Goal: Ask a question: Seek information or help from site administrators or community

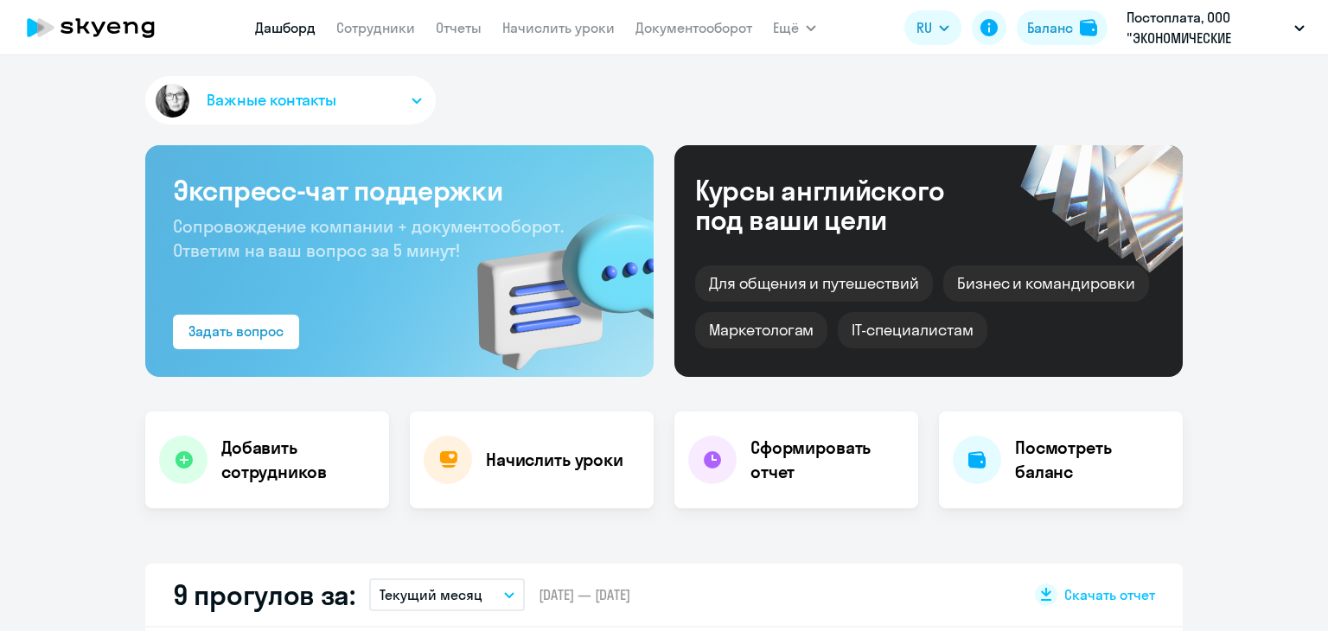
scroll to position [346, 0]
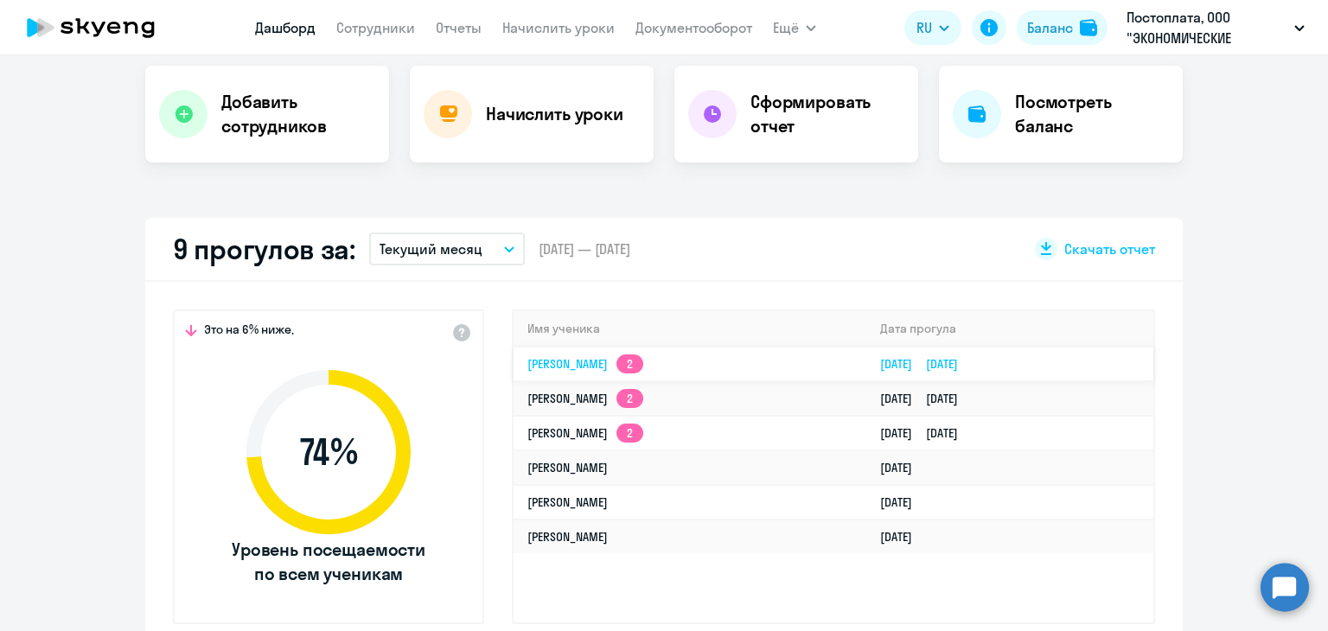
select select "30"
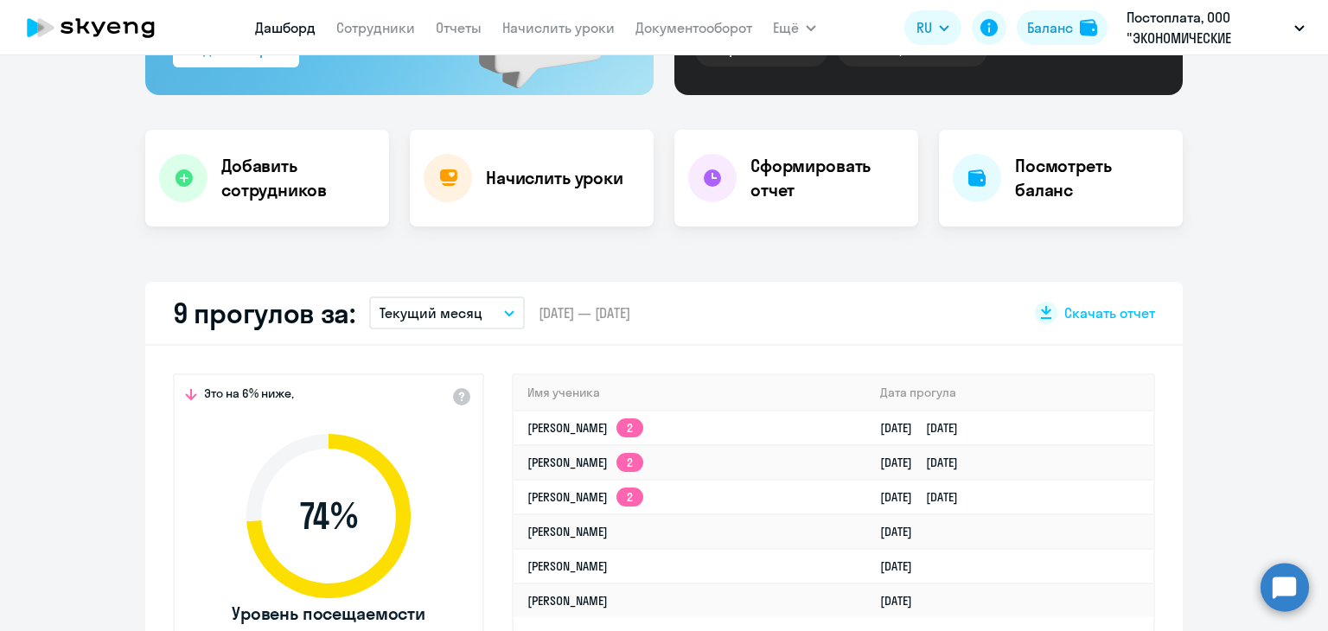
scroll to position [259, 0]
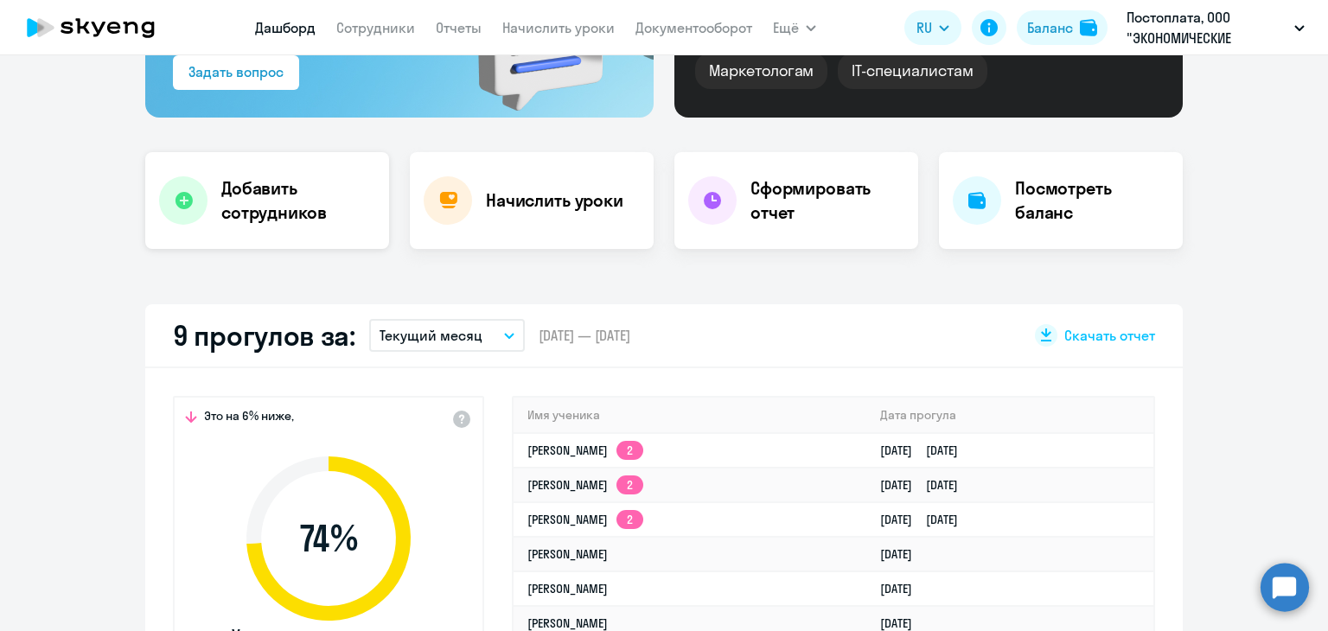
click at [246, 217] on h4 "Добавить сотрудников" at bounding box center [298, 200] width 154 height 48
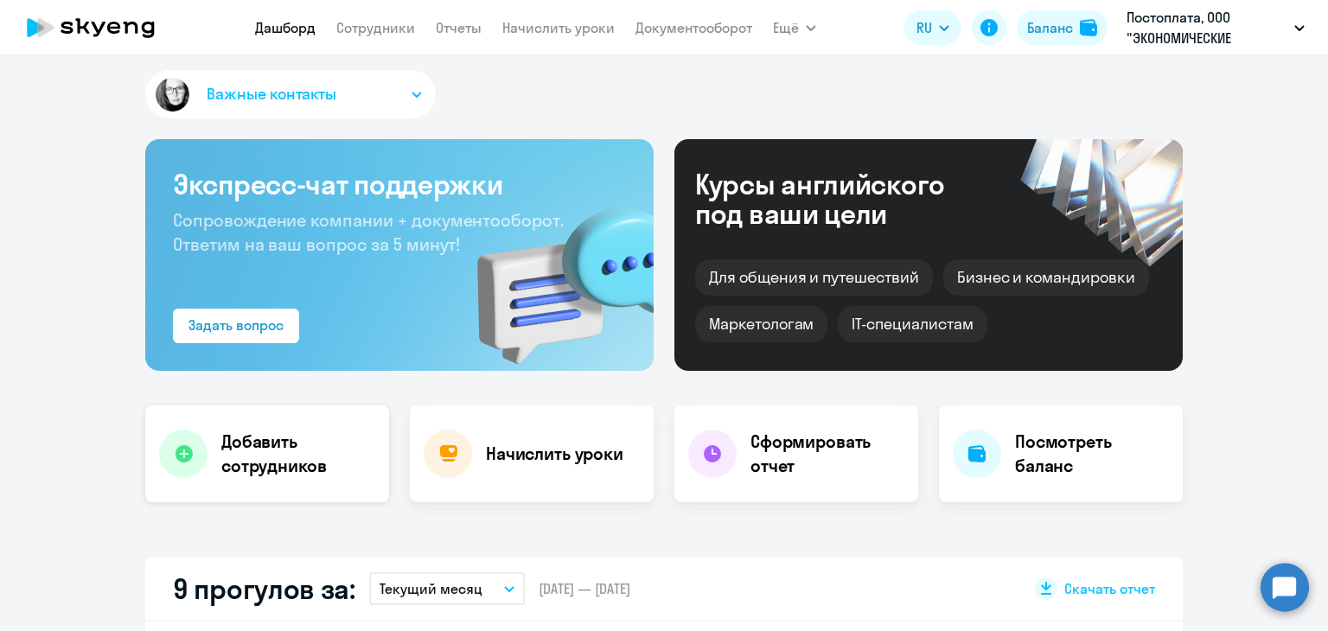
select select "english_adult_not_native_speaker"
select select "3"
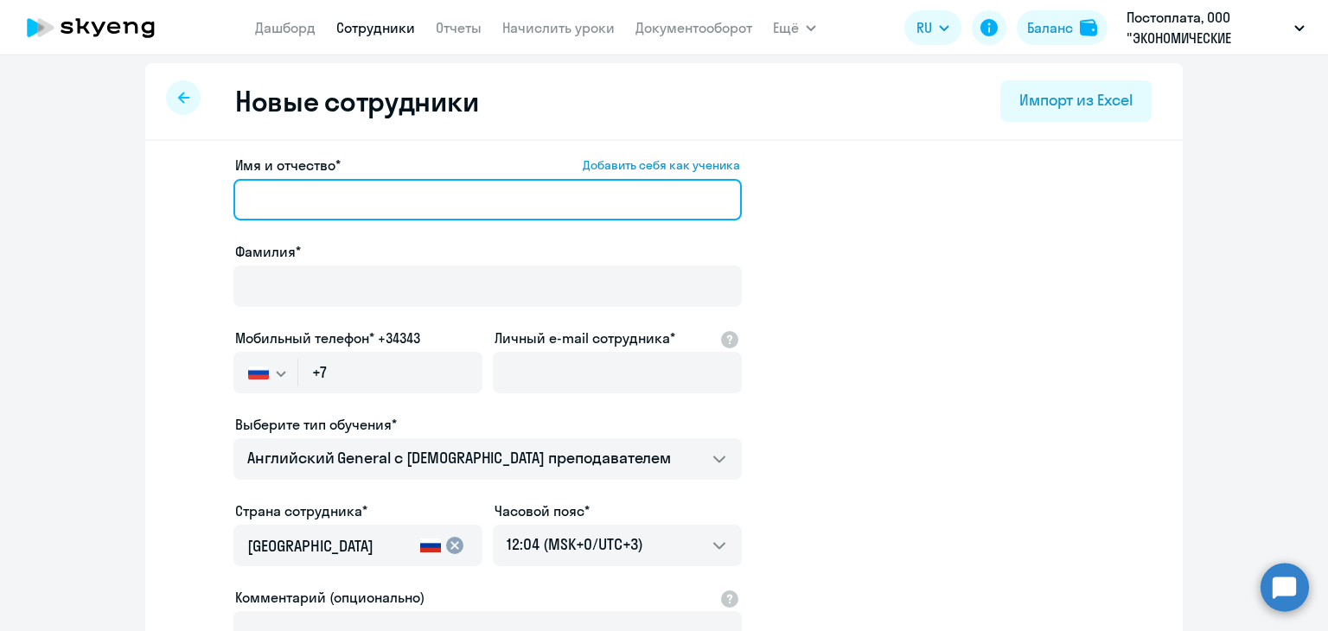
click at [362, 181] on input "Имя и отчество* Добавить себя как ученика" at bounding box center [488, 200] width 509 height 42
type input "L"
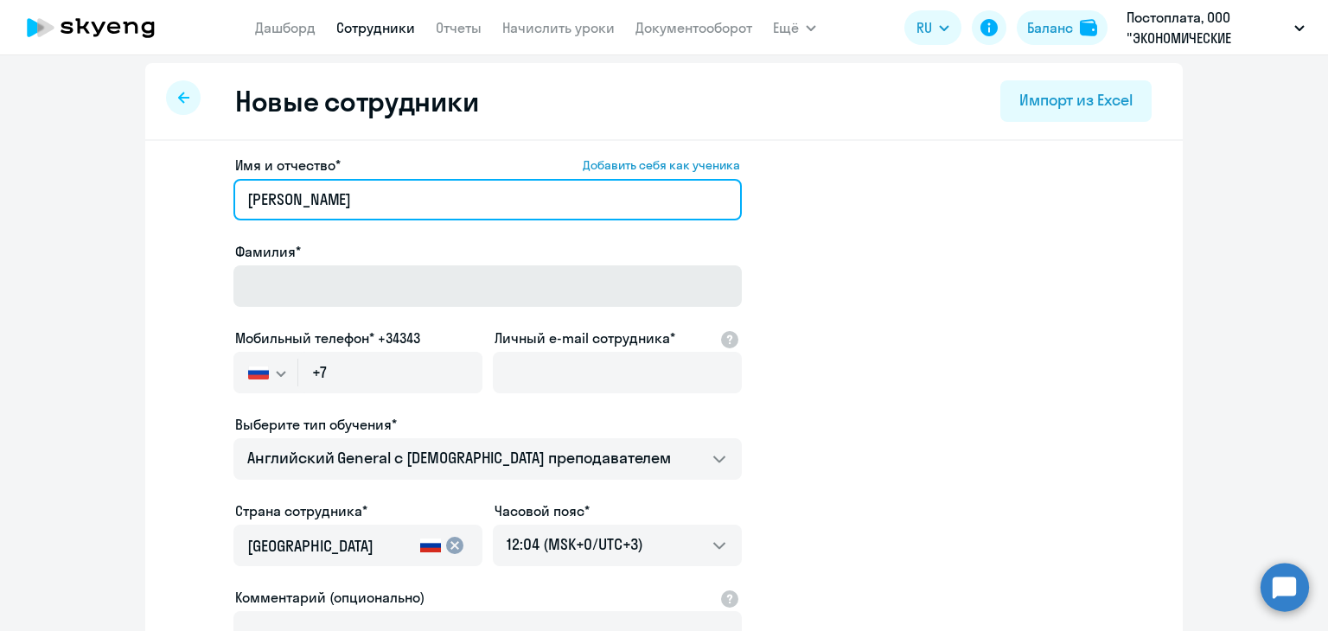
type input "Диана"
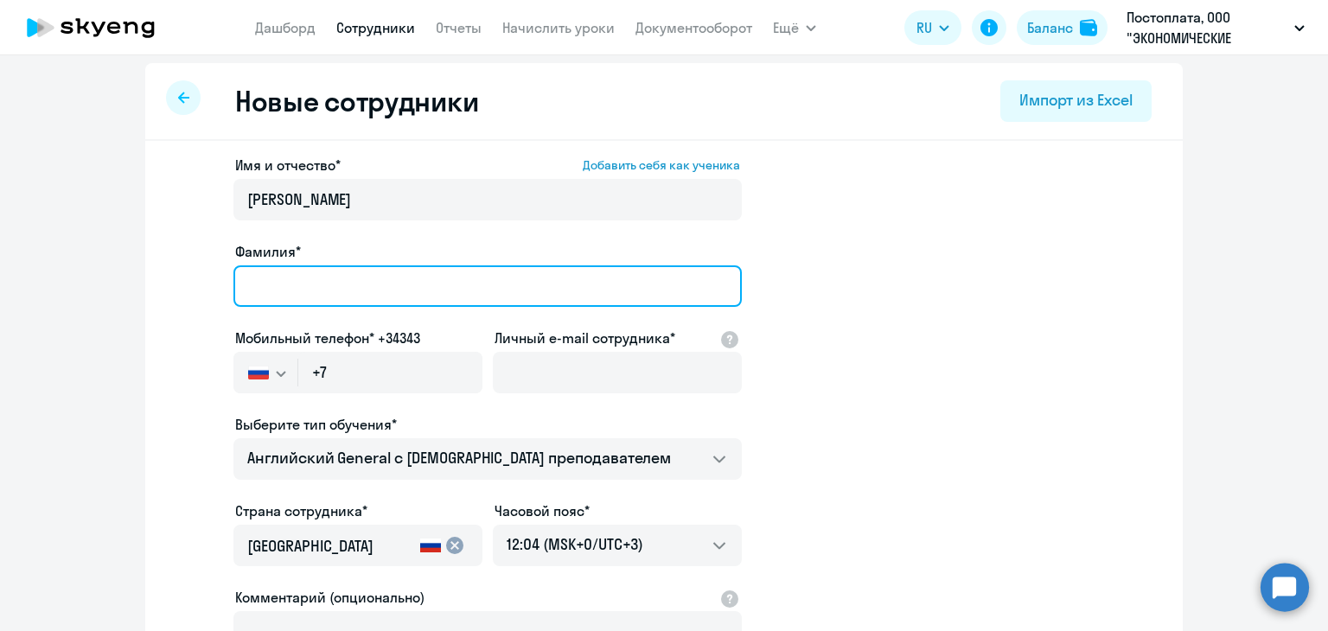
click at [397, 274] on input "Фамилия*" at bounding box center [488, 287] width 509 height 42
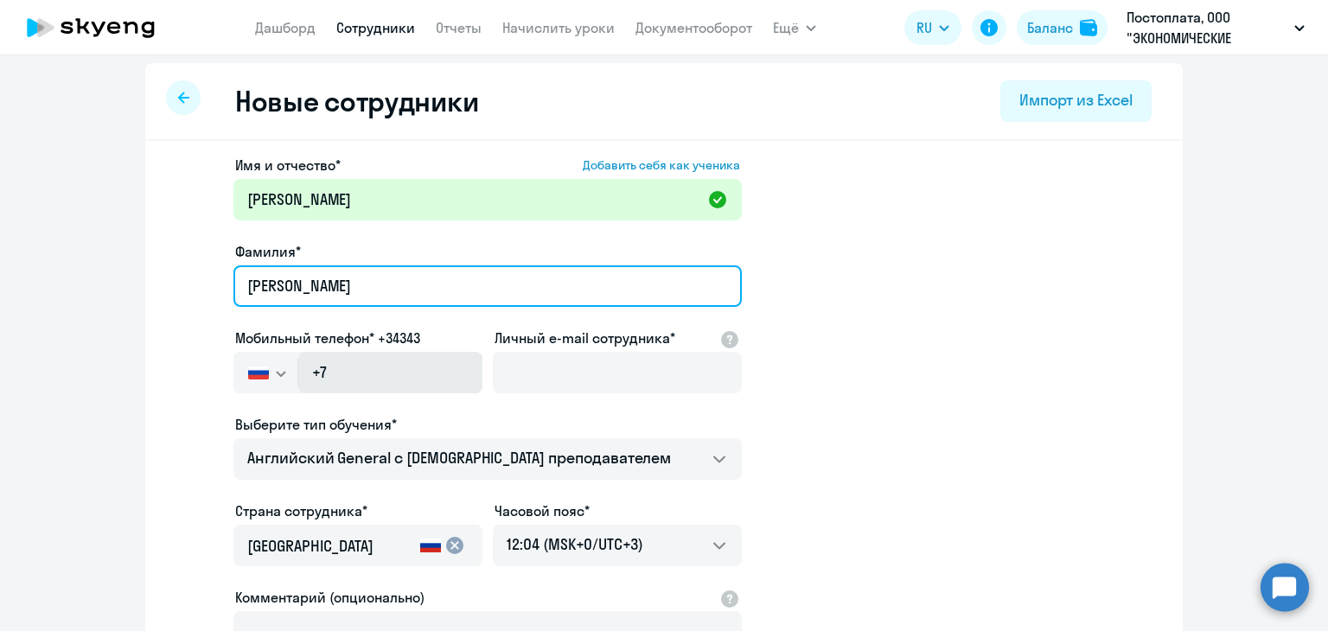
type input "[PERSON_NAME]"
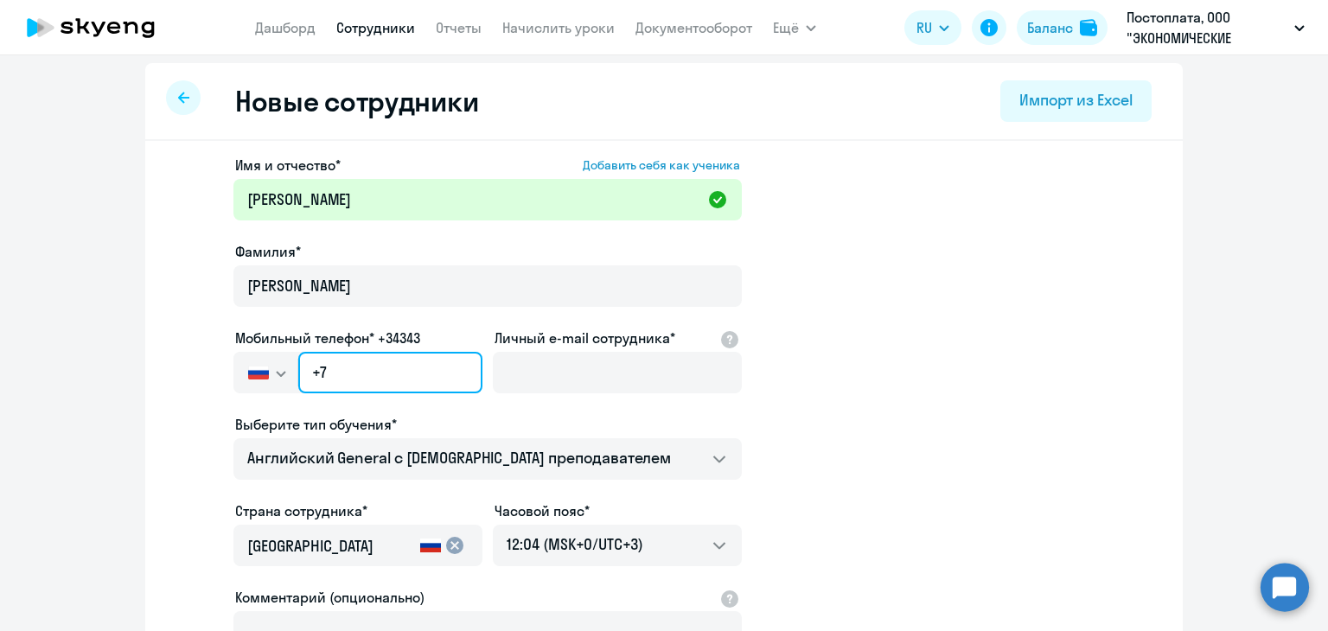
click at [393, 379] on input "+7" at bounding box center [390, 373] width 184 height 42
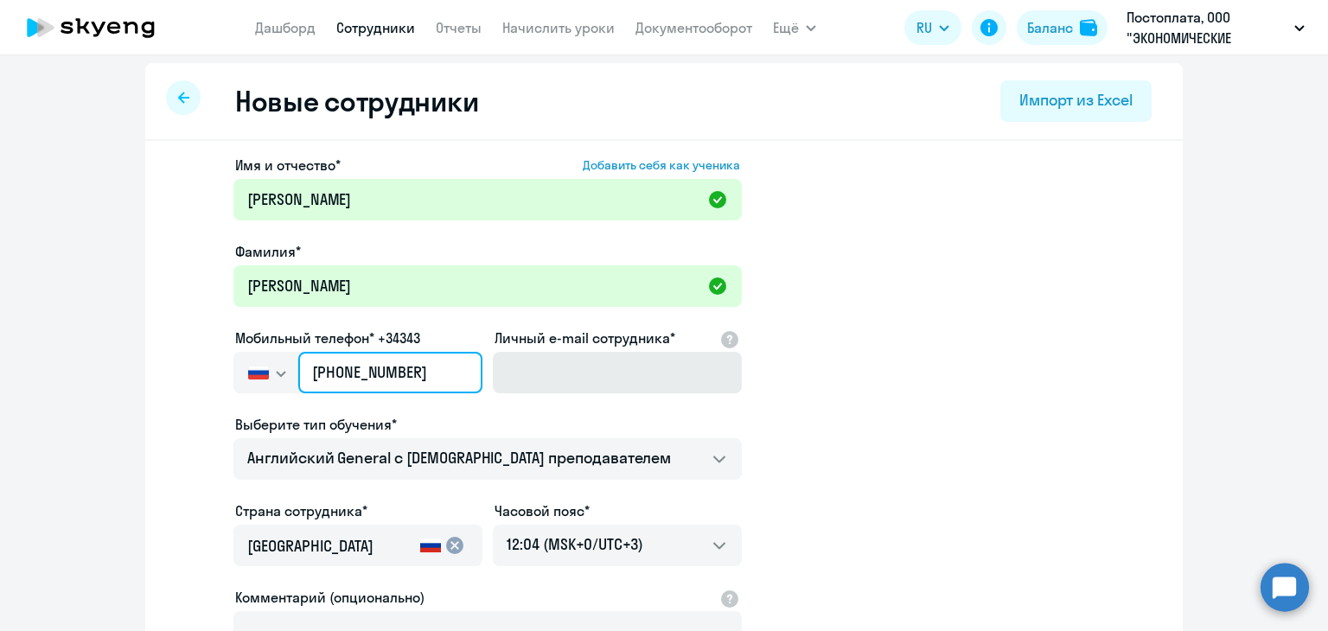
type input "+7 903 660-91-11"
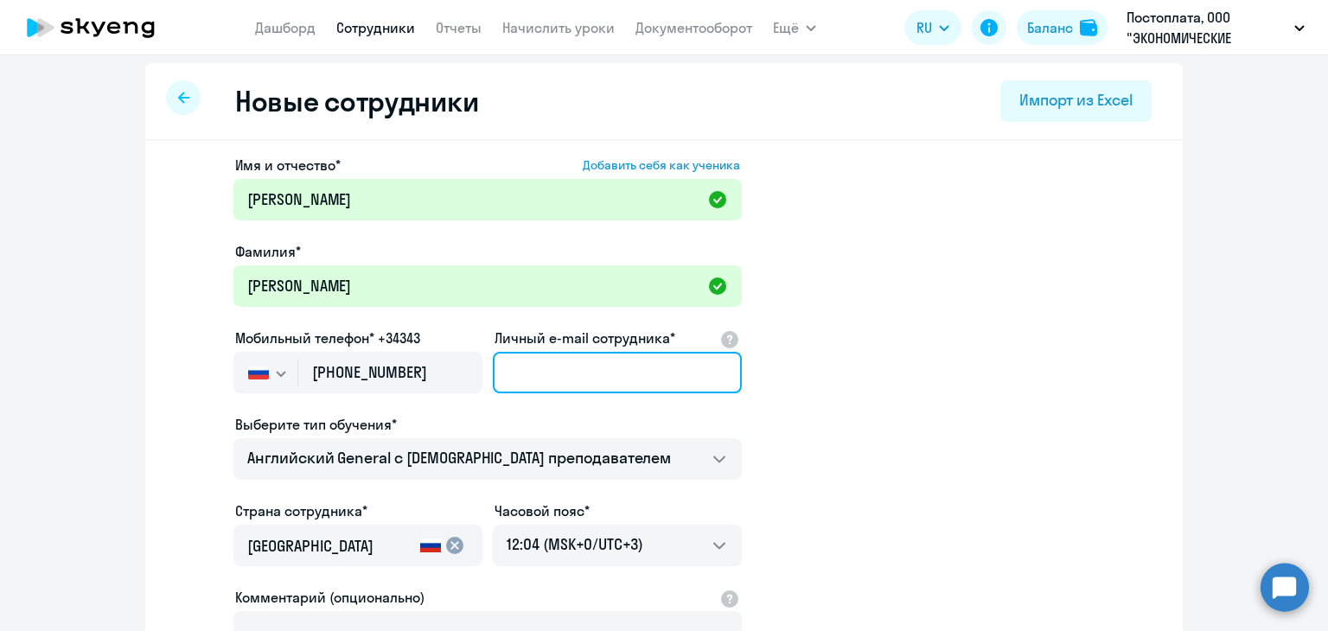
click at [689, 359] on input "Личный e-mail сотрудника*" at bounding box center [617, 373] width 249 height 42
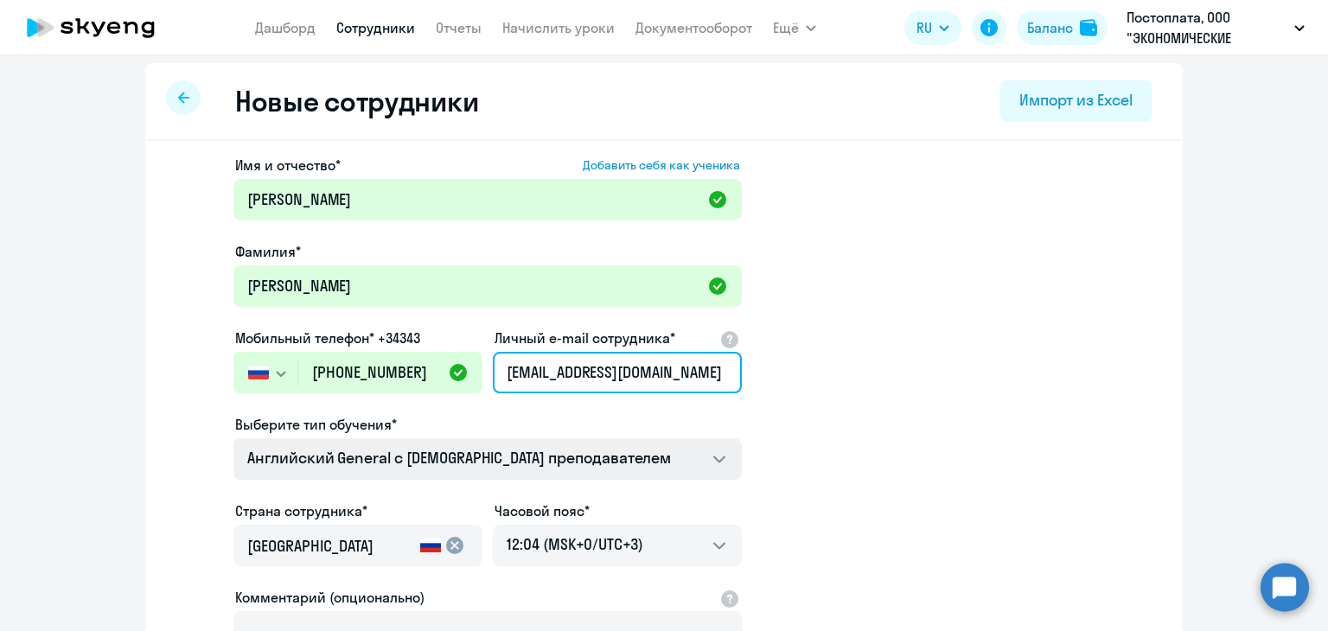
type input "[EMAIL_ADDRESS][DOMAIN_NAME]"
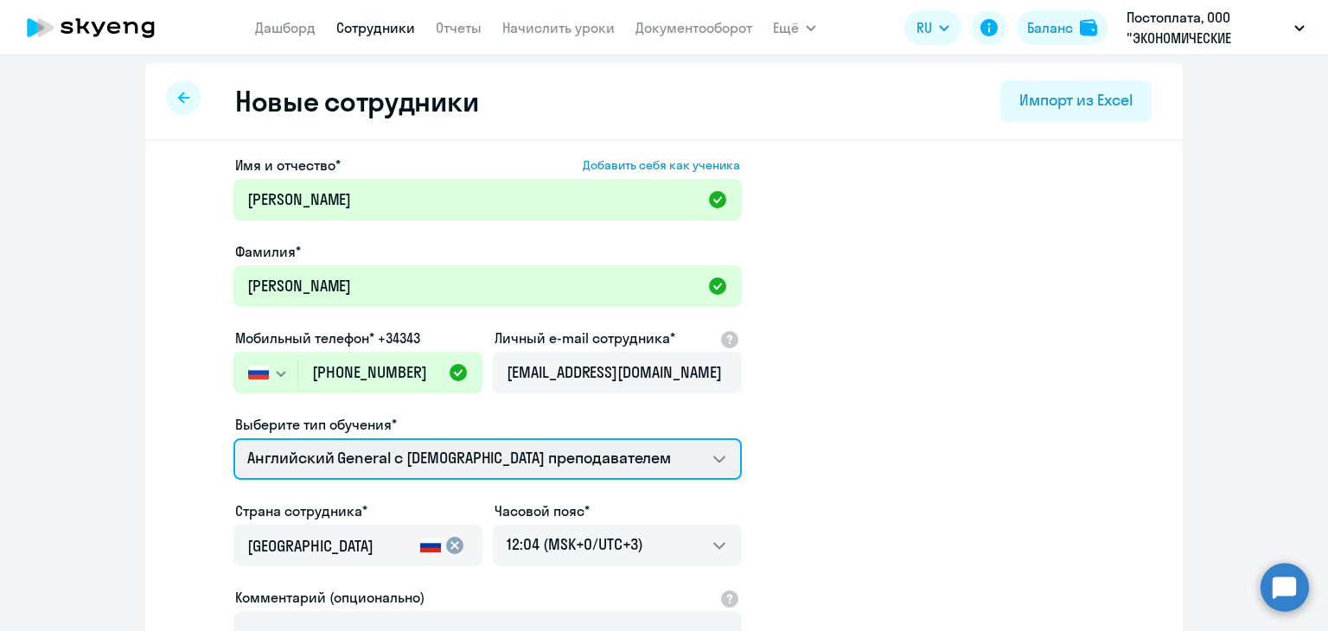
click at [465, 473] on select "Английский General с русскоговорящим преподавателем Английский General с англог…" at bounding box center [488, 459] width 509 height 42
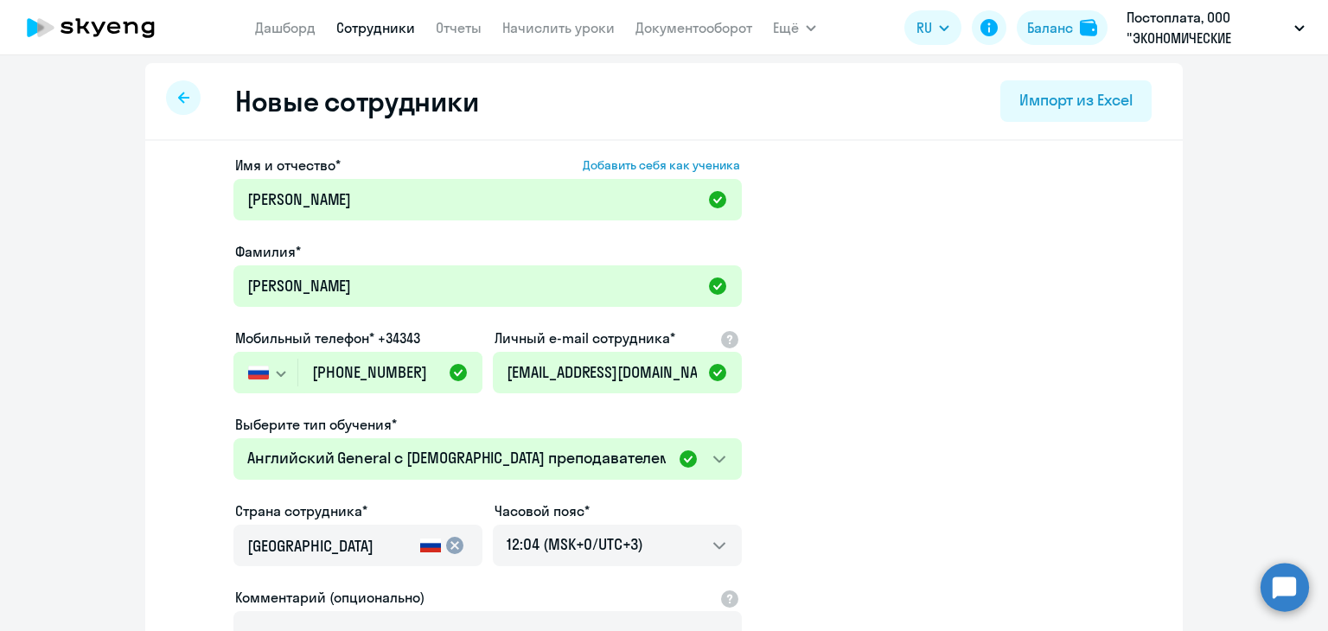
click at [810, 444] on app-new-student-form "Имя и отчество* Добавить себя как ученика Диана Фамилия* Степанова Мобильный те…" at bounding box center [664, 463] width 982 height 617
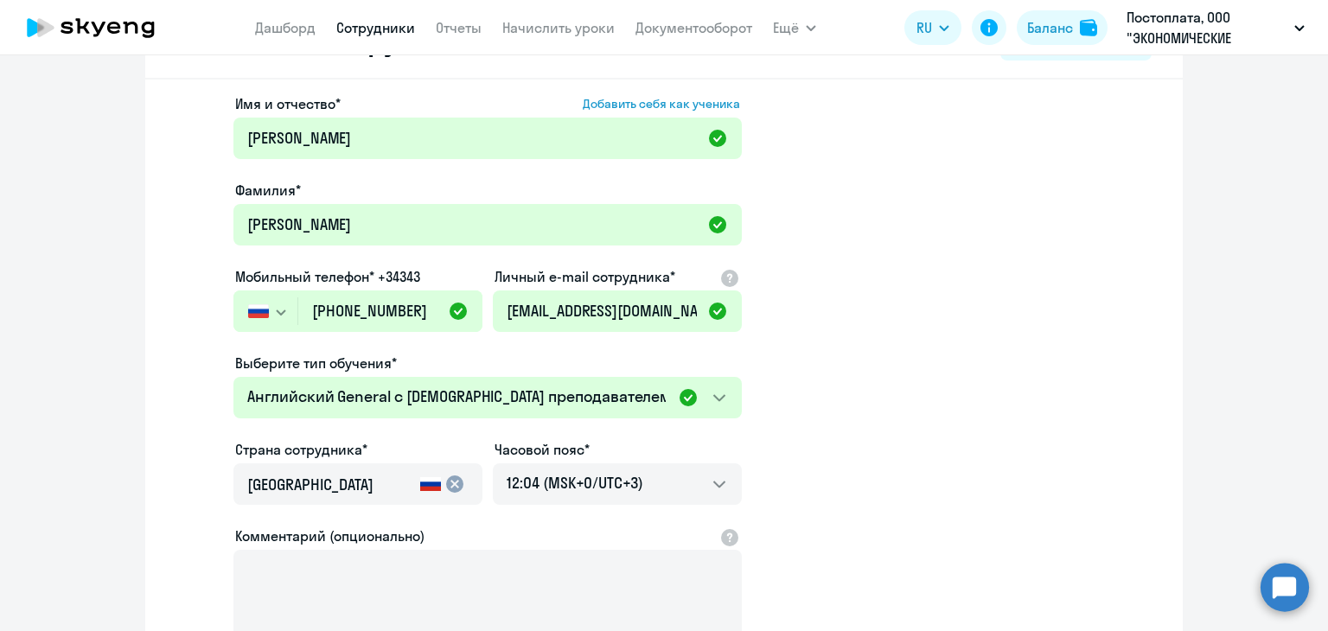
scroll to position [266, 0]
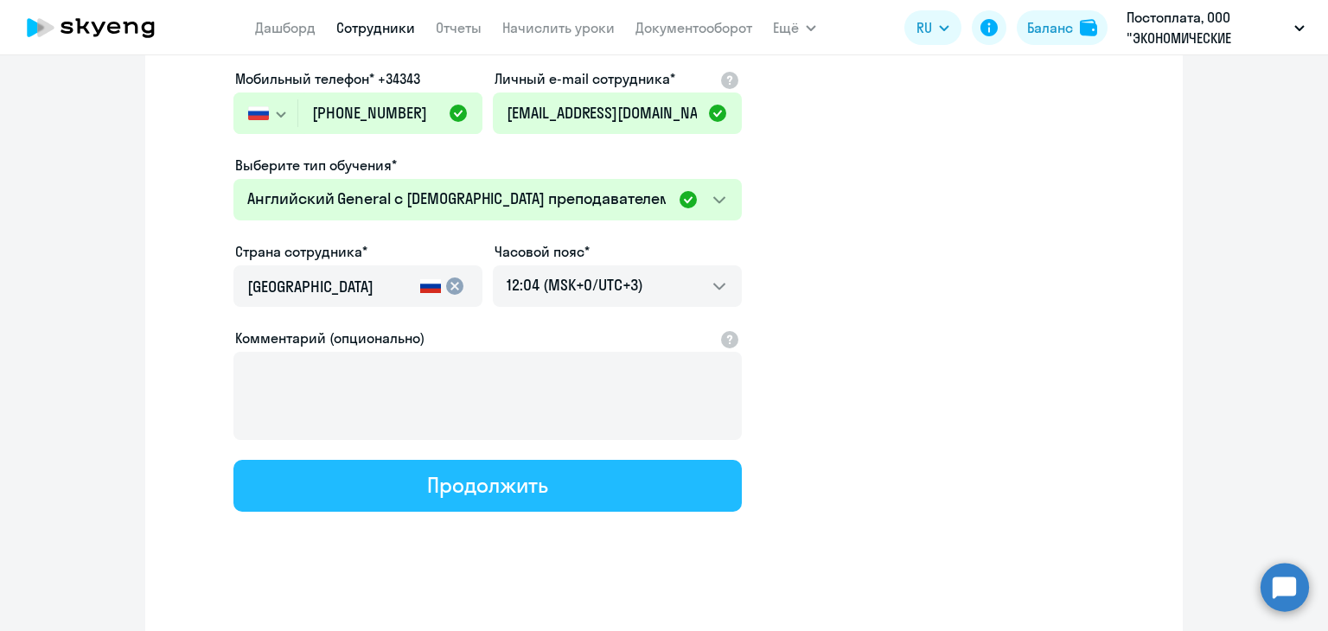
click at [452, 478] on div "Продолжить" at bounding box center [487, 485] width 120 height 28
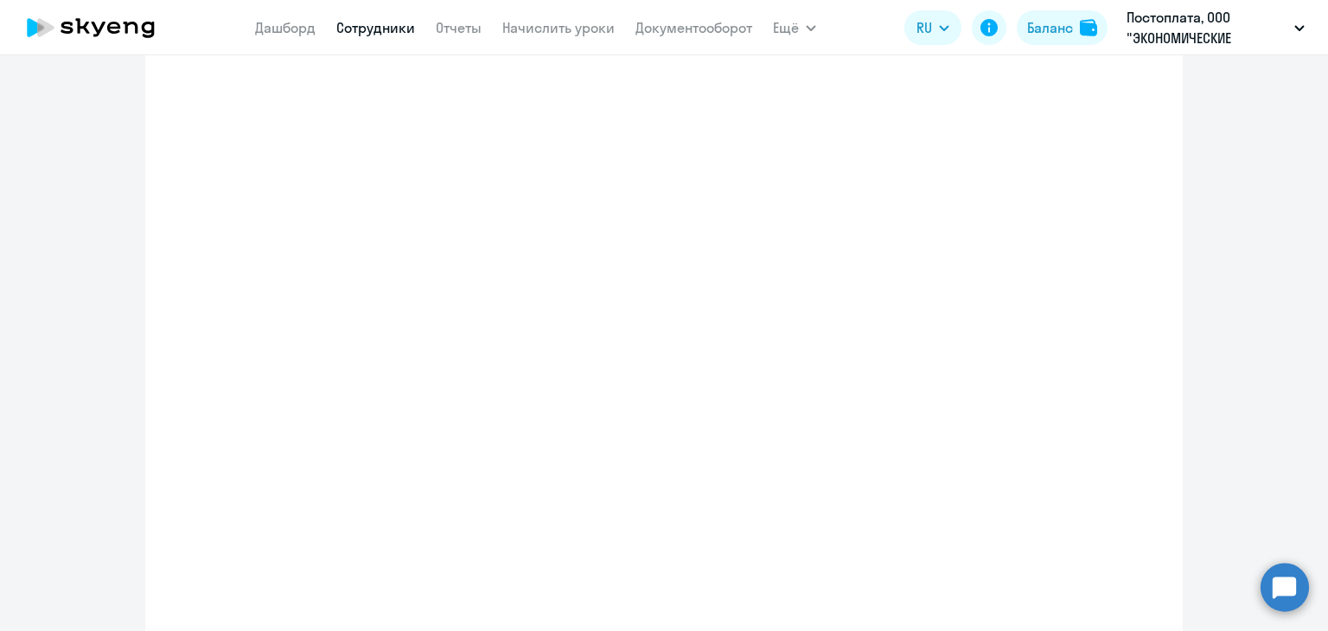
select select "english_adult_not_native_speaker"
select select "3"
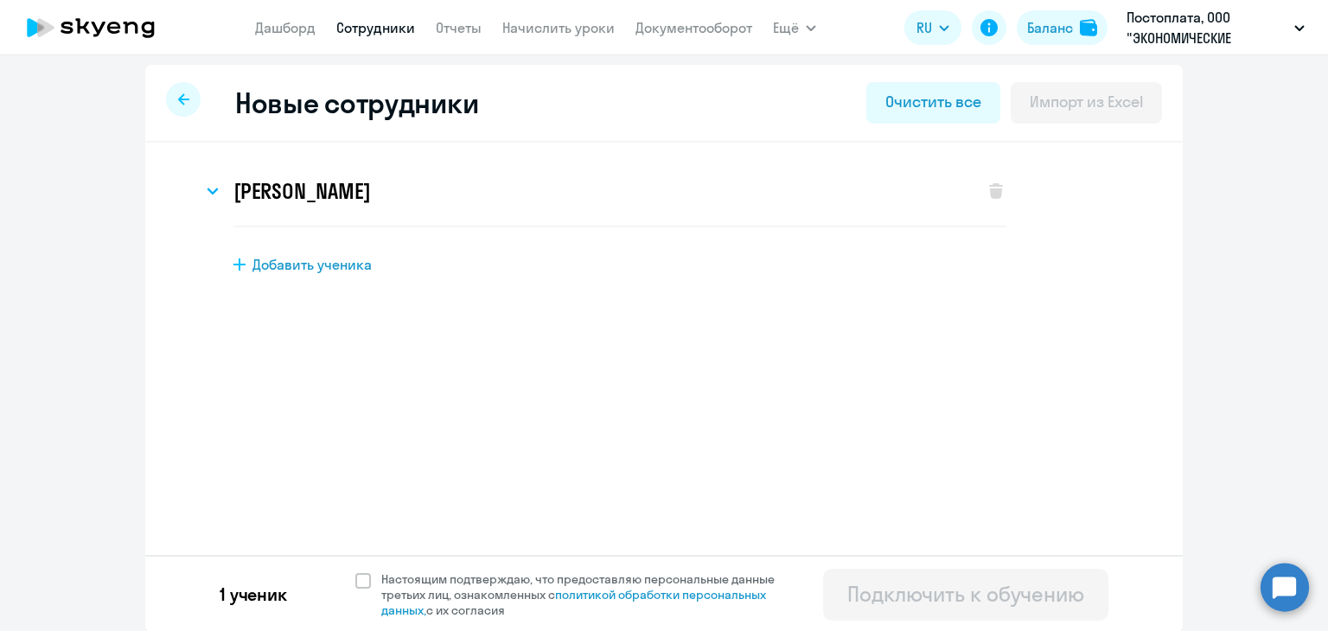
scroll to position [6, 0]
click at [355, 574] on span at bounding box center [363, 580] width 16 height 16
click at [355, 570] on input "Настоящим подтверждаю, что предоставляю персональные данные третьих лиц, ознако…" at bounding box center [355, 569] width 1 height 1
checkbox input "true"
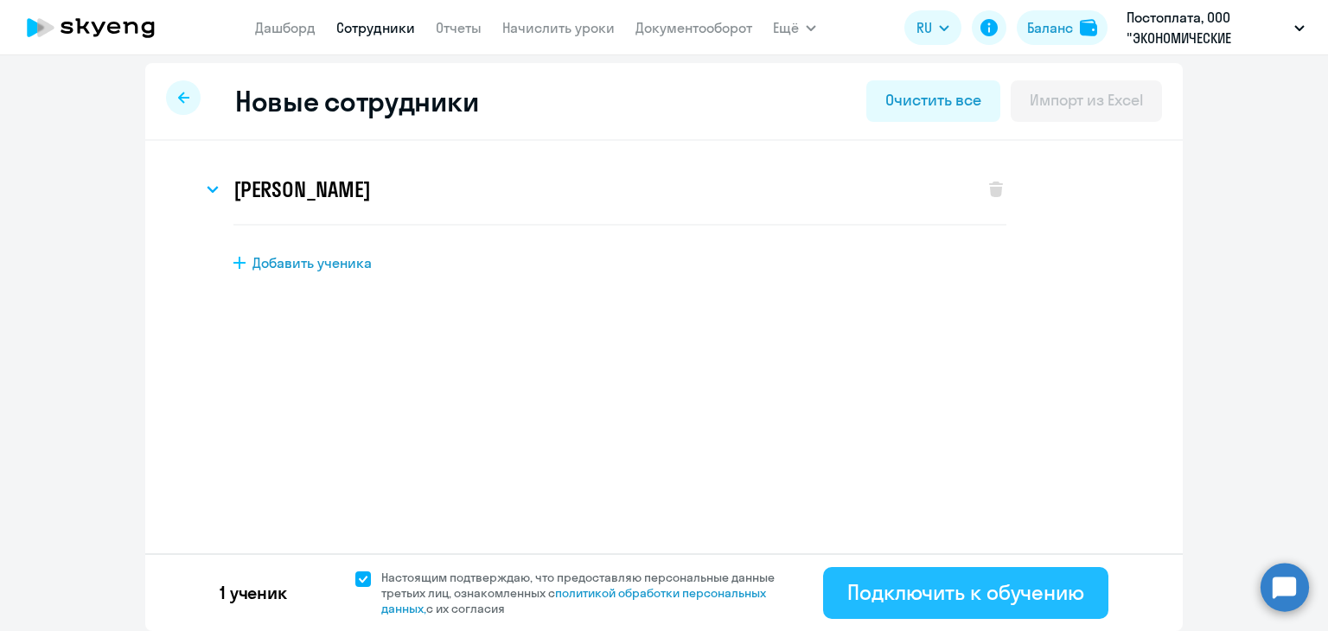
click at [912, 591] on div "Подключить к обучению" at bounding box center [966, 593] width 237 height 28
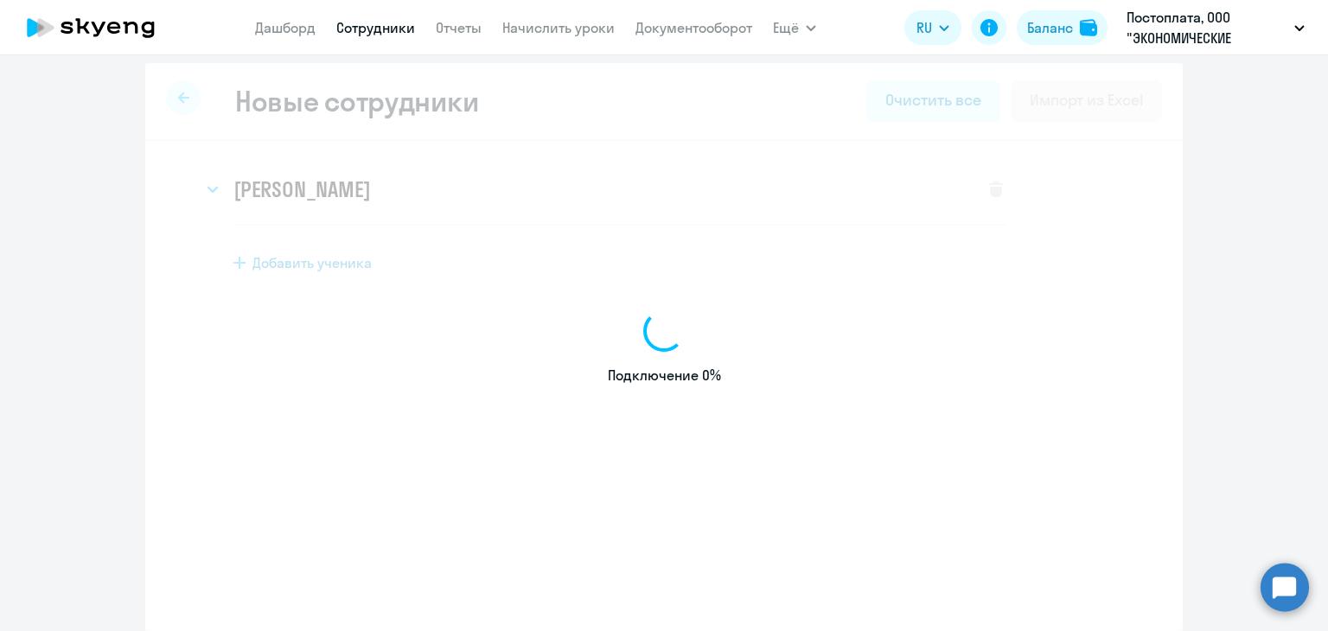
select select "english_adult_not_native_speaker"
select select "3"
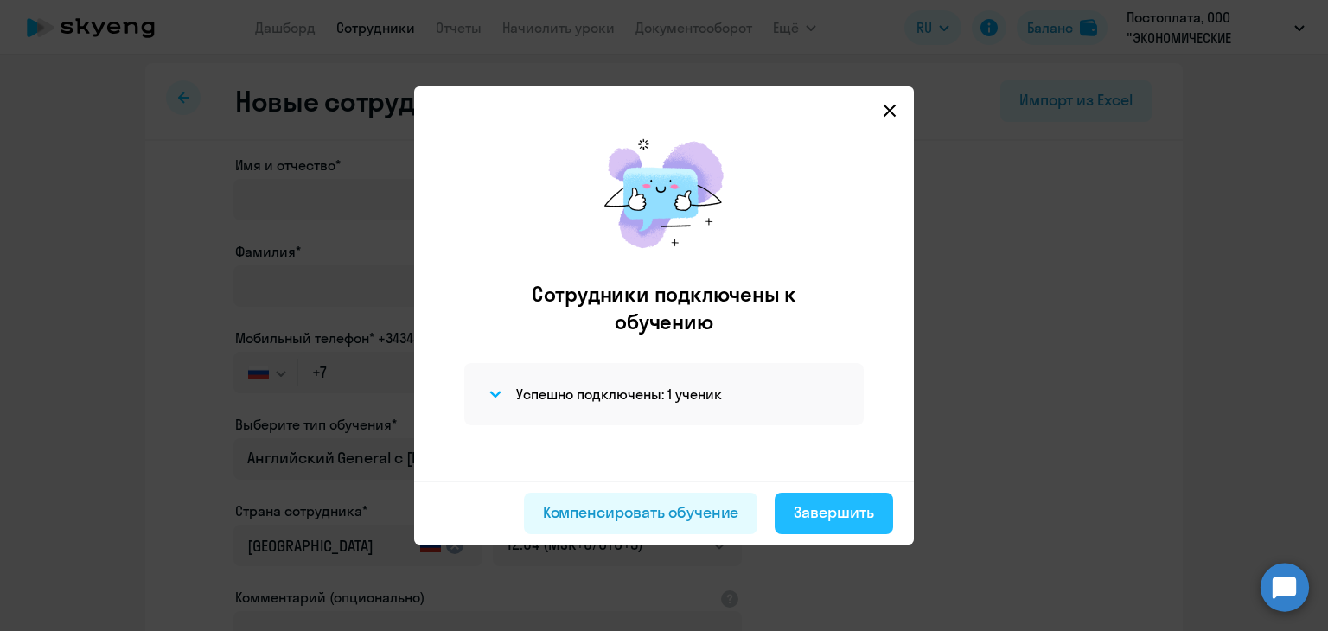
click at [830, 511] on div "Завершить" at bounding box center [834, 513] width 80 height 22
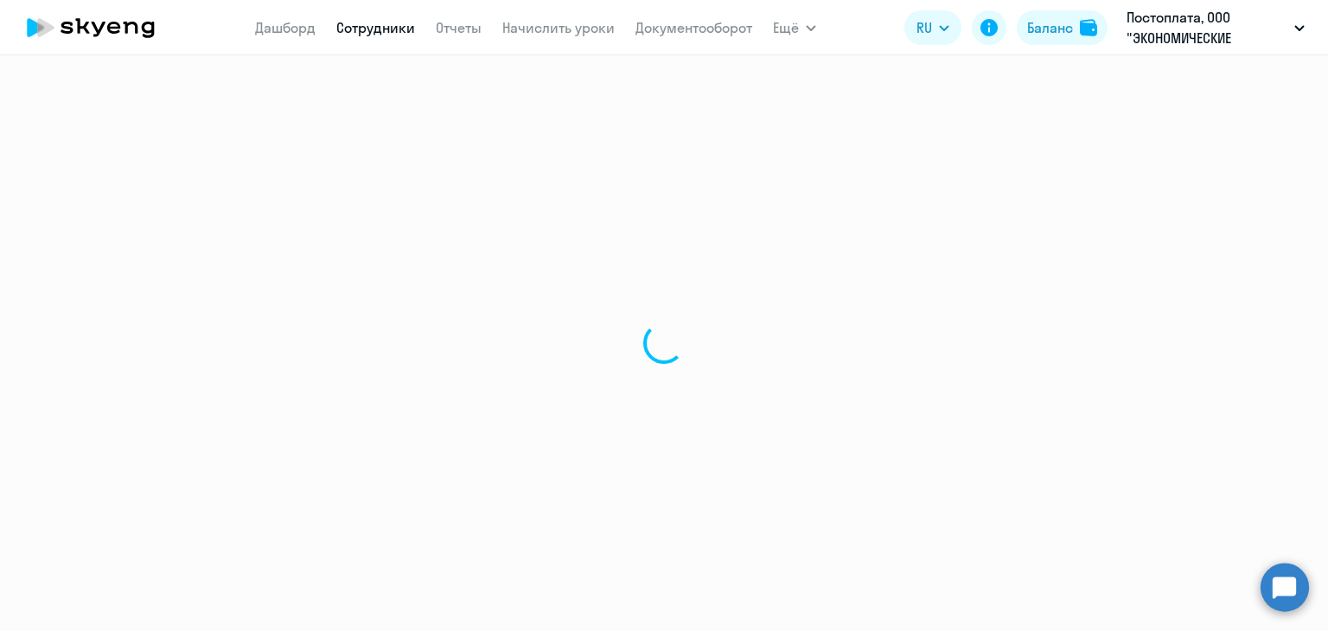
select select "30"
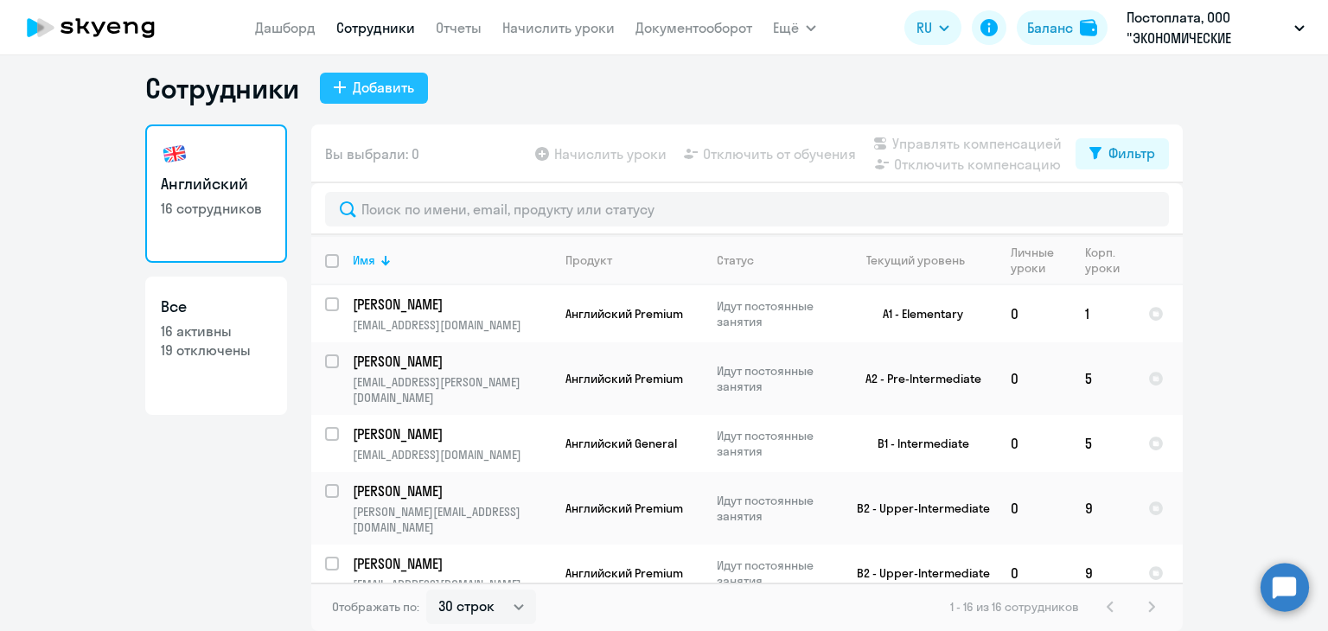
click at [384, 82] on div "Добавить" at bounding box center [383, 87] width 61 height 21
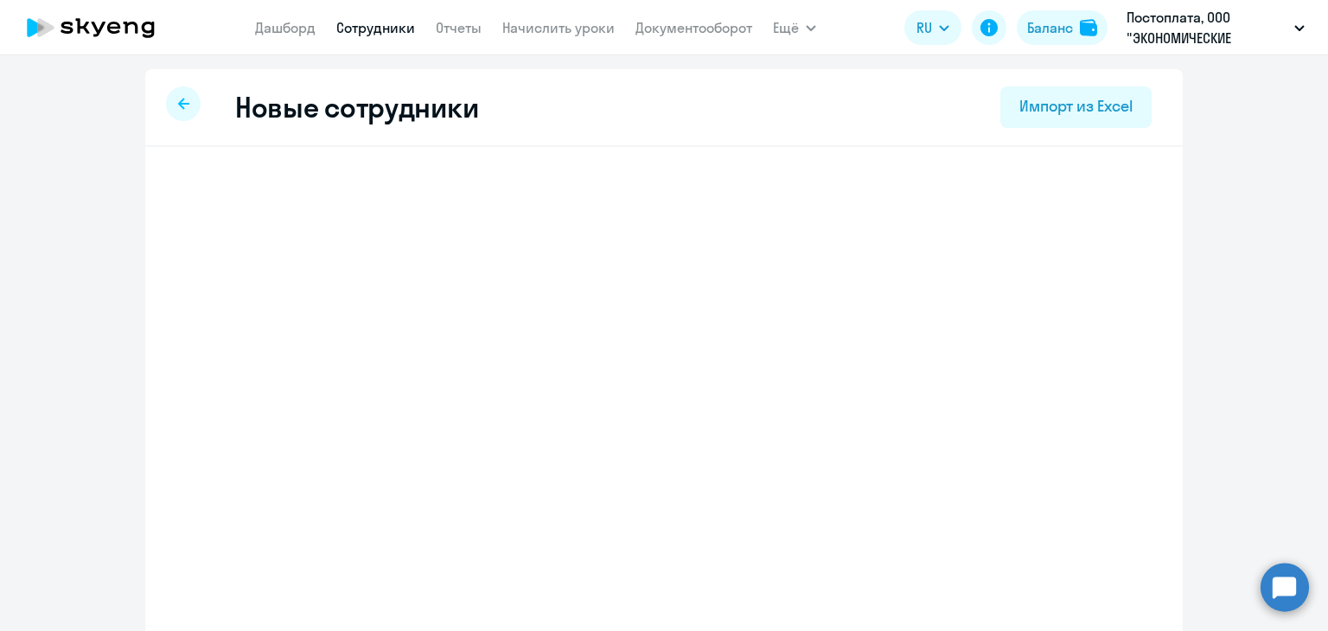
select select "english_adult_not_native_speaker"
select select "3"
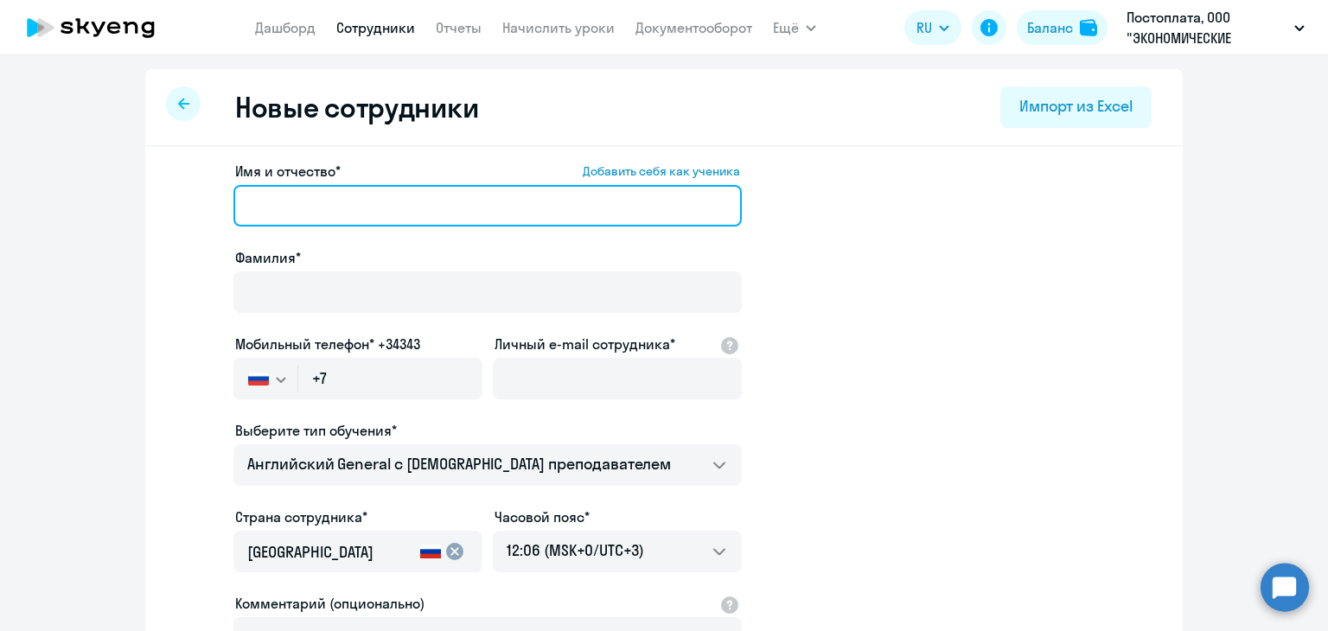
click at [301, 209] on input "Имя и отчество* Добавить себя как ученика" at bounding box center [488, 206] width 509 height 42
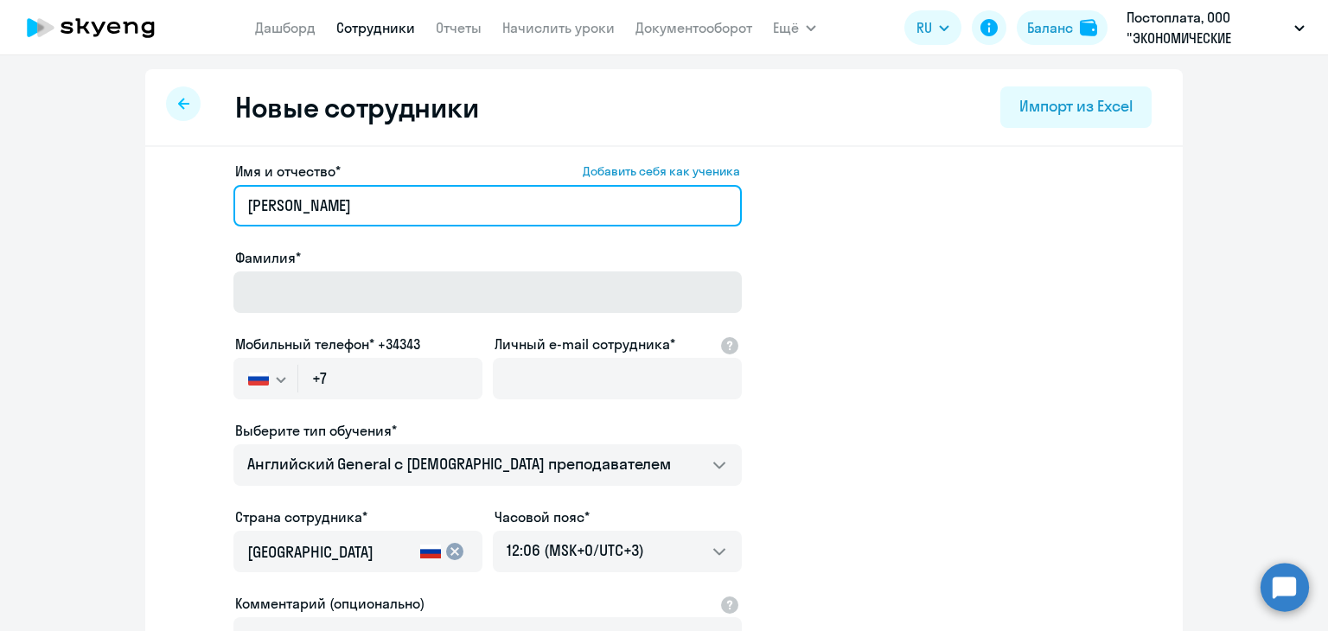
type input "Наталья"
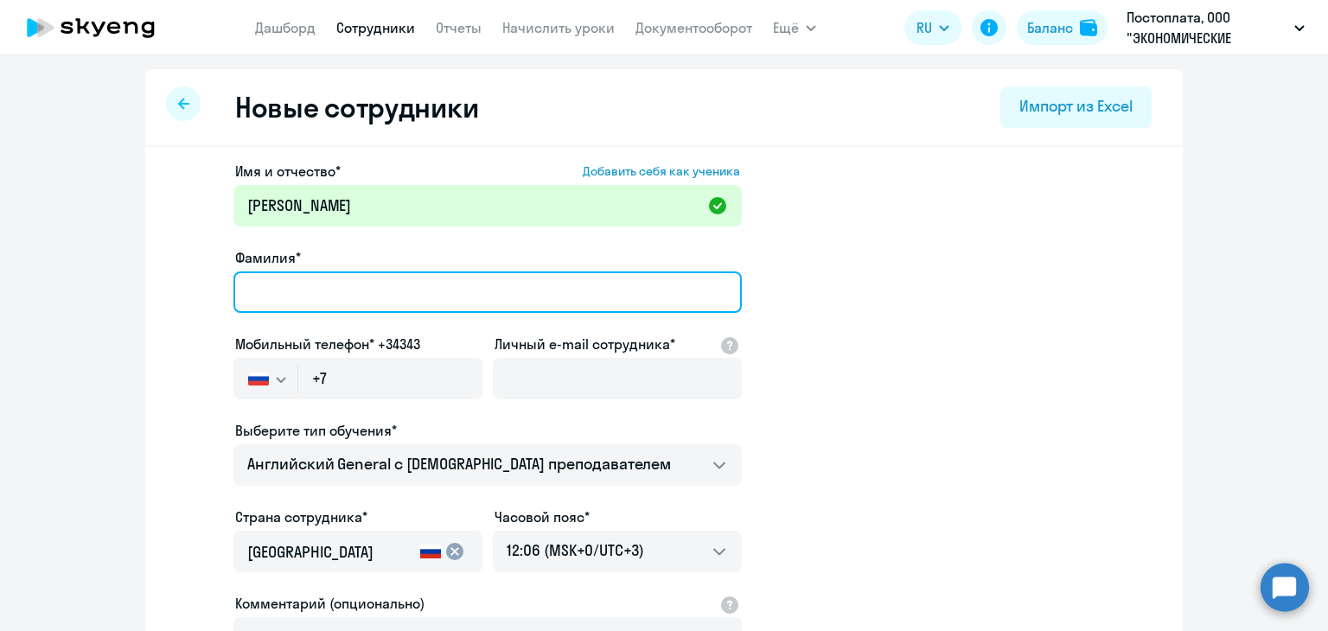
click at [312, 305] on input "Фамилия*" at bounding box center [488, 293] width 509 height 42
type input "Елизарова"
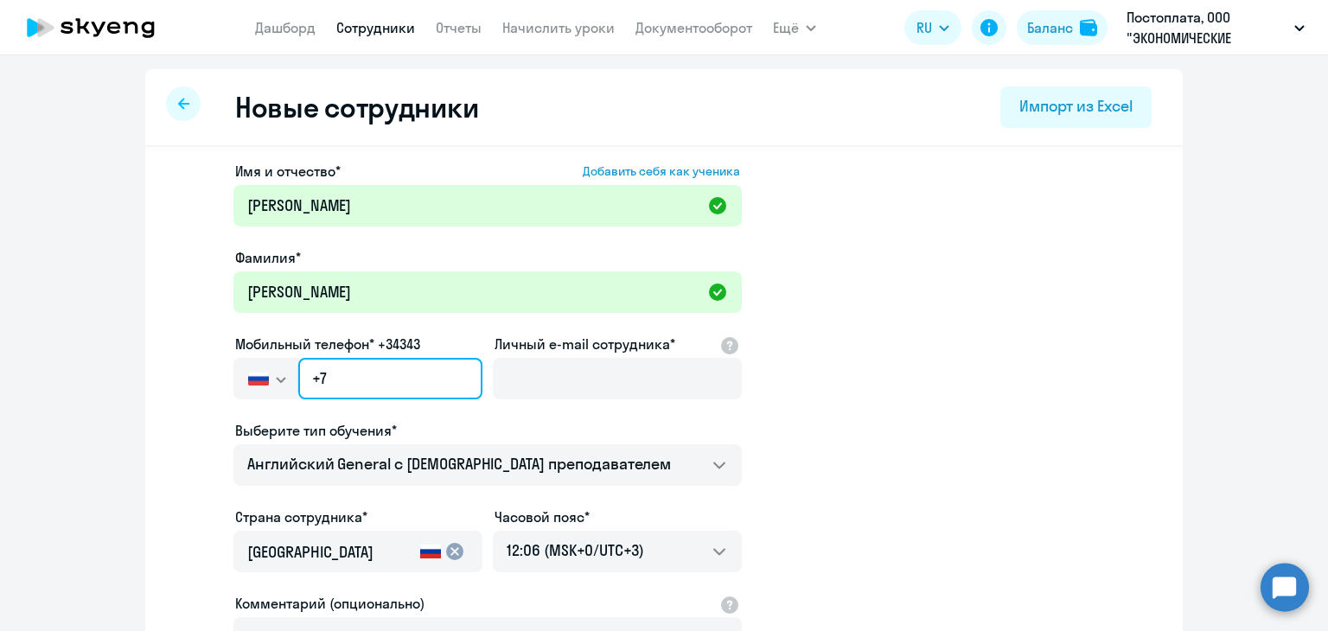
click at [403, 388] on input "+7" at bounding box center [390, 379] width 184 height 42
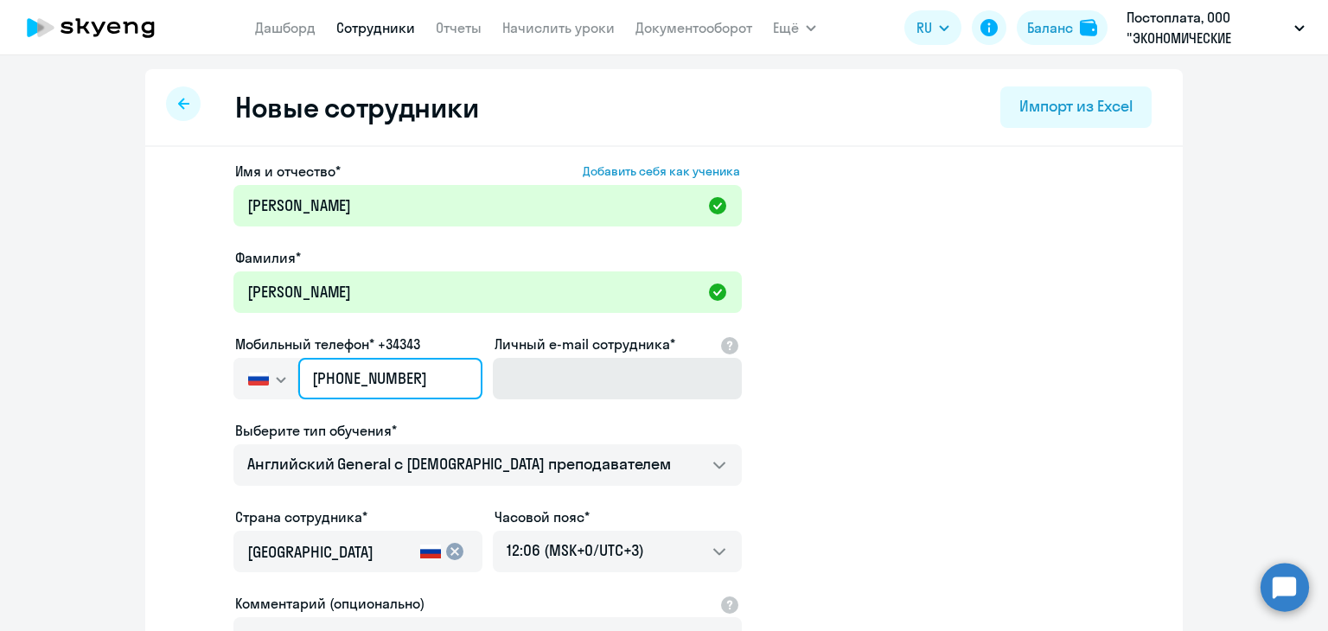
type input "+7 912 345-68-34"
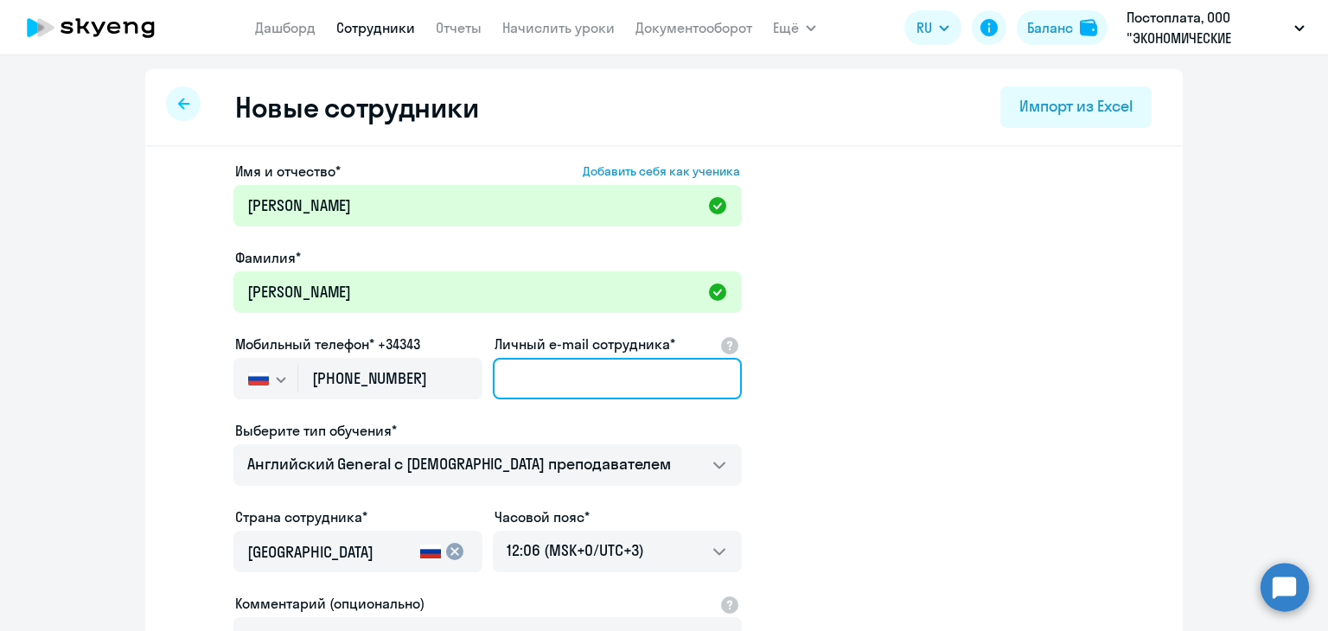
click at [572, 380] on input "Личный e-mail сотрудника*" at bounding box center [617, 379] width 249 height 42
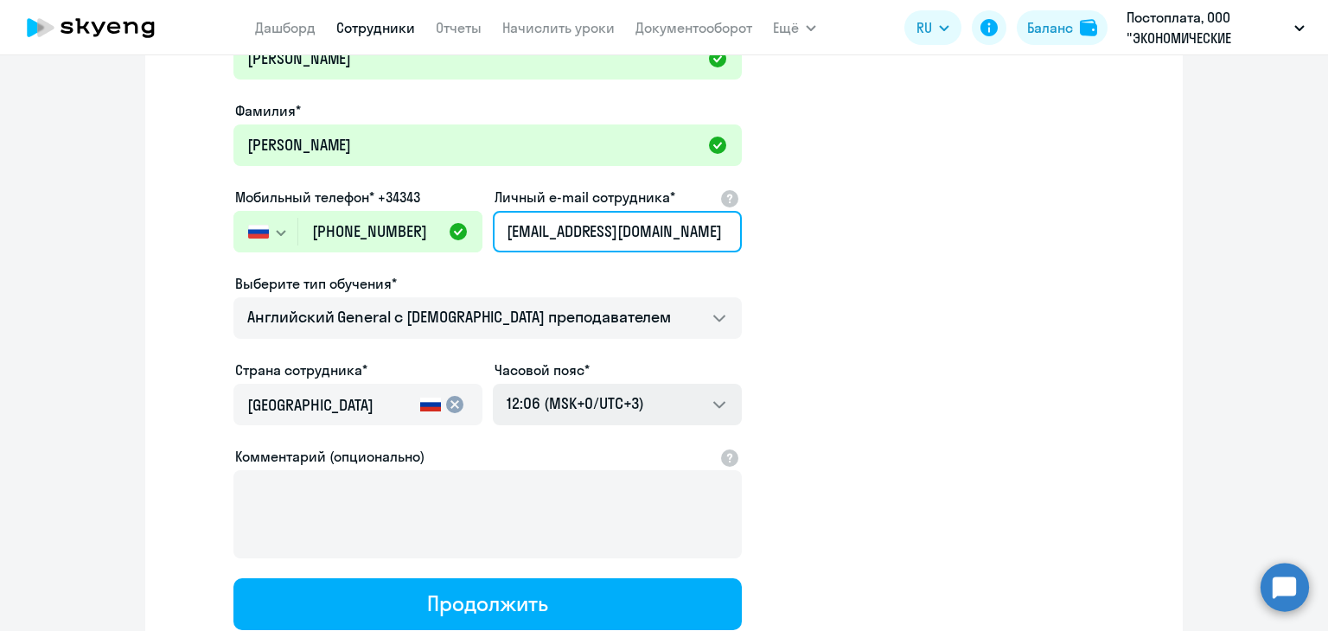
scroll to position [259, 0]
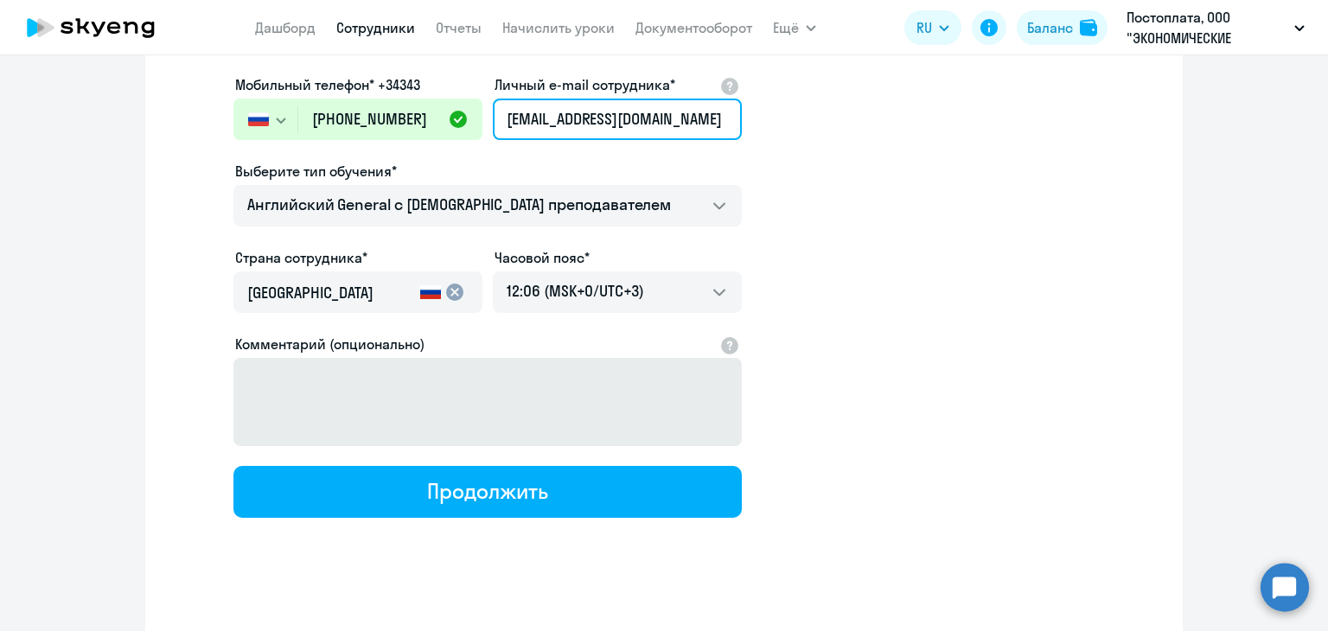
type input "[EMAIL_ADDRESS][DOMAIN_NAME]"
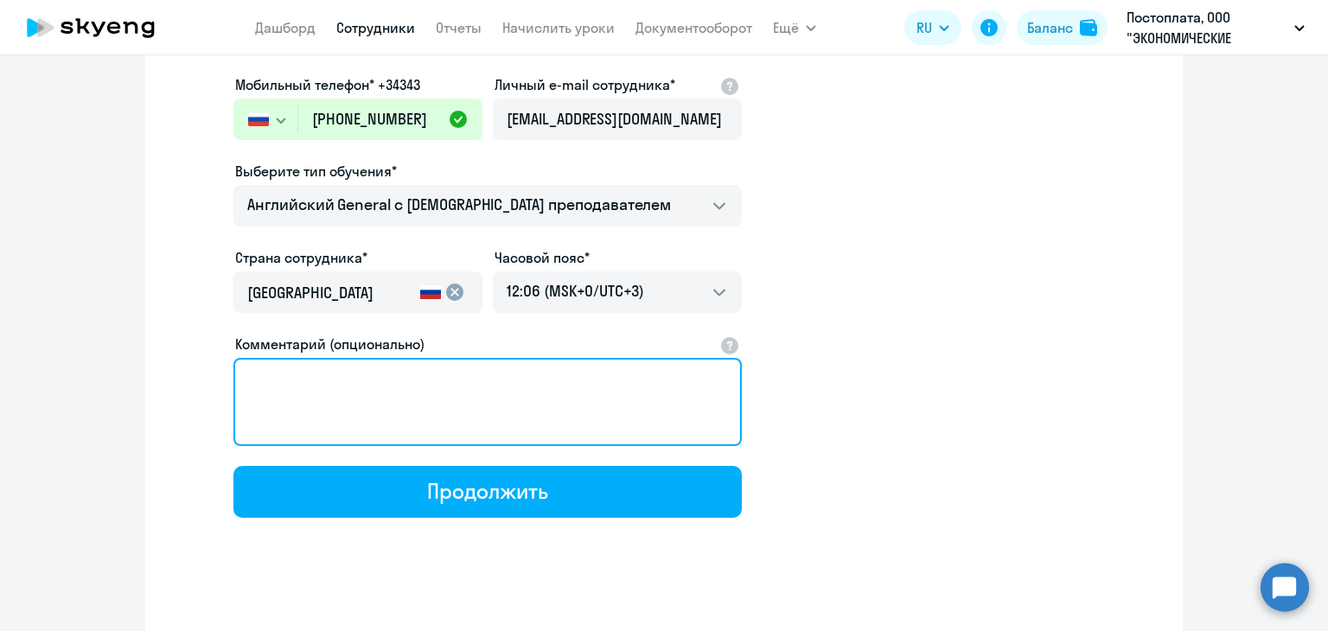
click at [515, 421] on textarea "Комментарий (опционально)" at bounding box center [488, 402] width 509 height 88
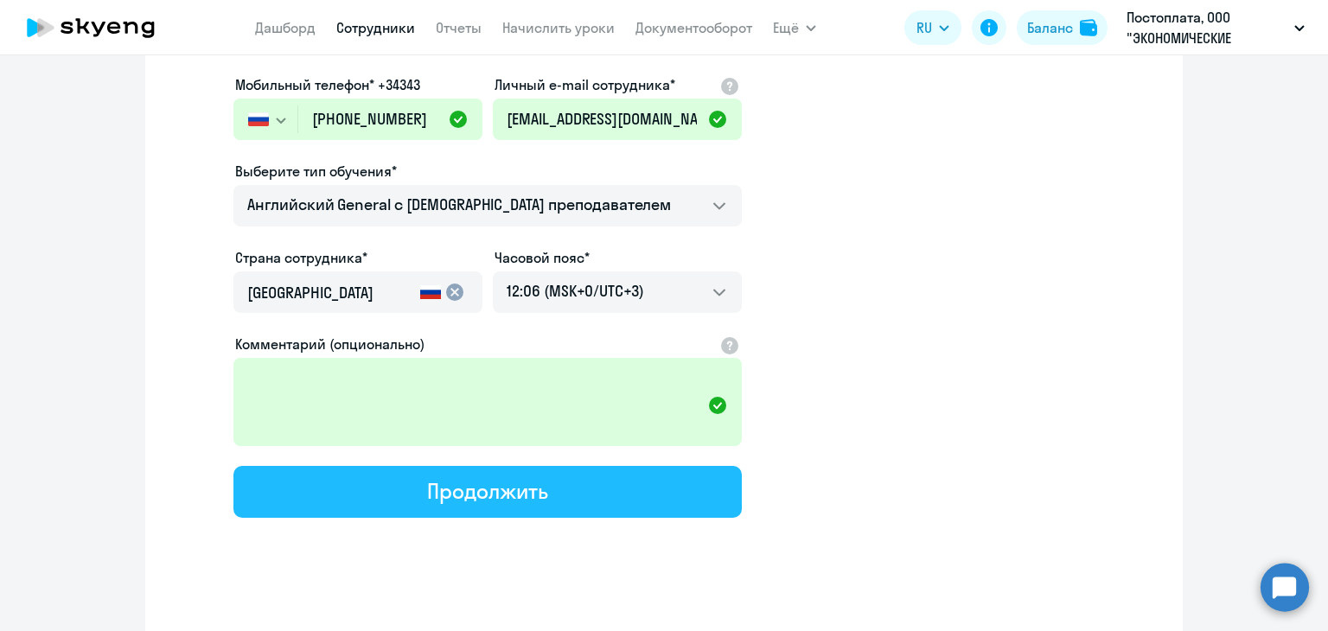
click at [535, 489] on div "Продолжить" at bounding box center [487, 491] width 120 height 28
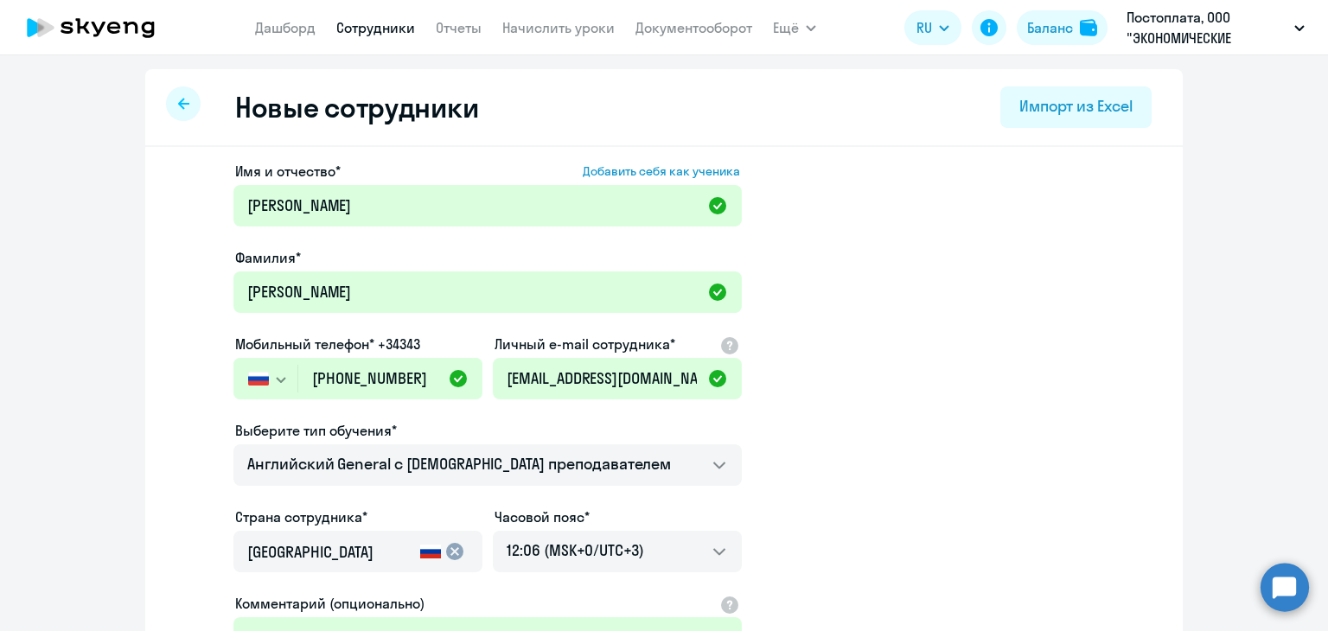
select select "english_adult_not_native_speaker"
select select "3"
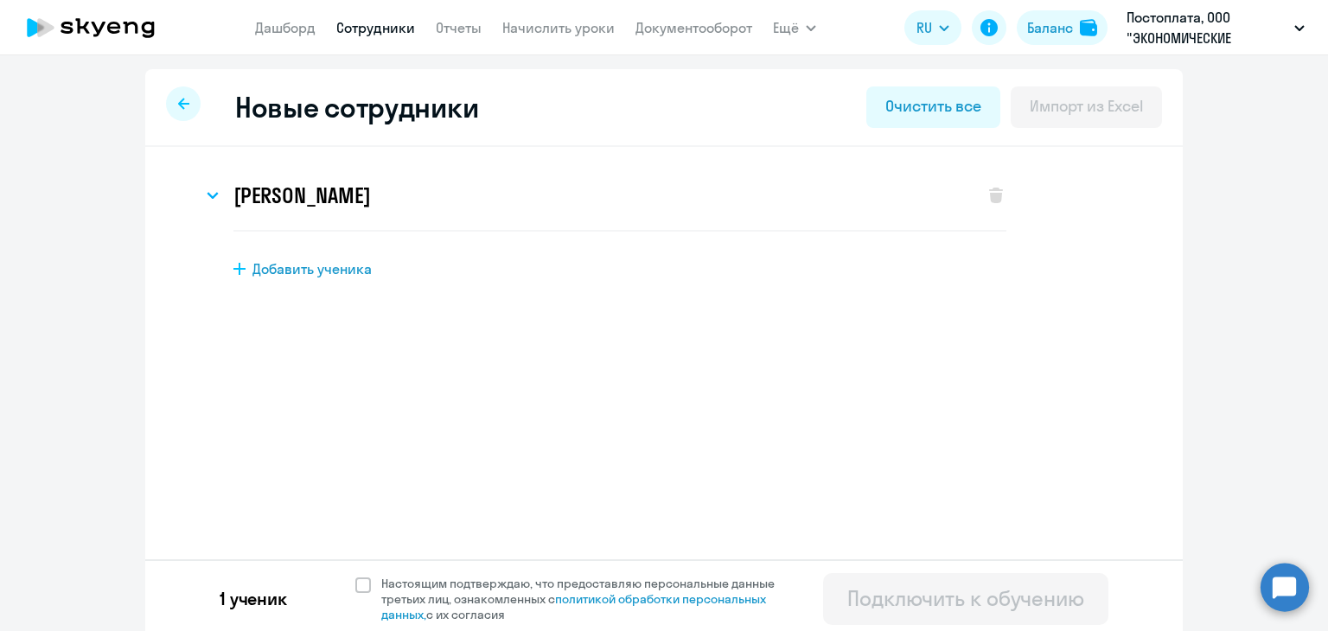
scroll to position [6, 0]
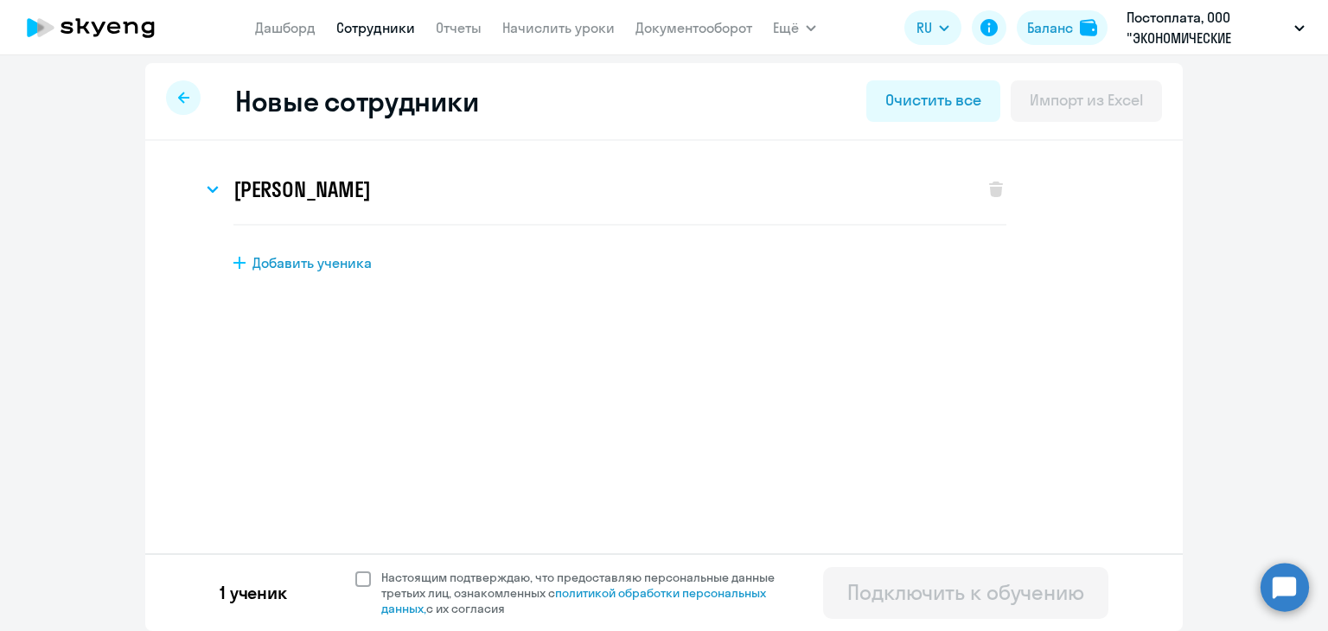
click at [355, 574] on span at bounding box center [363, 580] width 16 height 16
click at [355, 570] on input "Настоящим подтверждаю, что предоставляю персональные данные третьих лиц, ознако…" at bounding box center [355, 569] width 1 height 1
checkbox input "true"
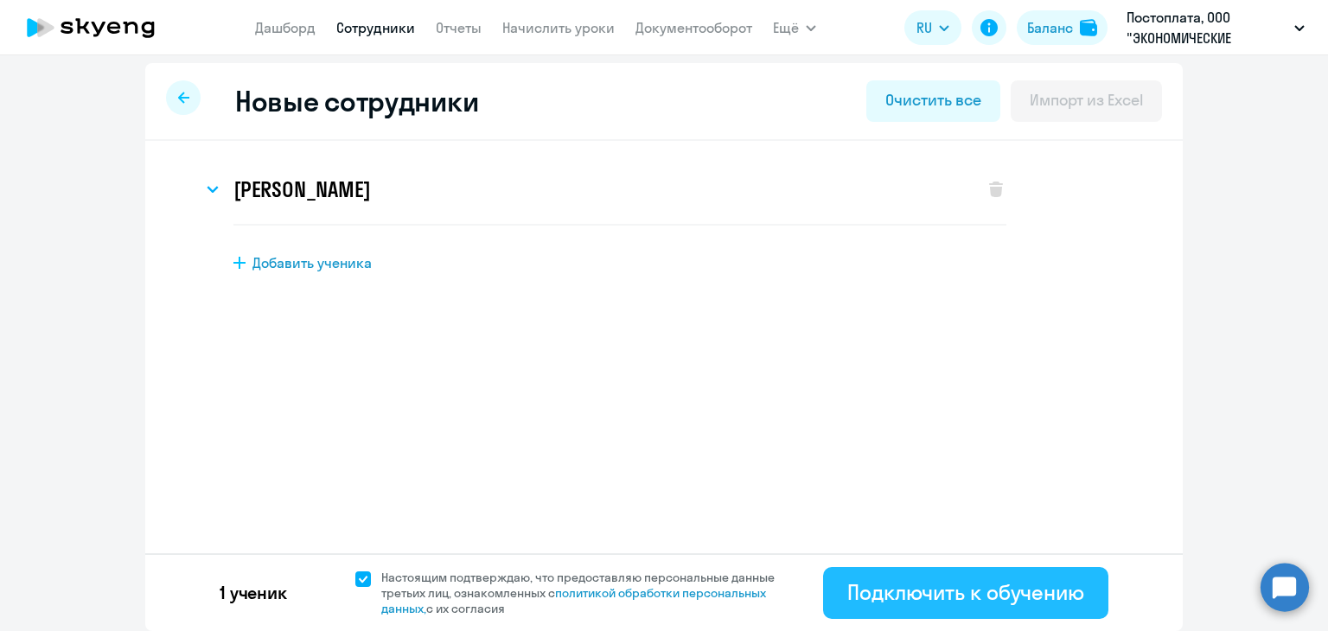
click at [852, 573] on button "Подключить к обучению" at bounding box center [965, 593] width 285 height 52
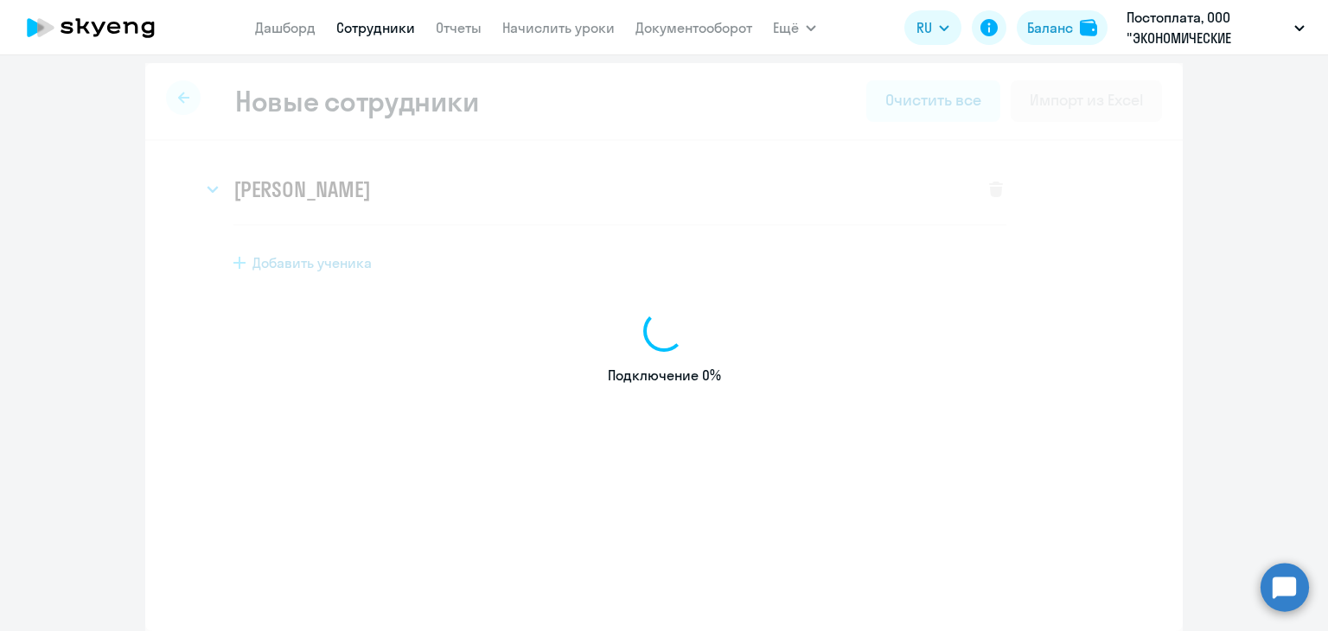
select select "english_adult_not_native_speaker"
select select "3"
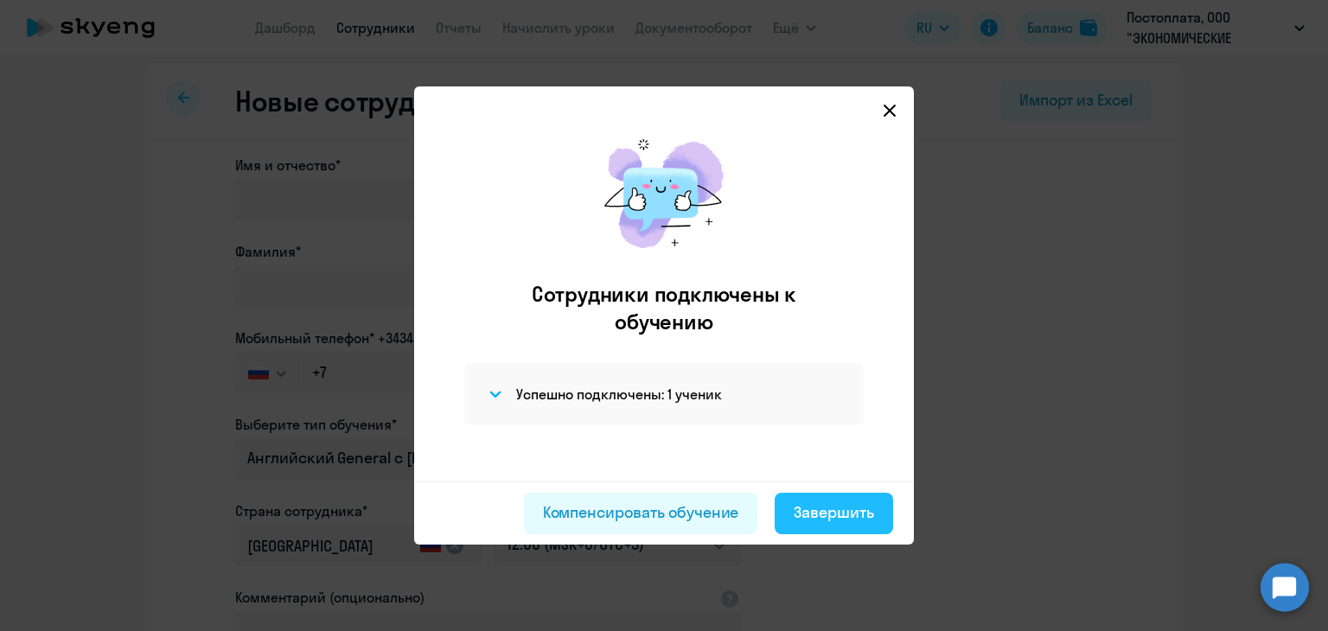
click at [837, 509] on div "Завершить" at bounding box center [834, 513] width 80 height 22
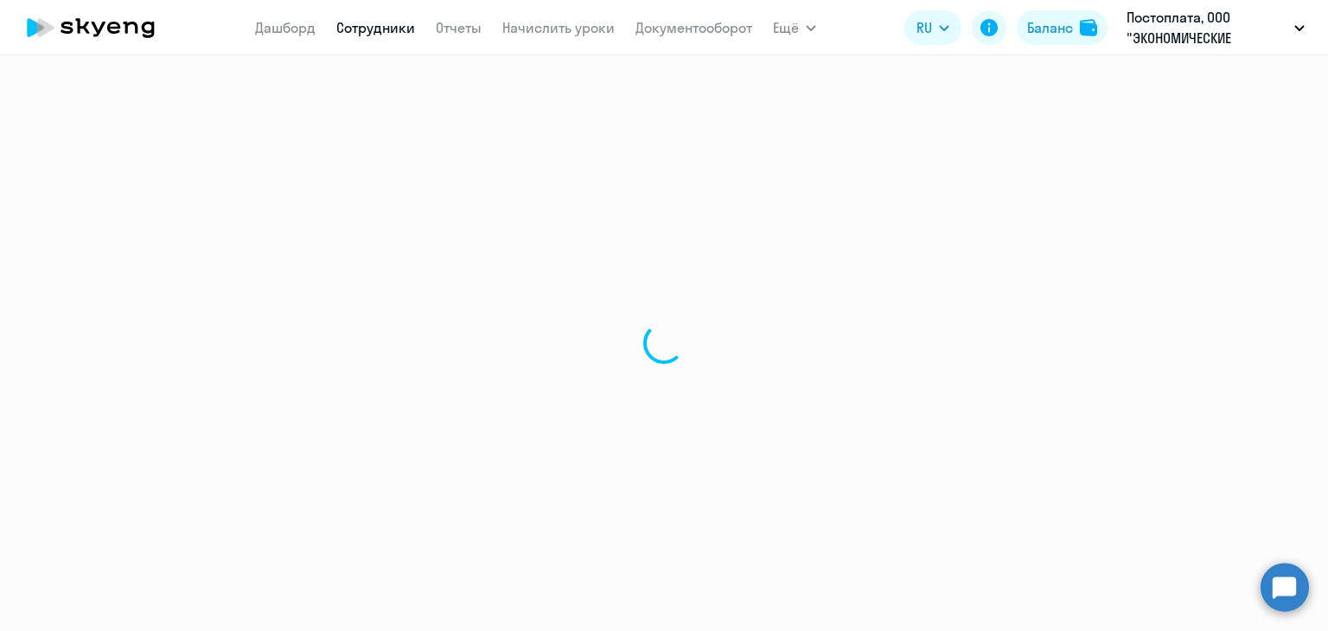
select select "30"
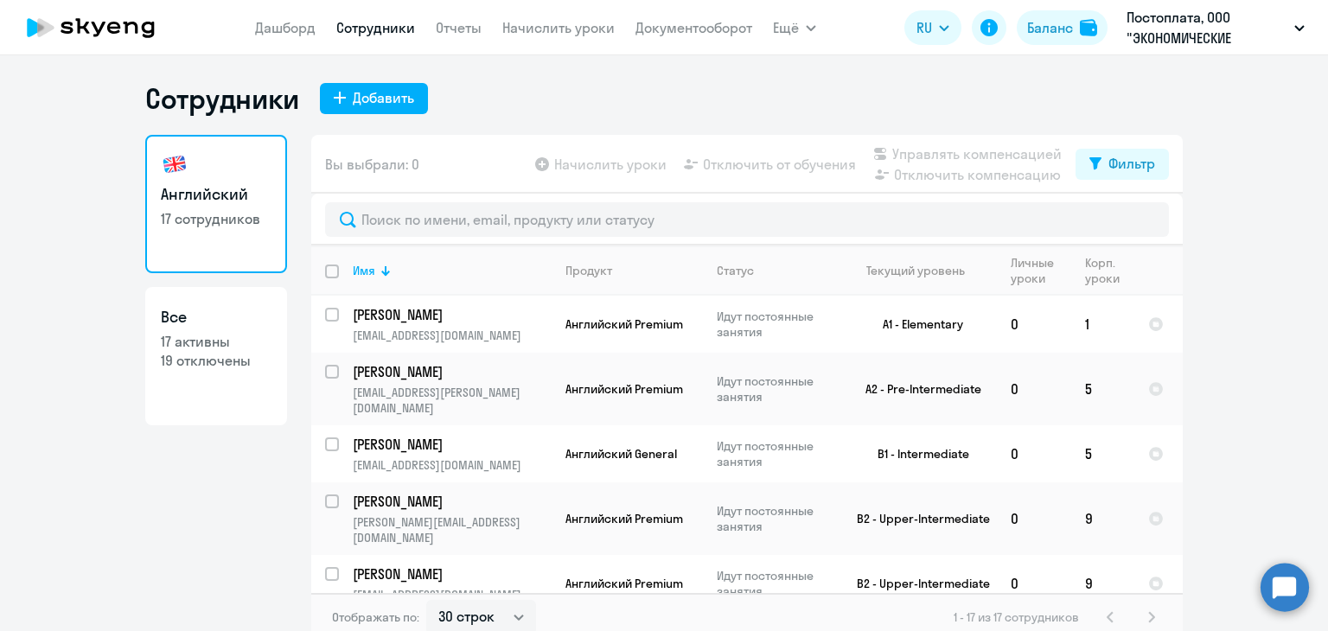
click at [212, 362] on p "19 отключены" at bounding box center [216, 360] width 111 height 19
select select "30"
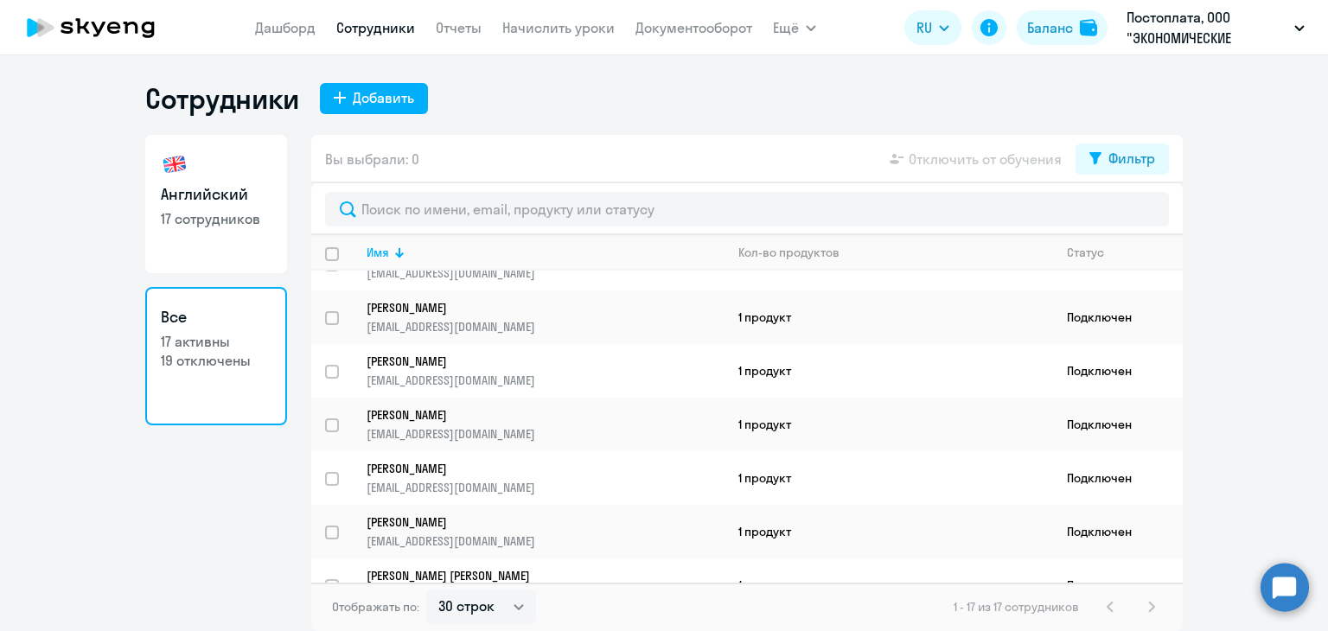
scroll to position [259, 0]
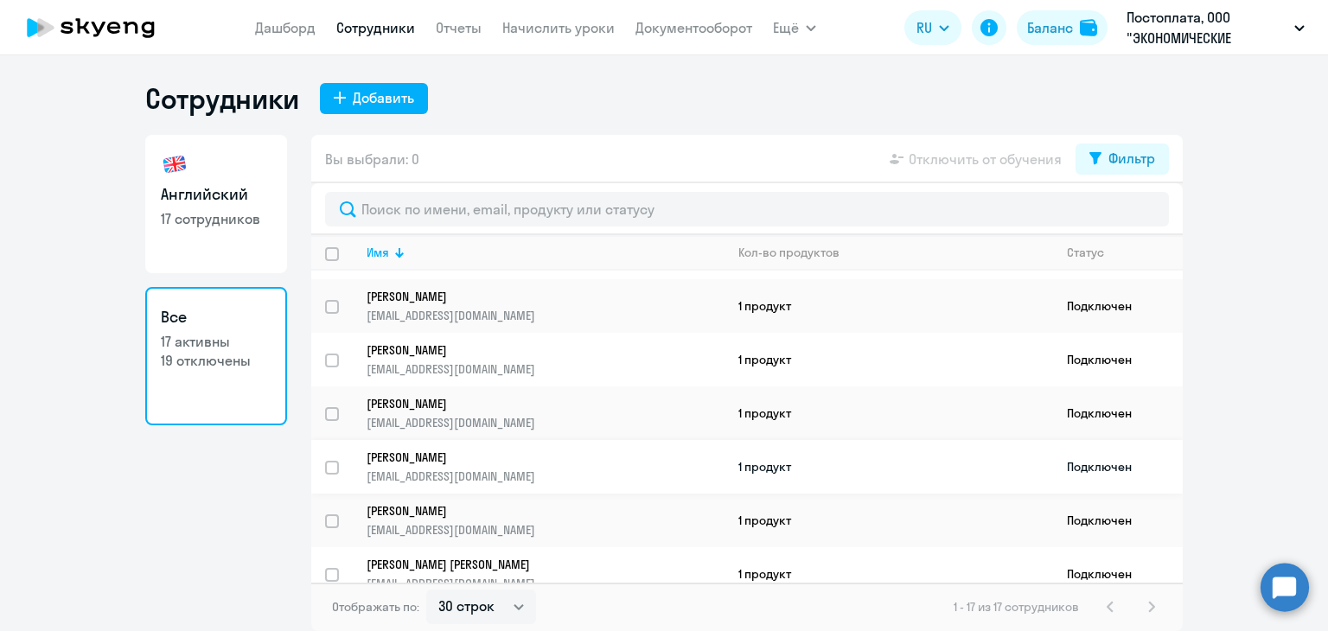
click at [394, 461] on p "[PERSON_NAME]" at bounding box center [534, 458] width 334 height 16
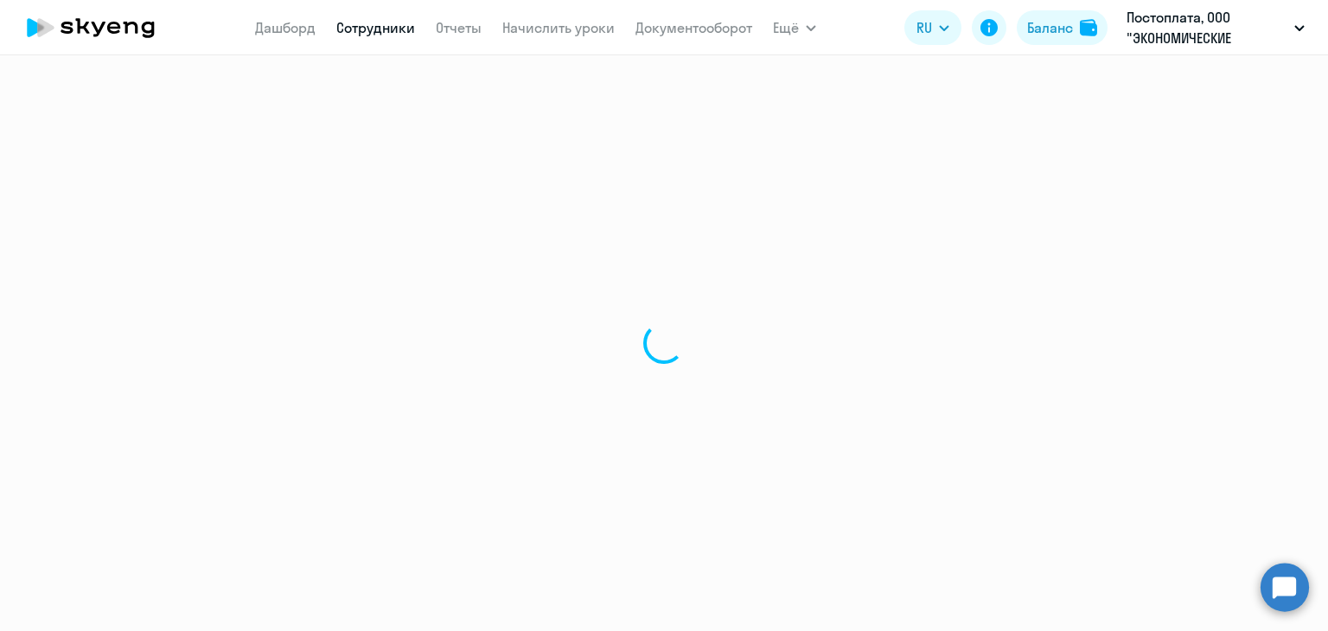
select select "english"
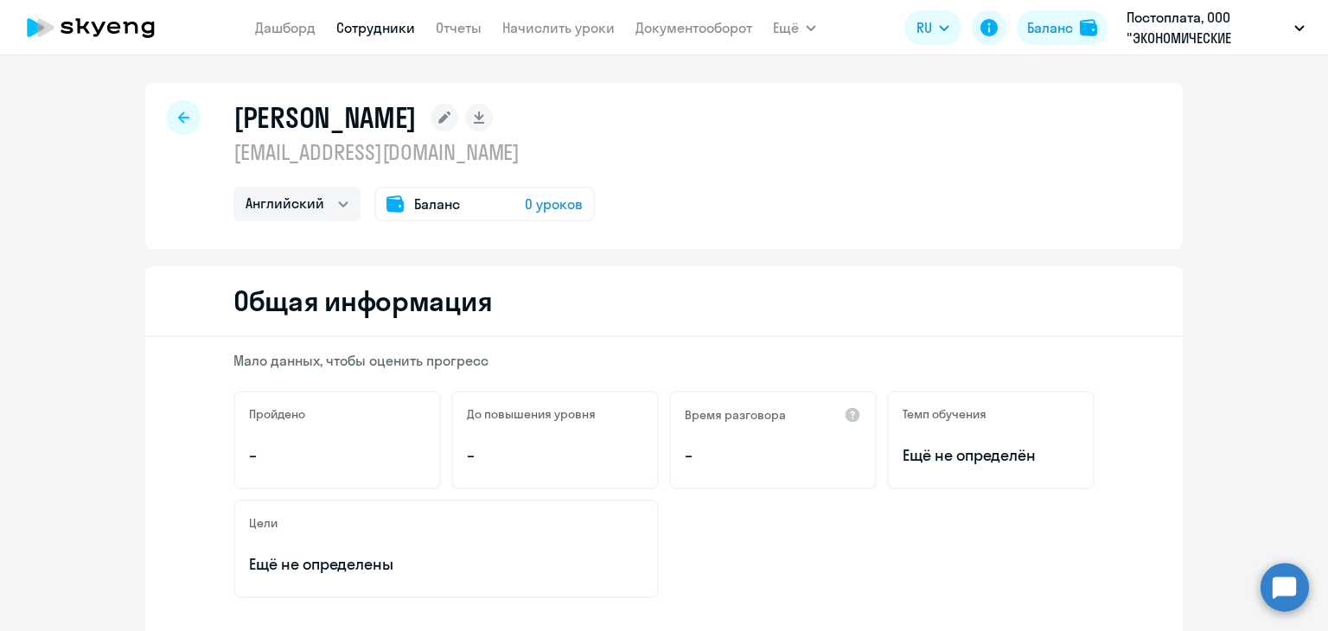
click at [168, 122] on div at bounding box center [183, 117] width 35 height 35
select select "30"
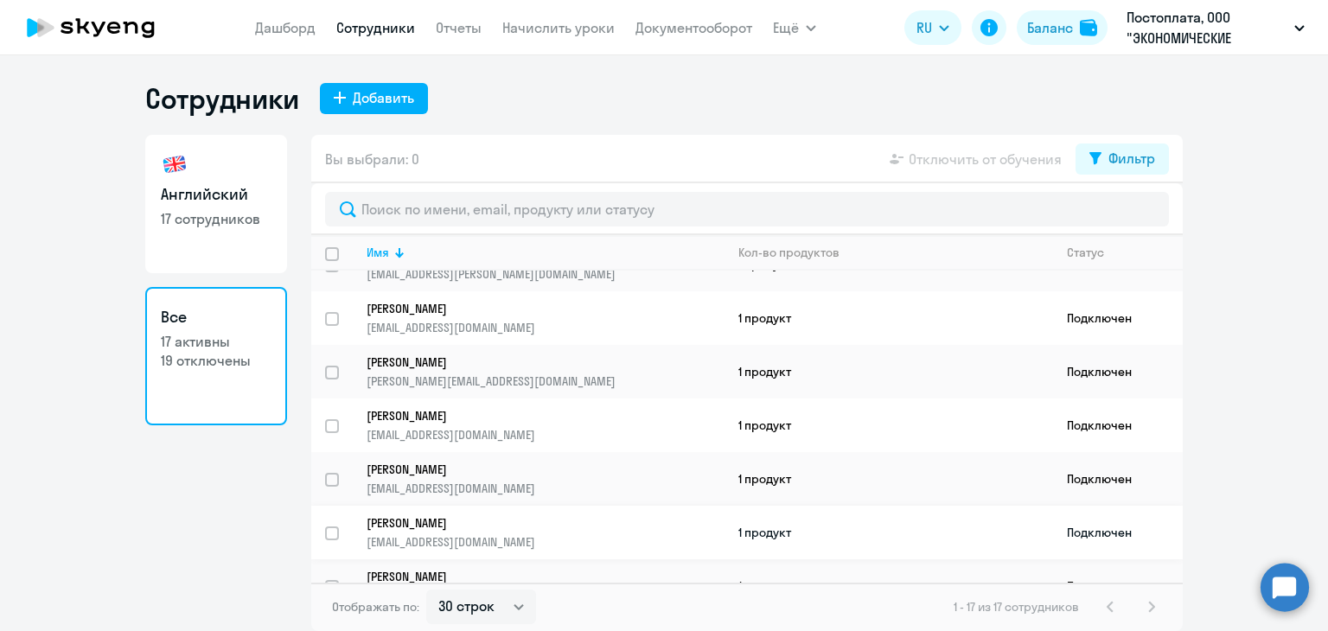
scroll to position [173, 0]
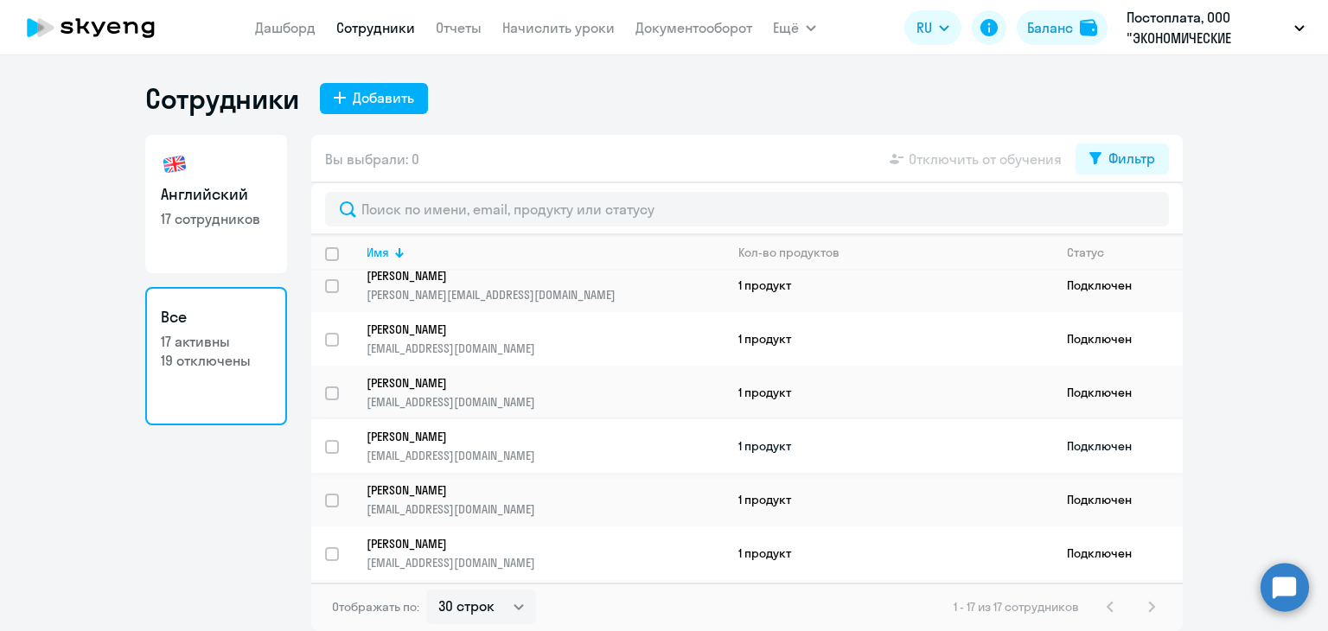
click at [447, 509] on p "[EMAIL_ADDRESS][DOMAIN_NAME]" at bounding box center [545, 510] width 357 height 16
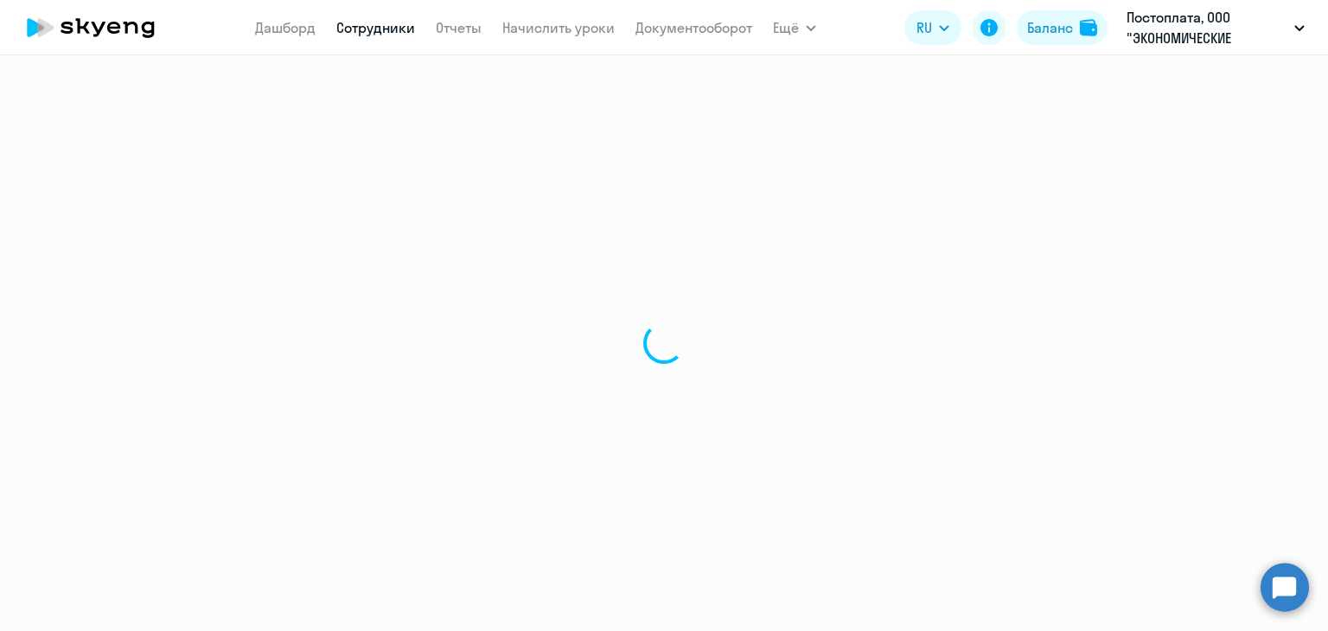
select select "english"
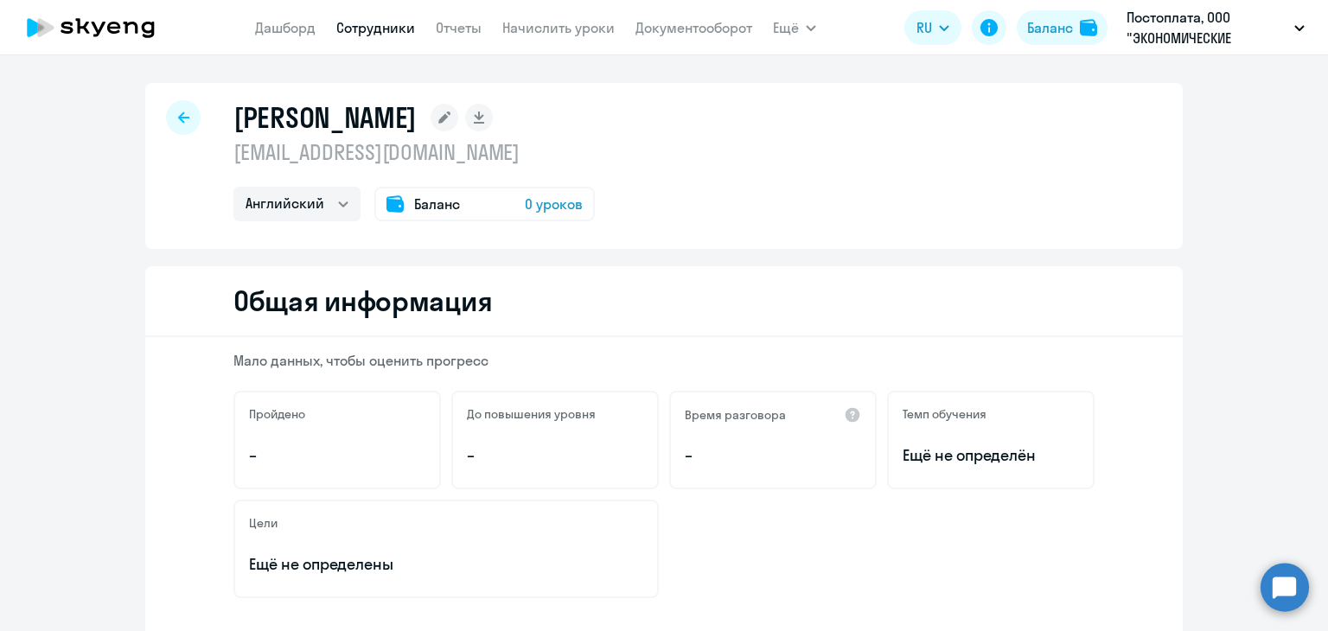
click at [178, 115] on icon at bounding box center [183, 118] width 11 height 12
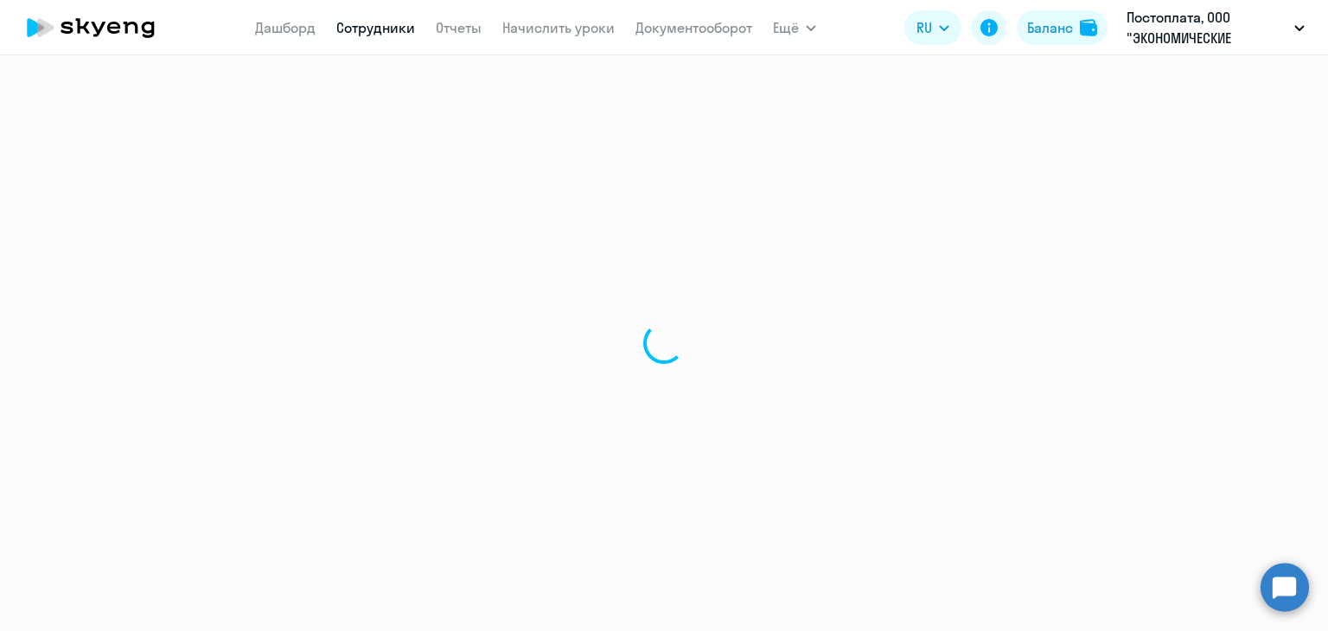
select select "30"
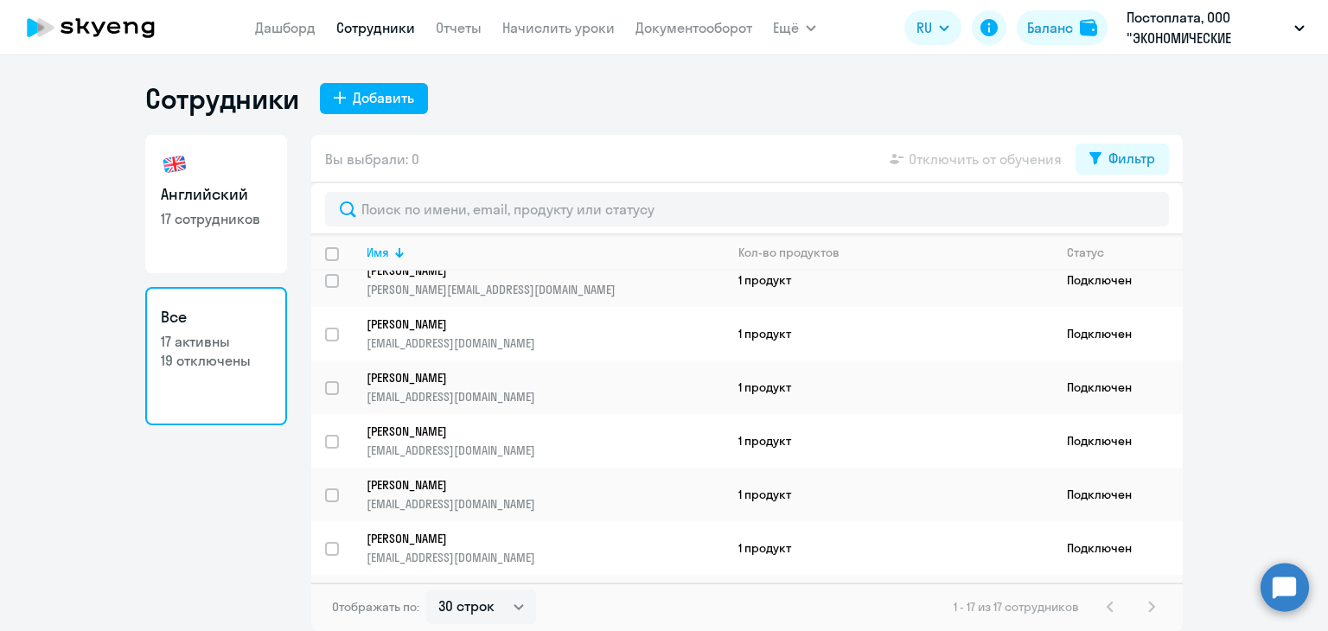
scroll to position [611, 0]
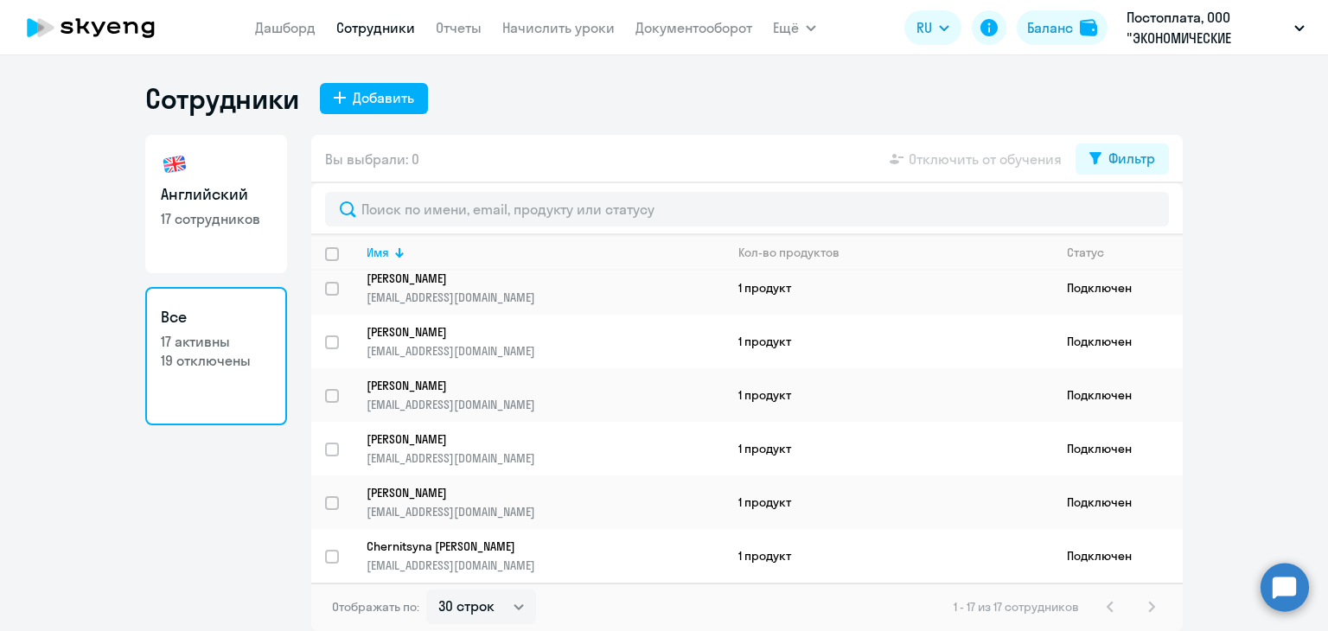
click at [1147, 605] on div "1 - 17 из 17 сотрудников" at bounding box center [1058, 607] width 208 height 21
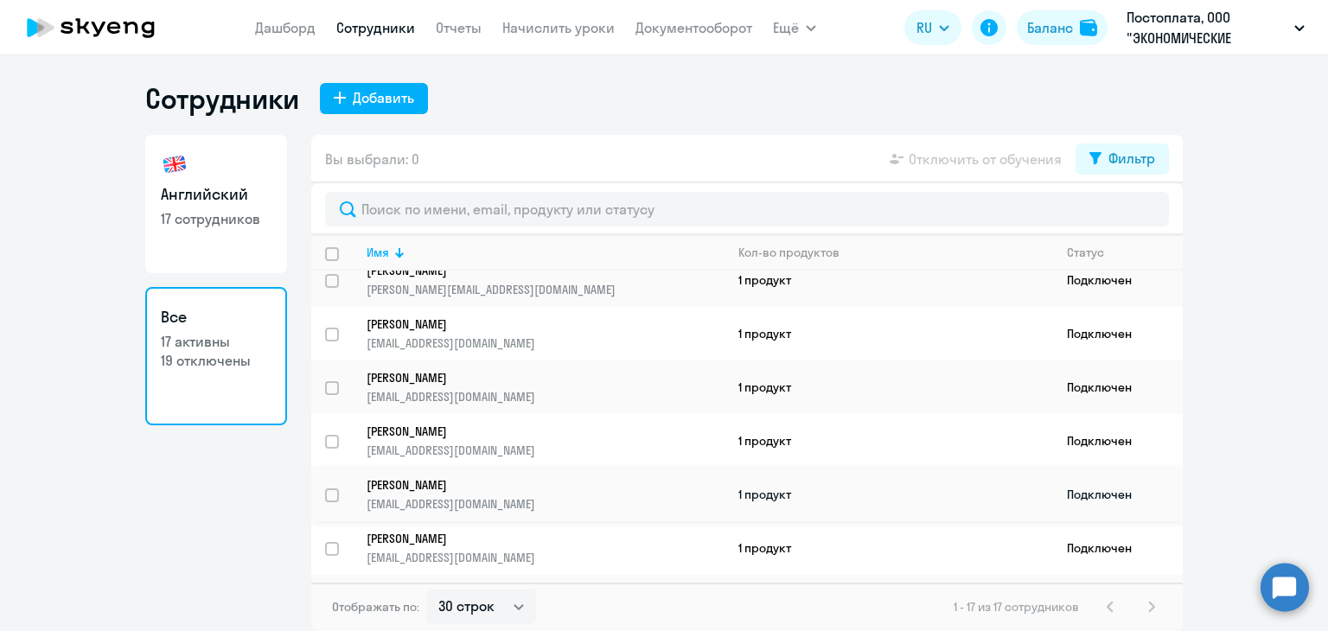
scroll to position [0, 0]
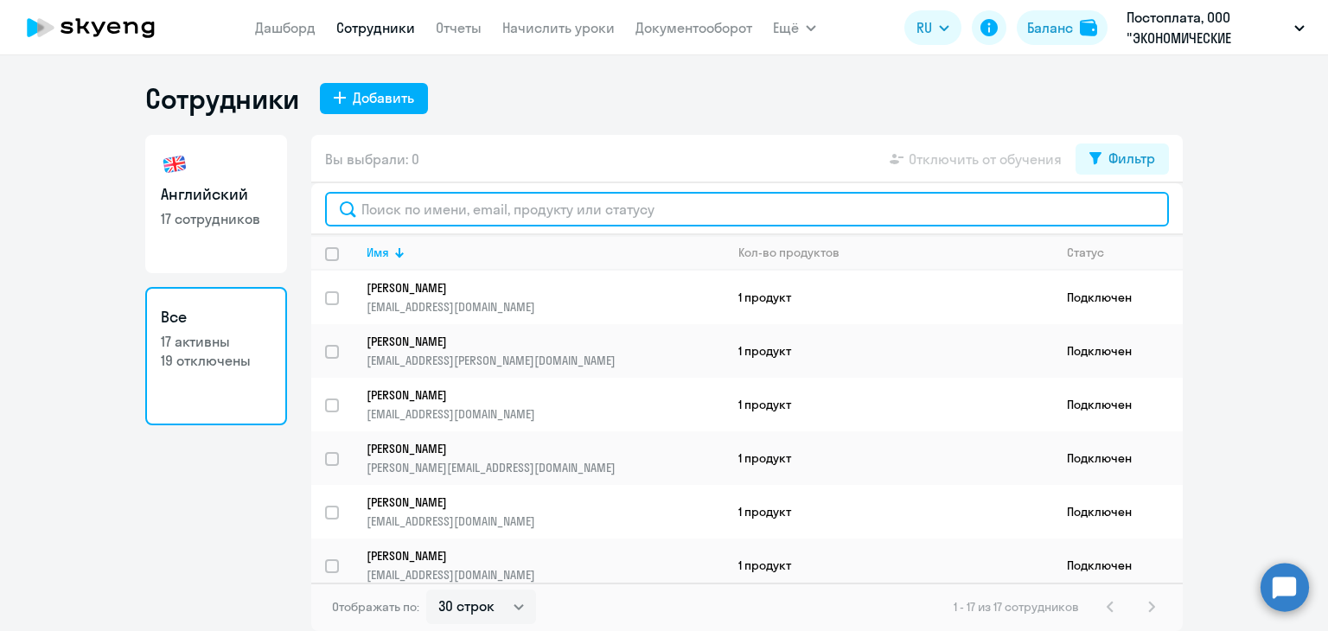
click at [540, 206] on input "text" at bounding box center [747, 209] width 844 height 35
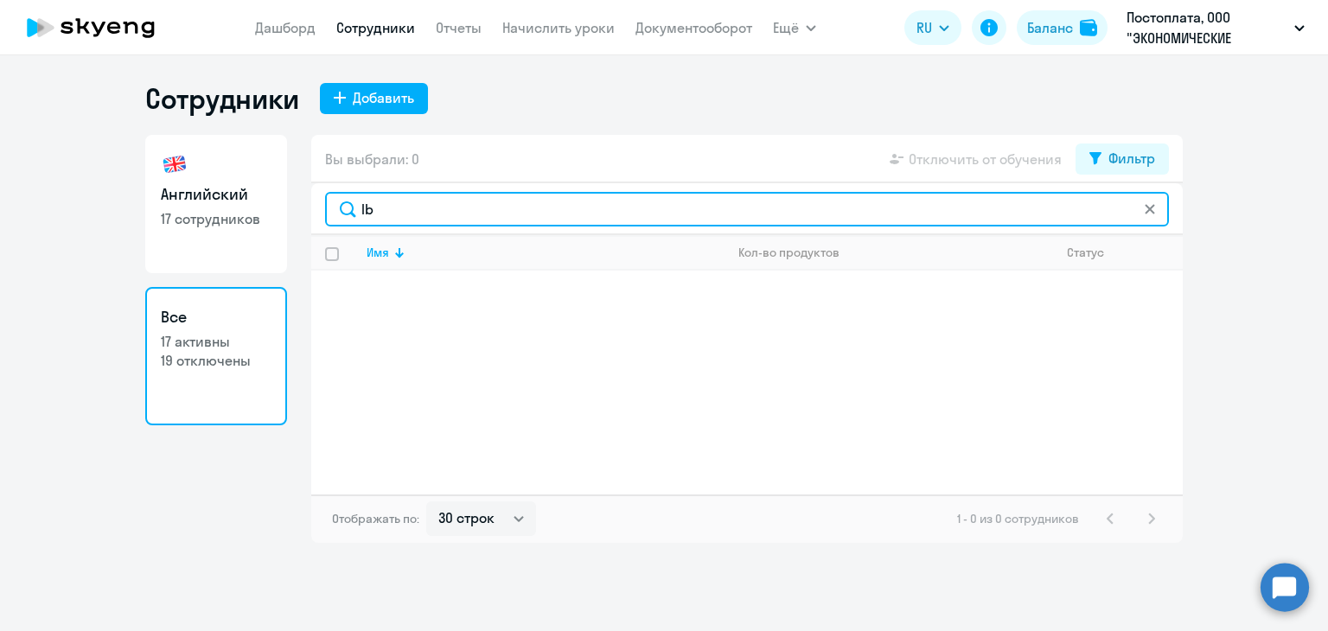
type input "l"
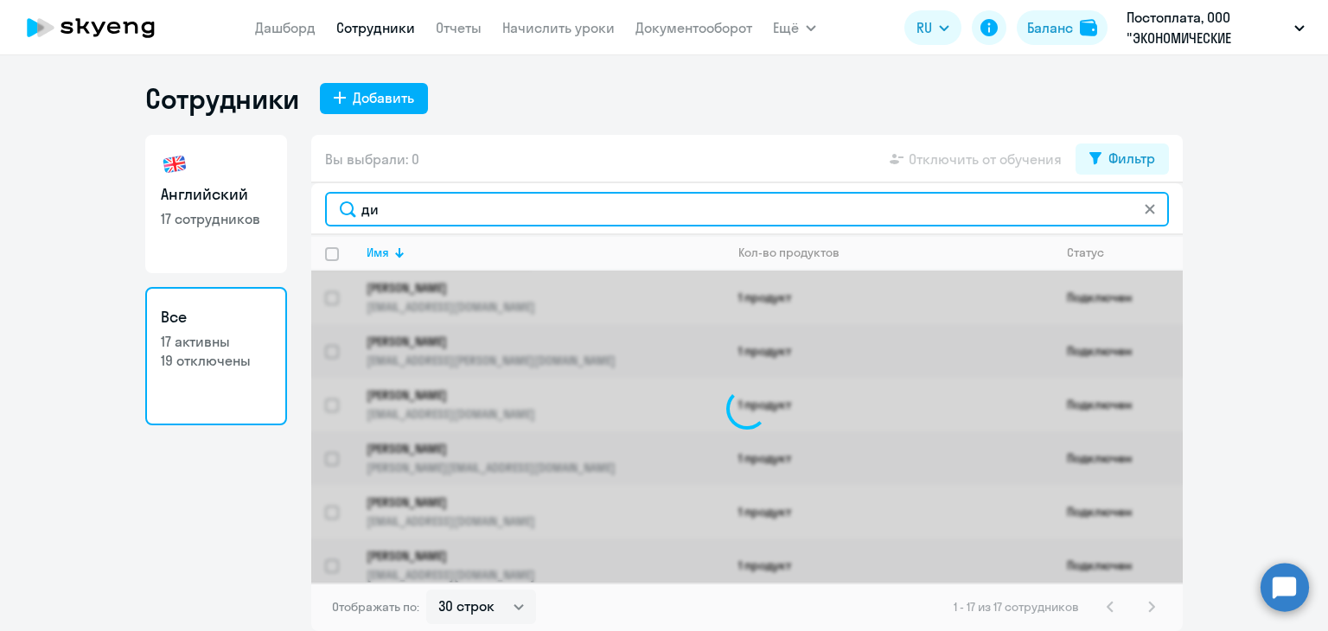
type input "диа"
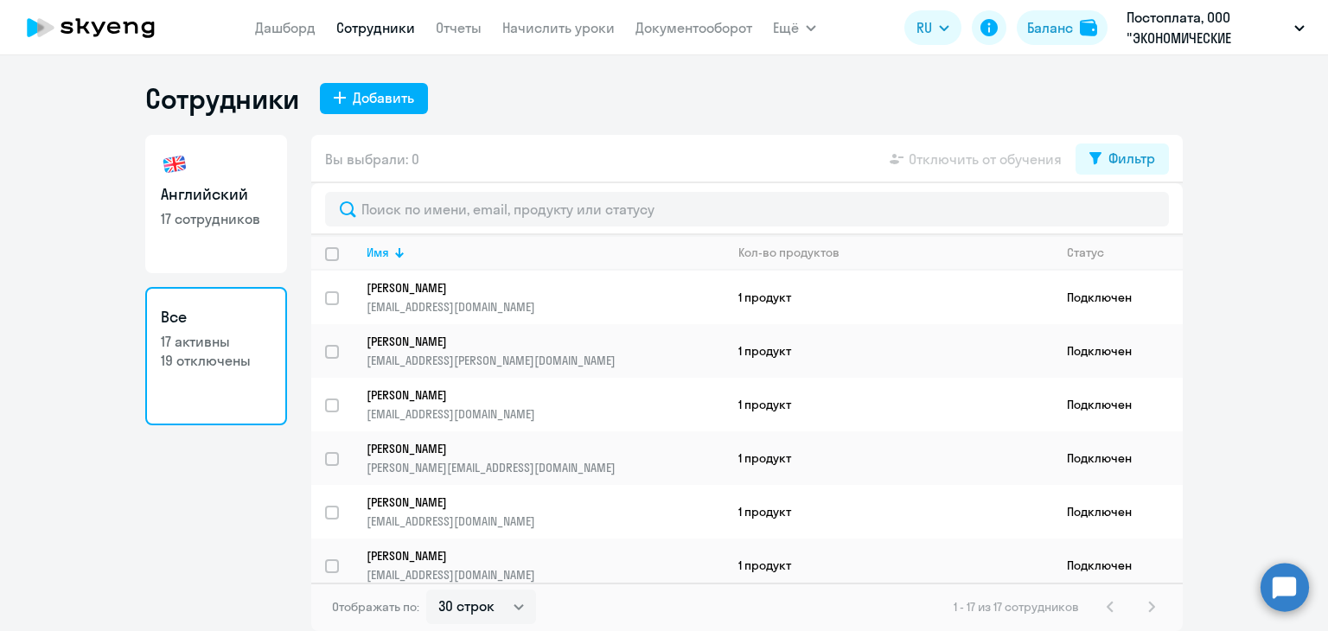
select select "30"
click at [207, 209] on p "17 сотрудников" at bounding box center [216, 218] width 111 height 19
select select "30"
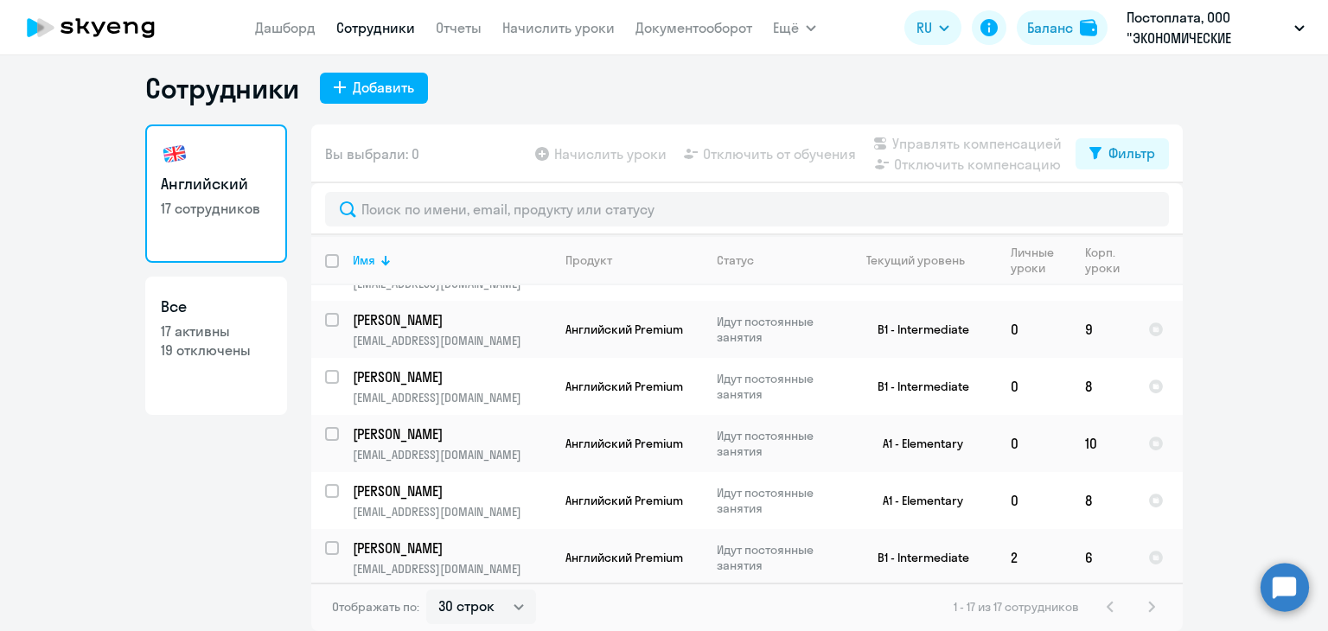
scroll to position [679, 0]
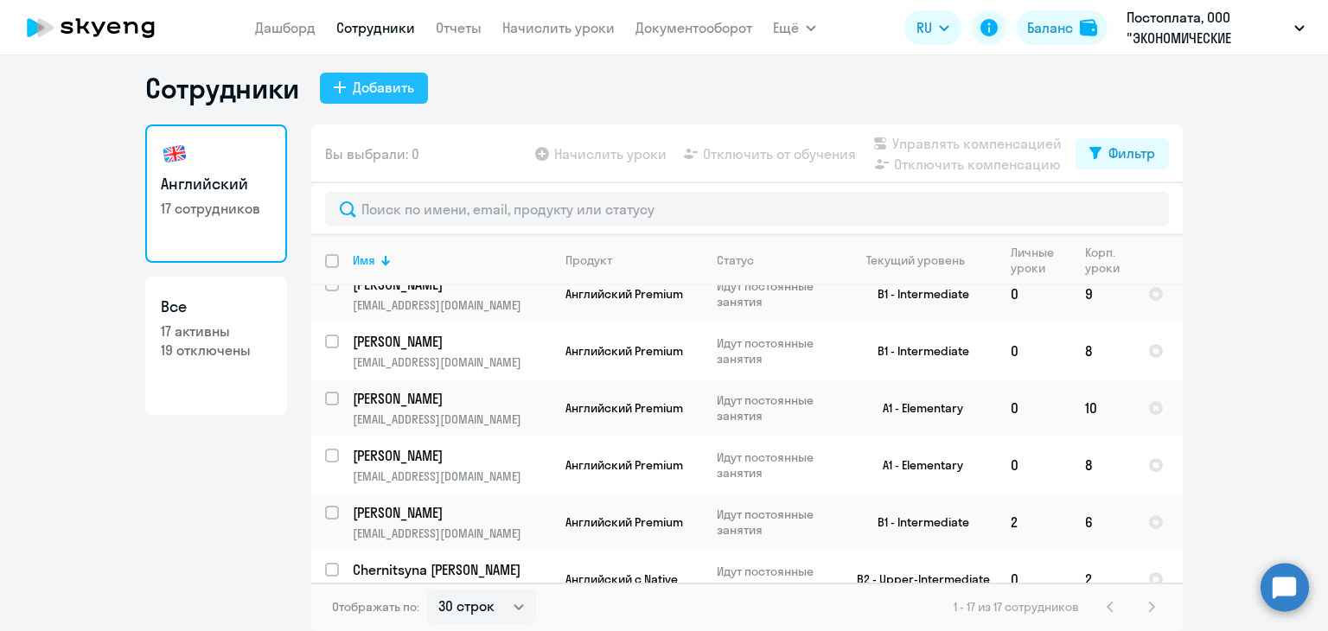
click at [379, 77] on div "Добавить" at bounding box center [383, 87] width 61 height 21
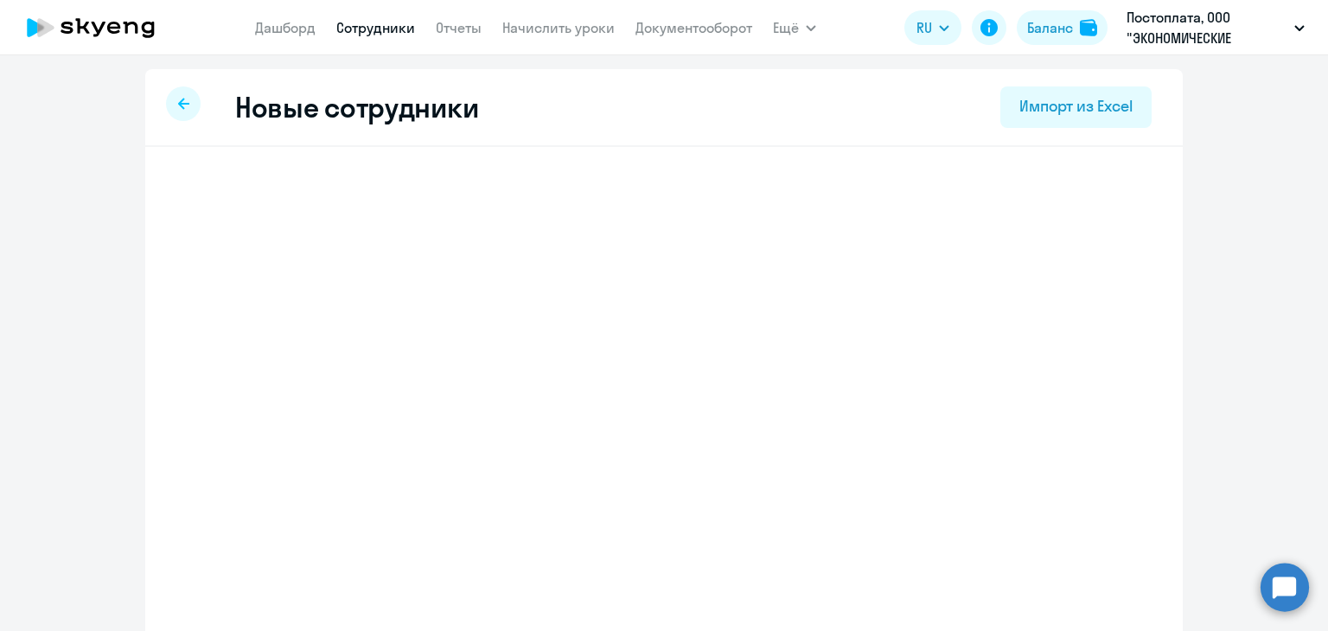
select select "english_adult_not_native_speaker"
select select "3"
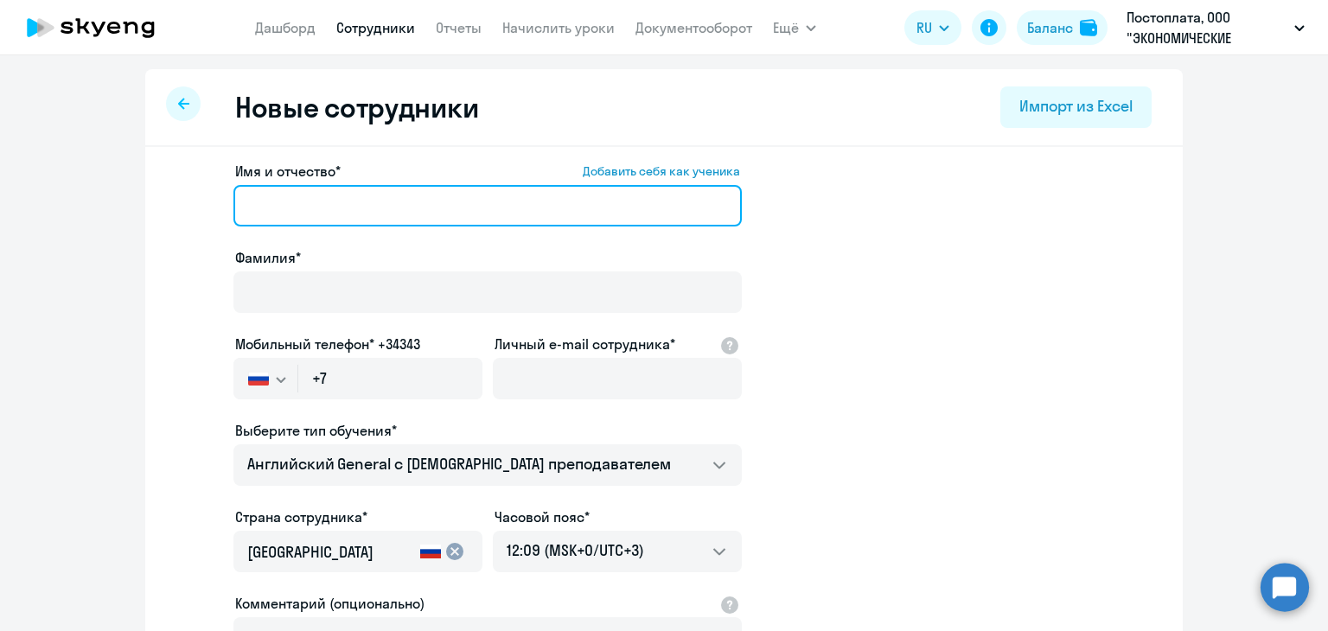
click at [381, 191] on input "Имя и отчество* Добавить себя как ученика" at bounding box center [488, 206] width 509 height 42
type input "Диана"
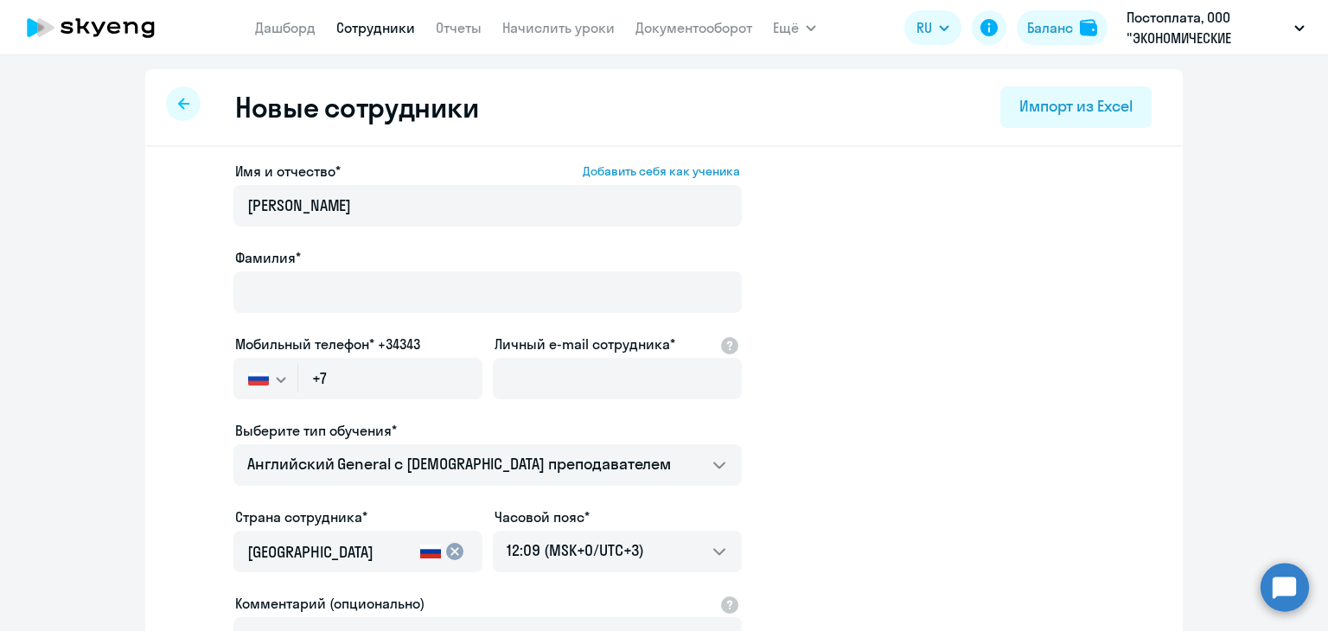
click at [343, 255] on div "Фамилия*" at bounding box center [488, 257] width 509 height 21
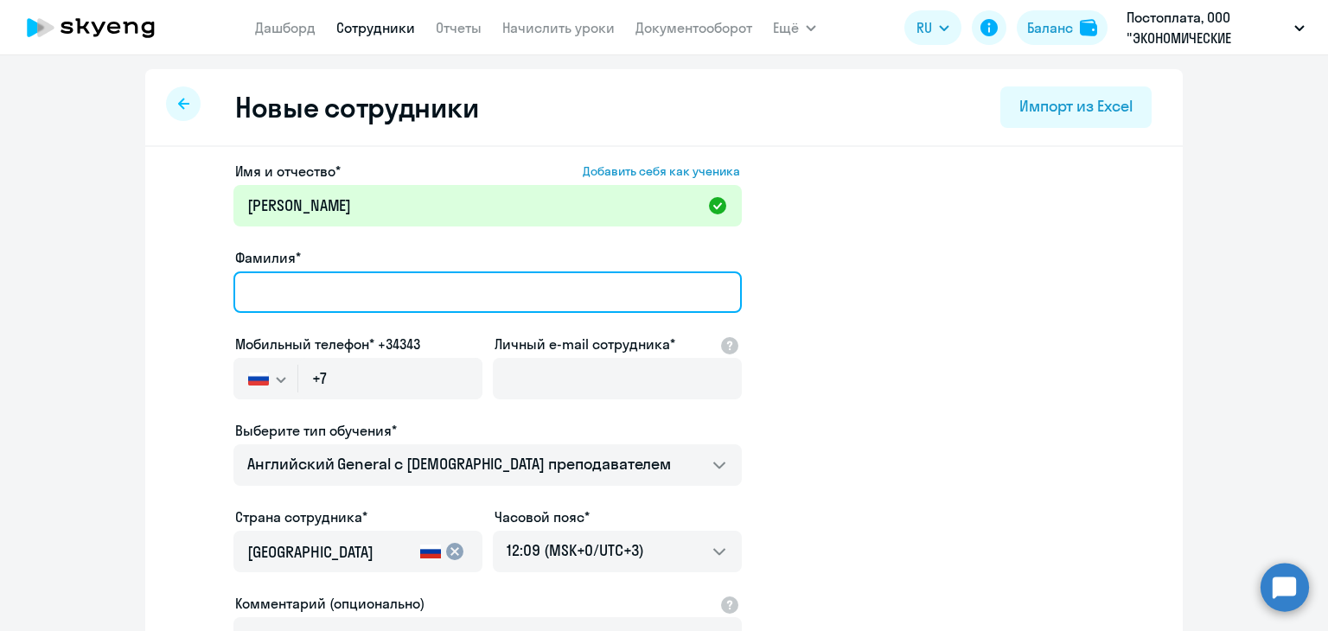
click at [349, 284] on input "Фамилия*" at bounding box center [488, 293] width 509 height 42
type input "[PERSON_NAME]"
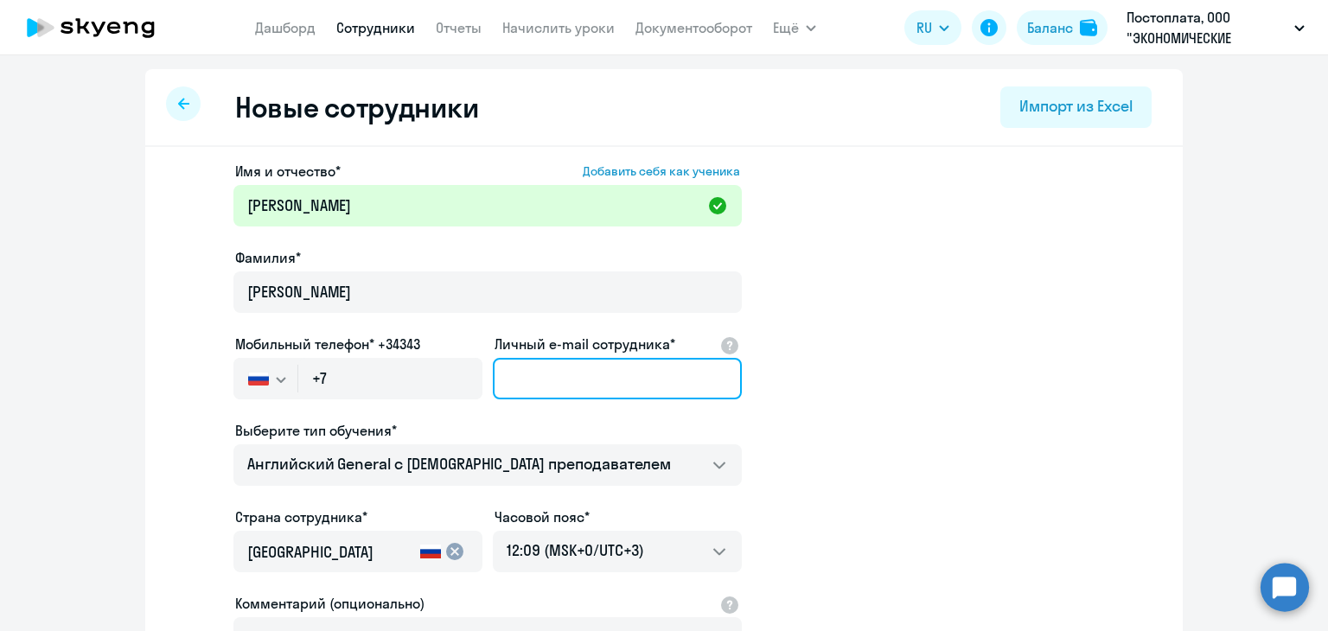
click at [516, 372] on input "Личный e-mail сотрудника*" at bounding box center [617, 379] width 249 height 42
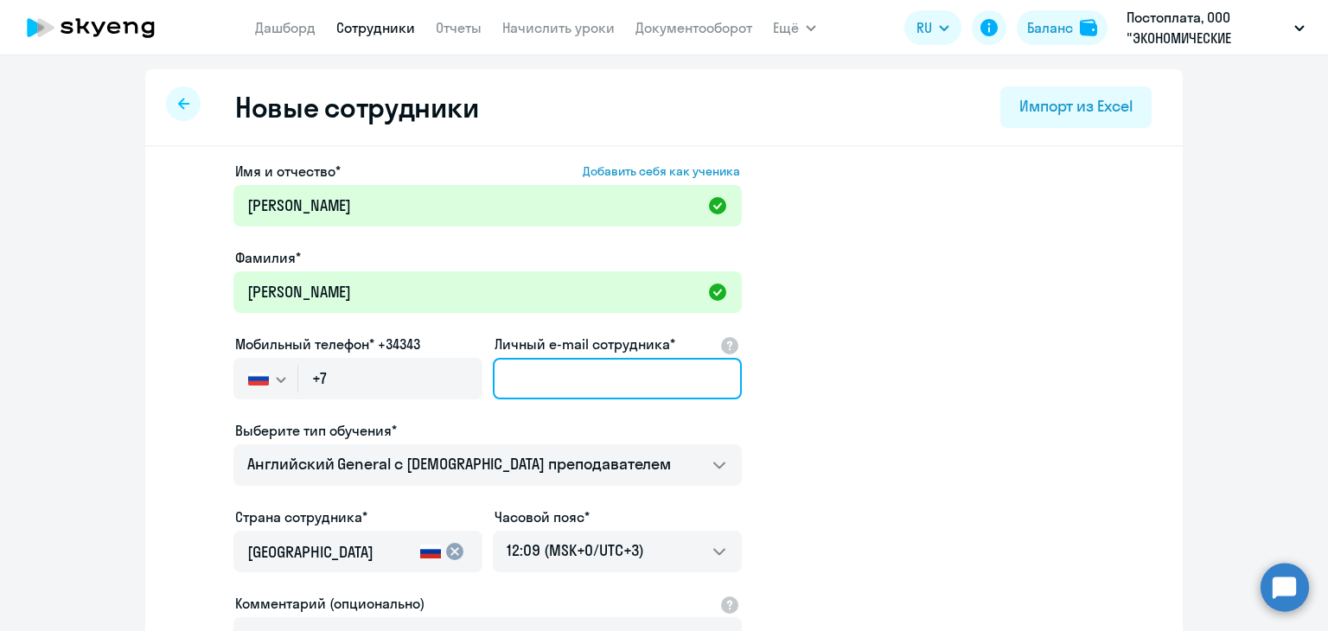
type input "[EMAIL_ADDRESS][DOMAIN_NAME]"
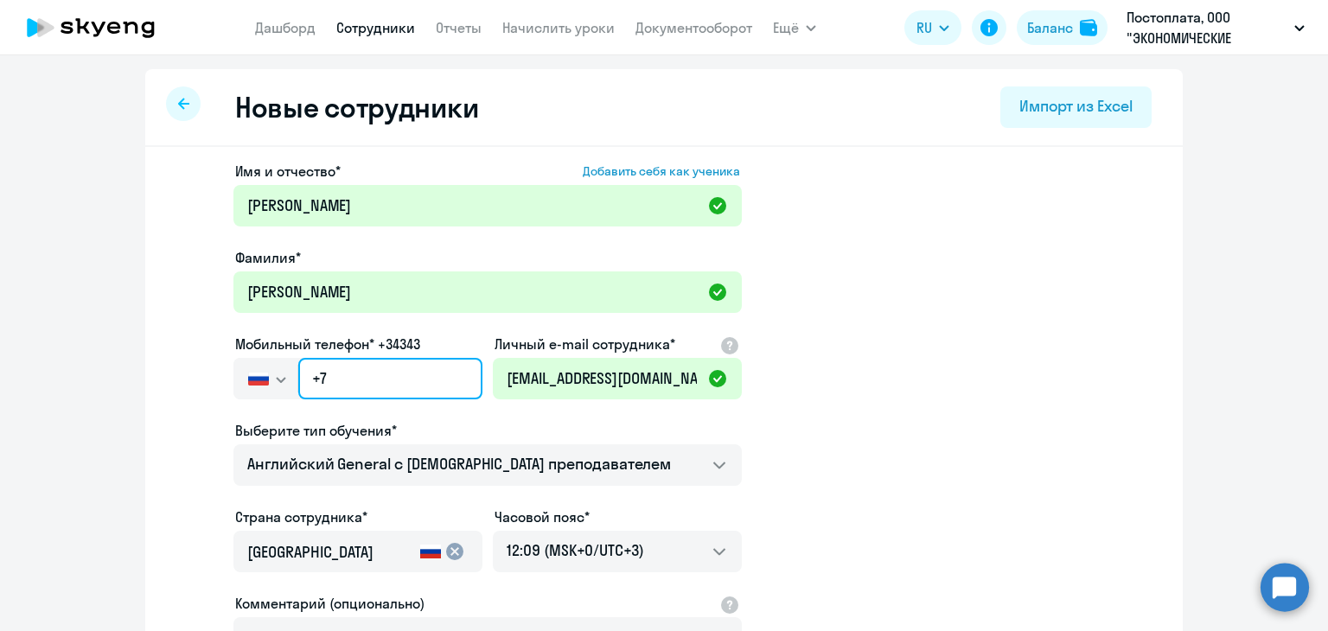
click at [419, 374] on input "+7" at bounding box center [390, 379] width 184 height 42
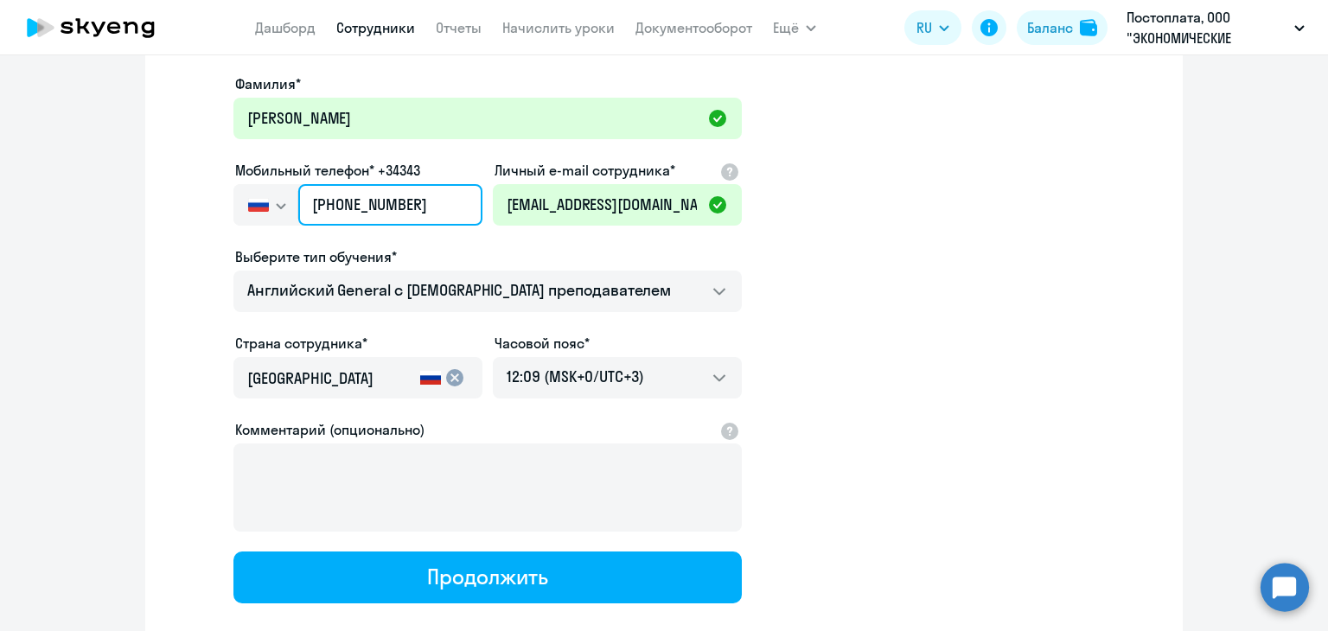
scroll to position [273, 0]
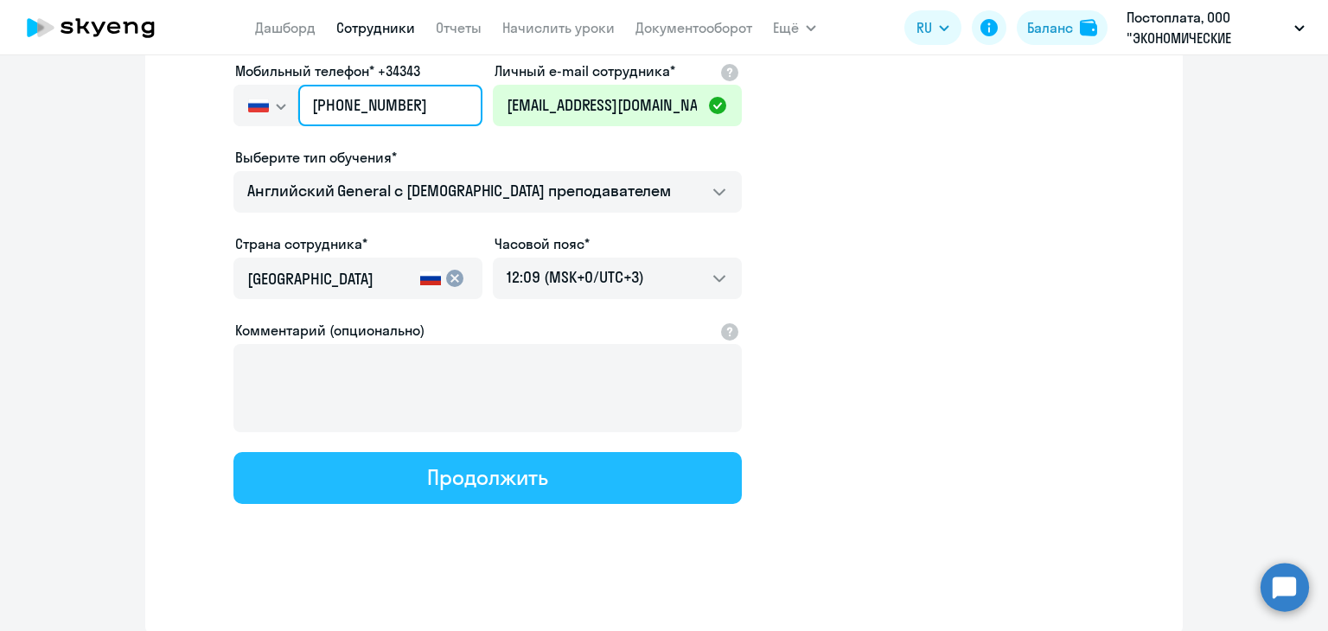
type input "+7 903 660-91-11"
click at [481, 484] on div "Продолжить" at bounding box center [487, 478] width 120 height 28
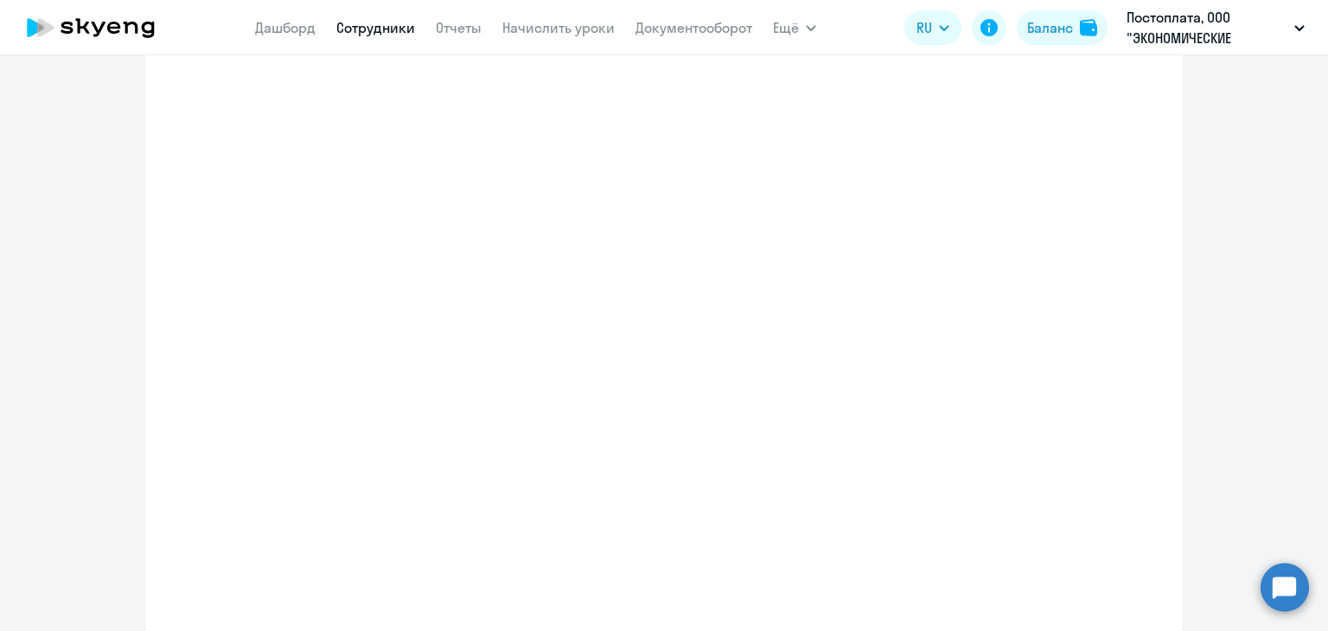
select select "english_adult_not_native_speaker"
select select "3"
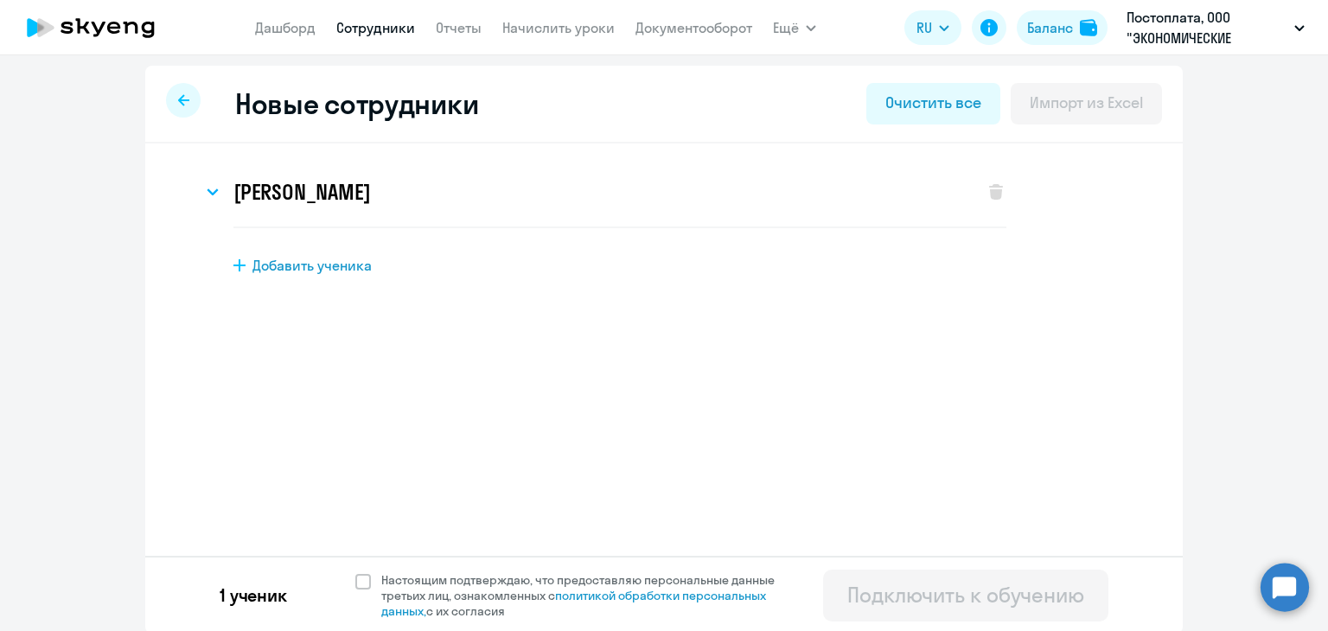
scroll to position [6, 0]
click at [361, 572] on span at bounding box center [363, 580] width 16 height 16
click at [355, 570] on input "Настоящим подтверждаю, что предоставляю персональные данные третьих лиц, ознако…" at bounding box center [355, 569] width 1 height 1
checkbox input "true"
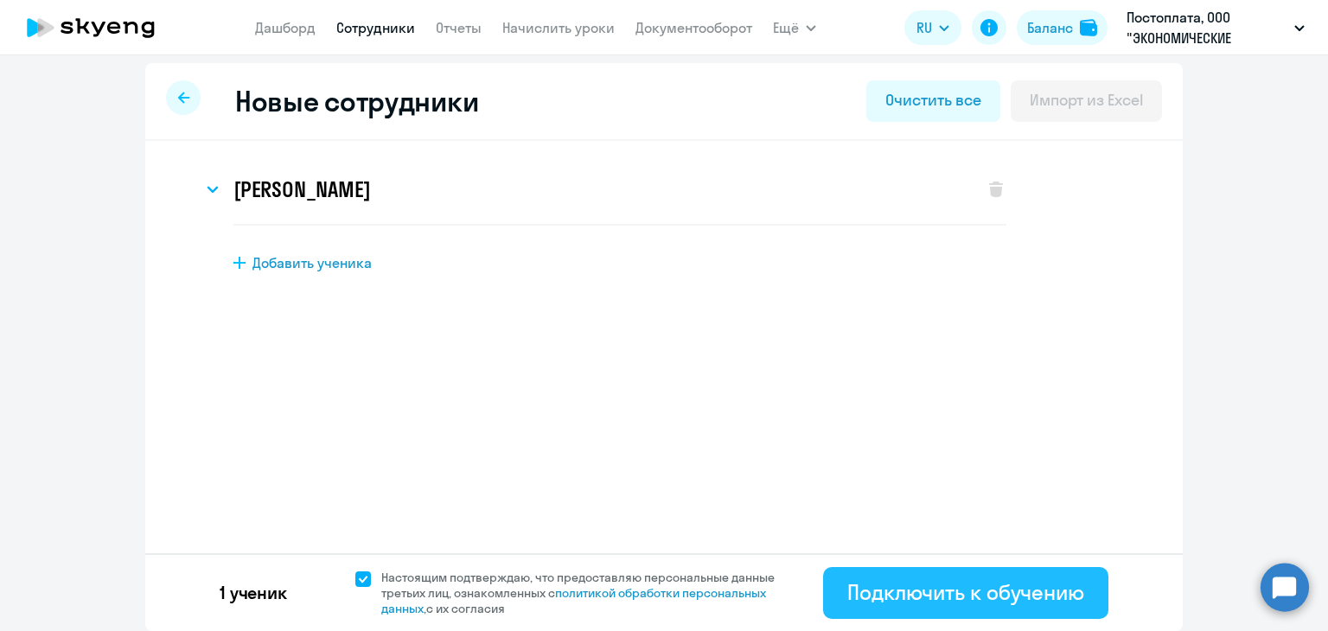
click at [1003, 604] on div "Подключить к обучению" at bounding box center [966, 593] width 237 height 28
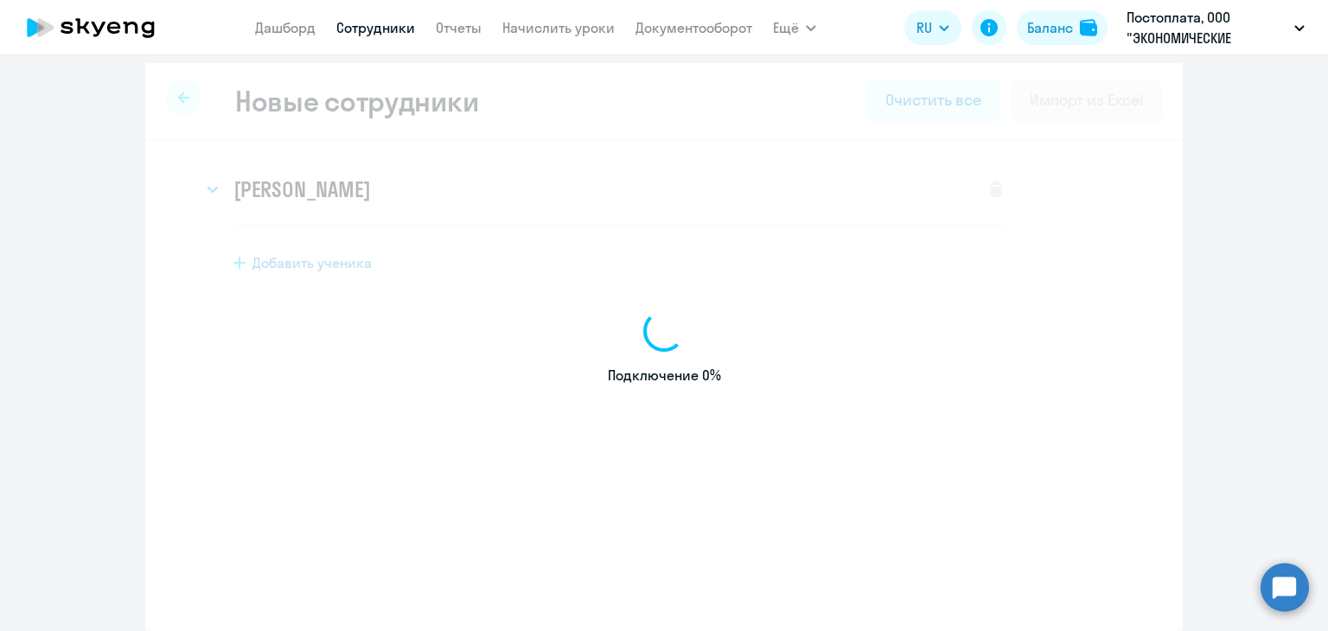
select select "english_adult_not_native_speaker"
select select "3"
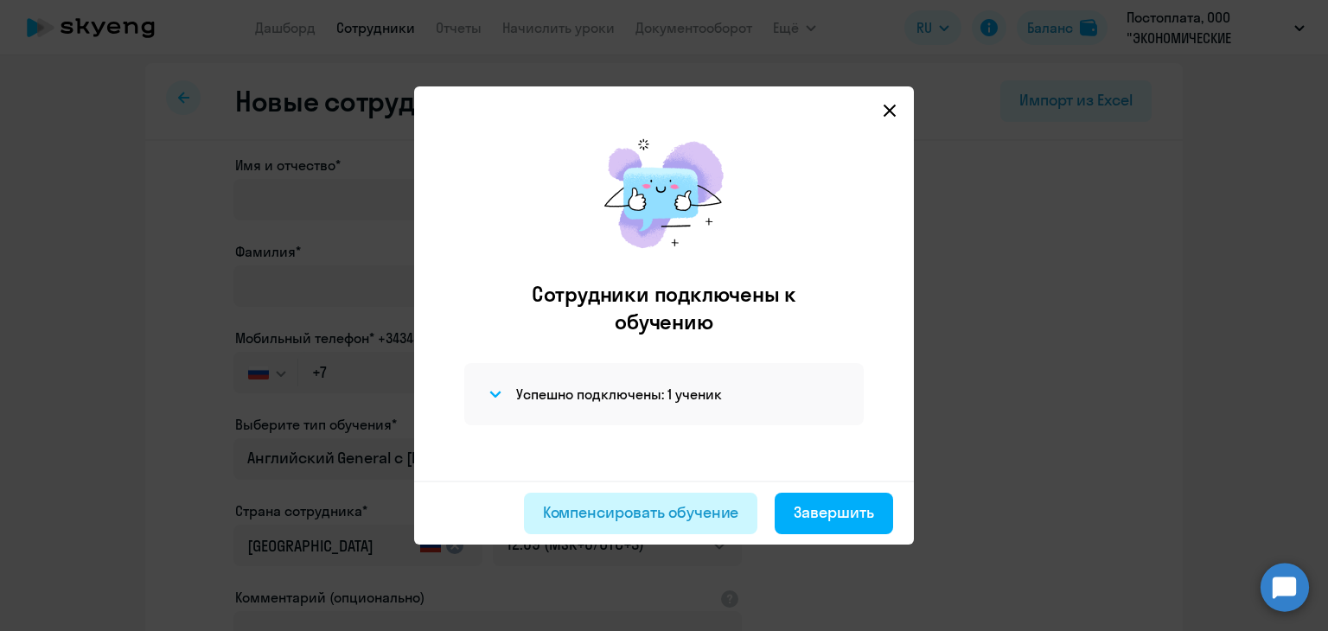
click at [709, 519] on div "Компенсировать обучение" at bounding box center [641, 513] width 196 height 22
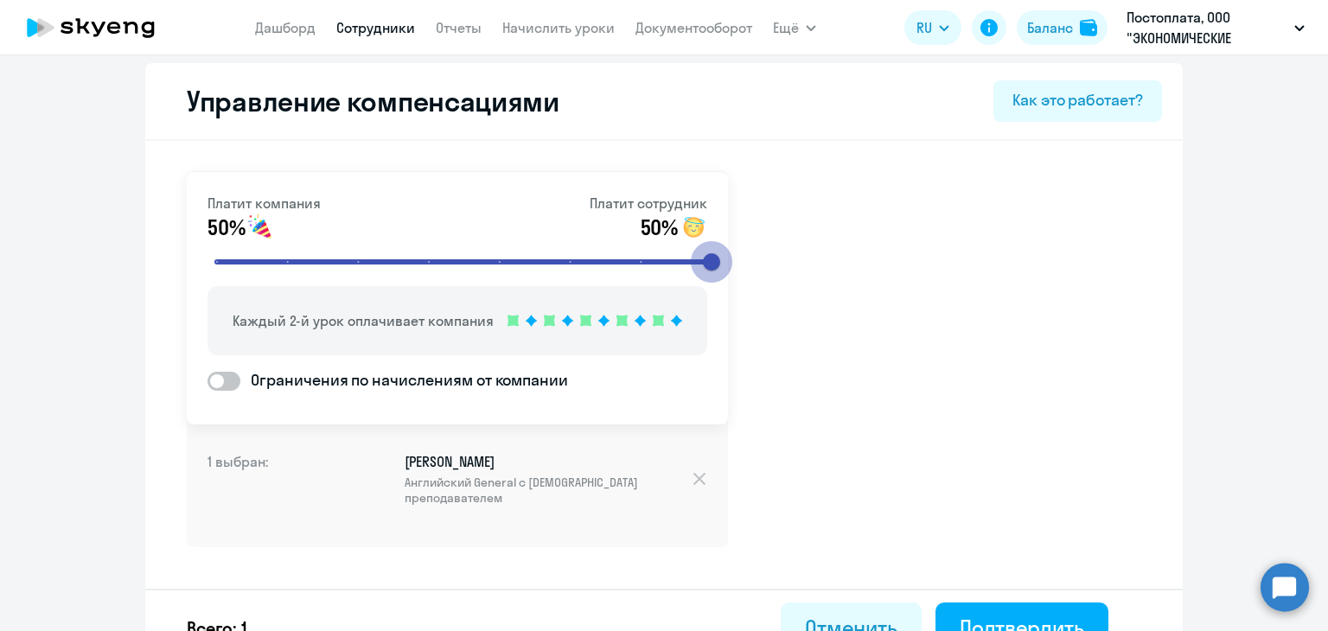
drag, startPoint x: 419, startPoint y: 264, endPoint x: 732, endPoint y: 257, distance: 313.2
click at [732, 257] on input "range" at bounding box center [464, 262] width 536 height 38
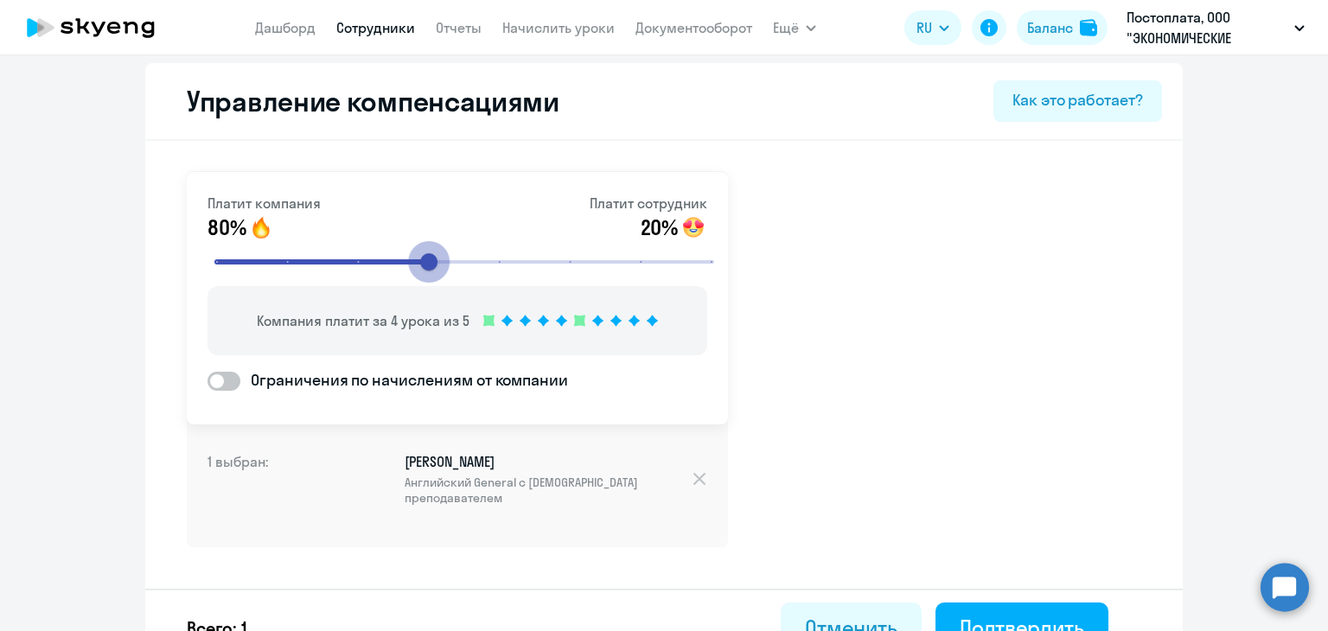
drag, startPoint x: 701, startPoint y: 263, endPoint x: 411, endPoint y: 279, distance: 290.2
type input "4"
click at [411, 279] on input "range" at bounding box center [464, 262] width 536 height 38
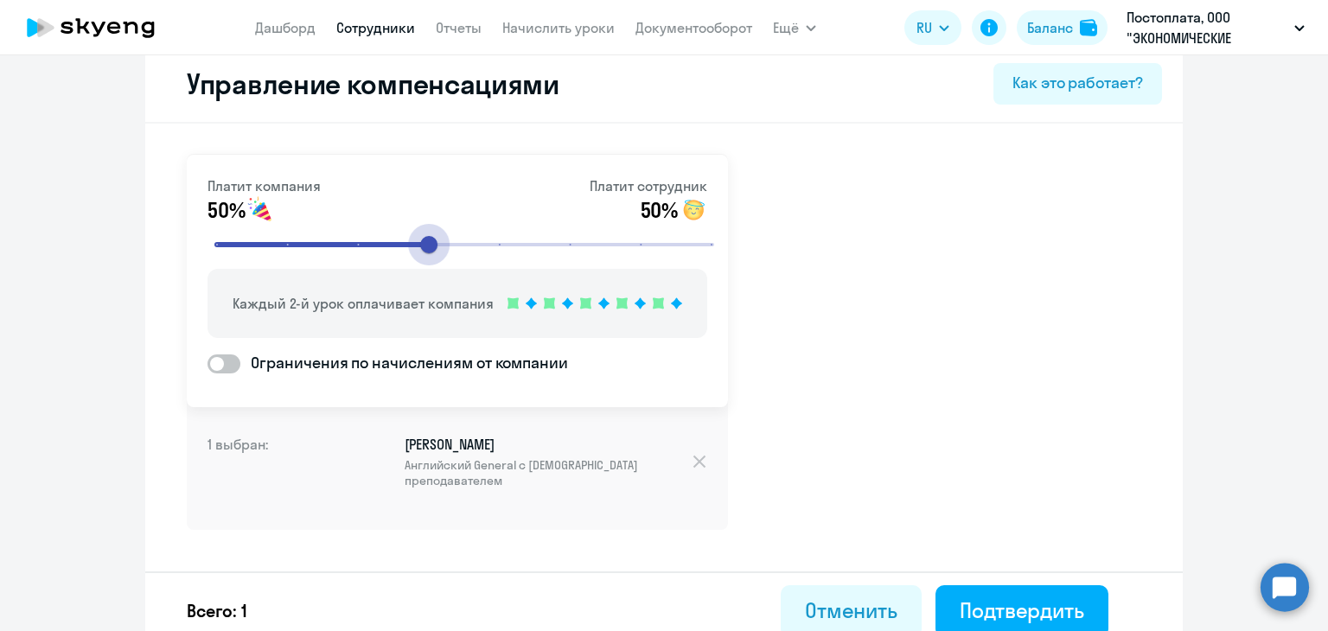
scroll to position [40, 0]
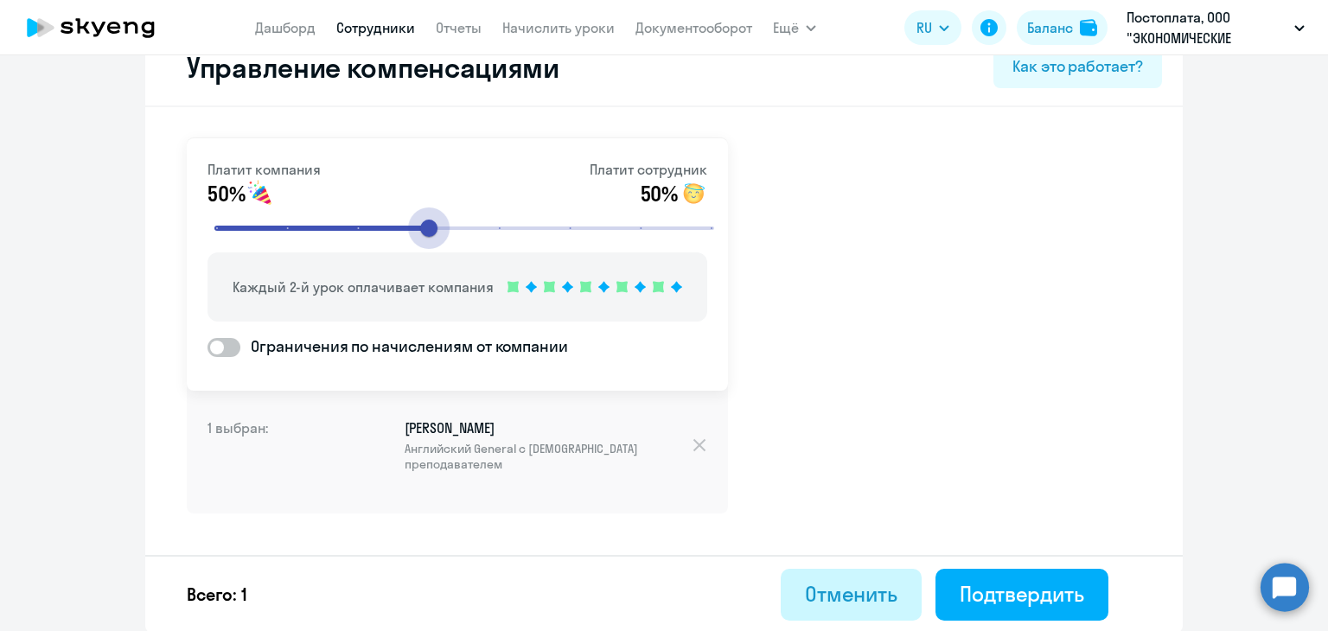
click at [795, 596] on button "Отменить" at bounding box center [851, 595] width 141 height 52
select select "30"
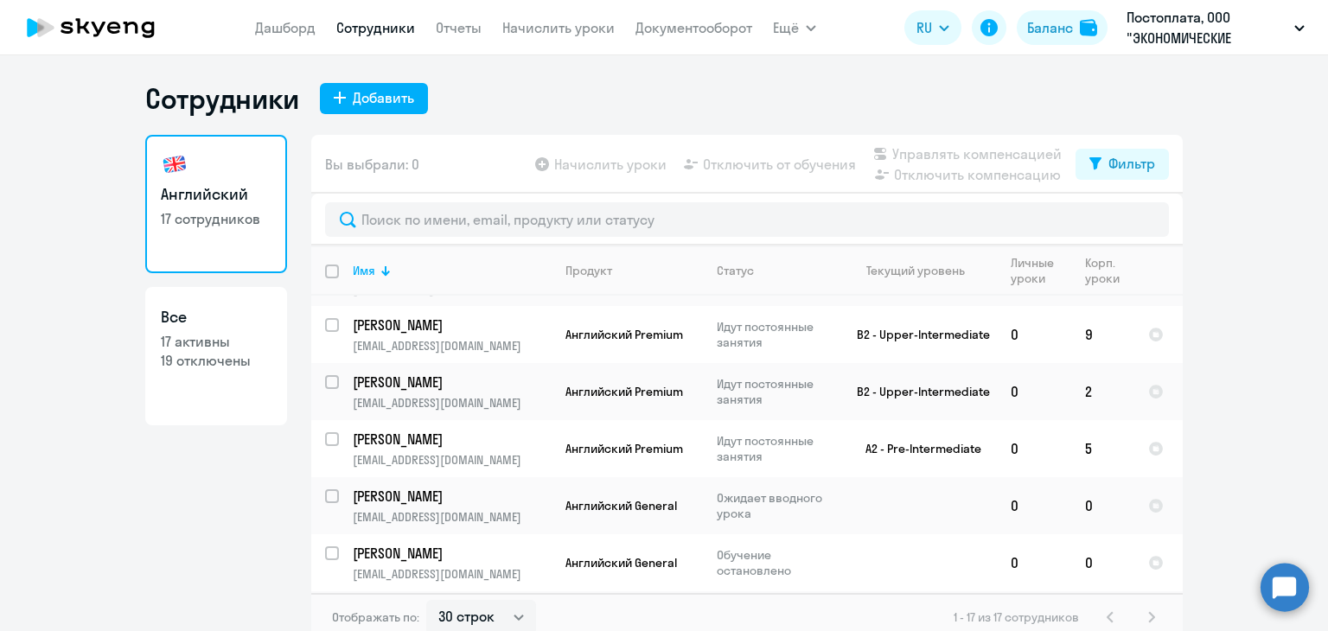
scroll to position [246, 0]
click at [426, 490] on p "[PERSON_NAME]" at bounding box center [450, 499] width 195 height 19
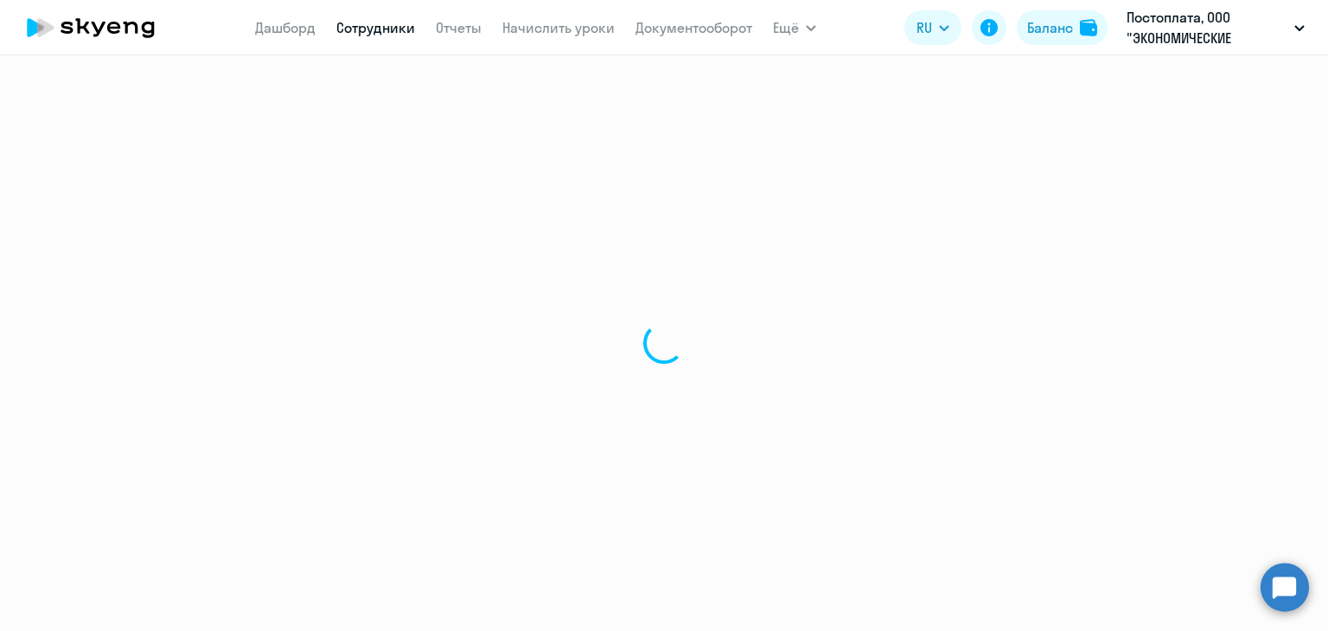
select select "english"
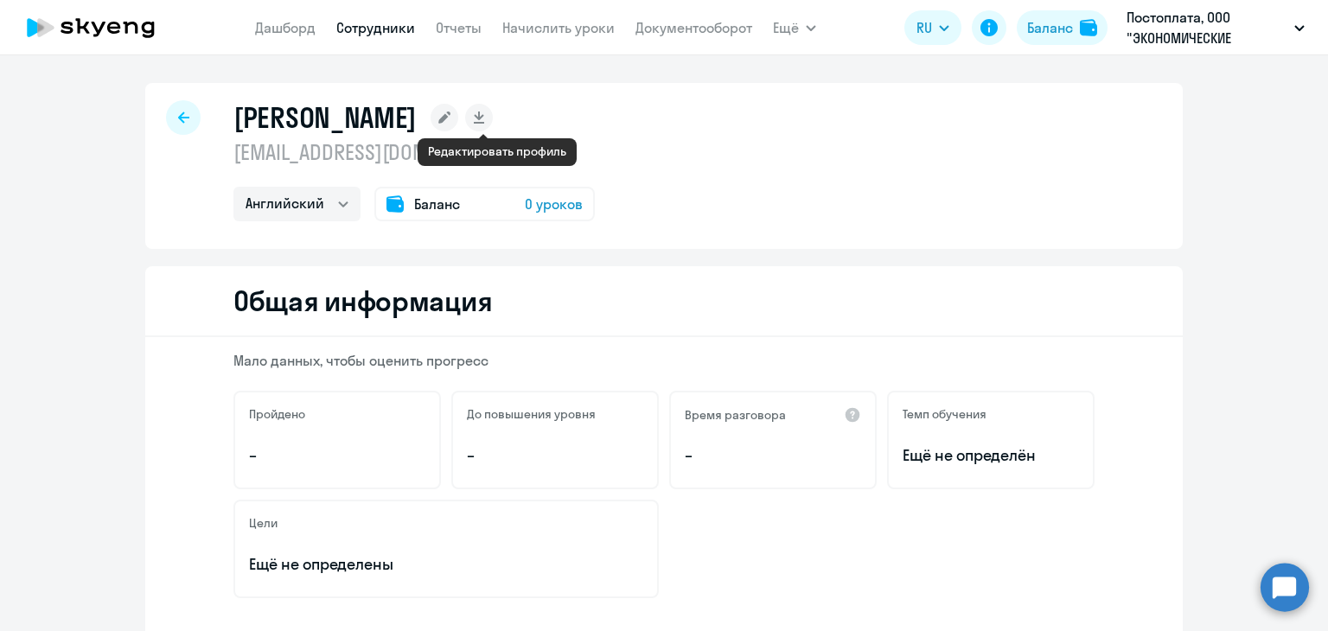
click at [458, 118] on rect at bounding box center [445, 118] width 28 height 28
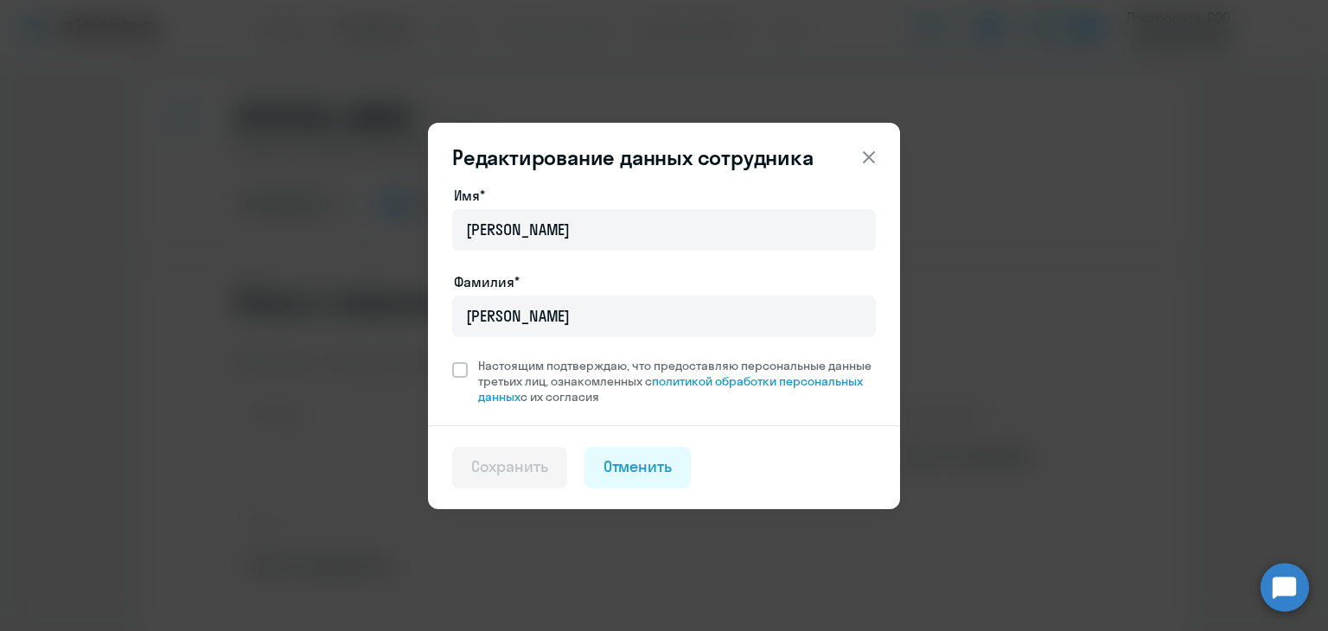
click at [870, 138] on div "Редактирование данных сотрудника Имя* Наталья Фамилия* Елизарова Настоящим подт…" at bounding box center [664, 316] width 472 height 387
click at [872, 160] on icon at bounding box center [869, 156] width 12 height 12
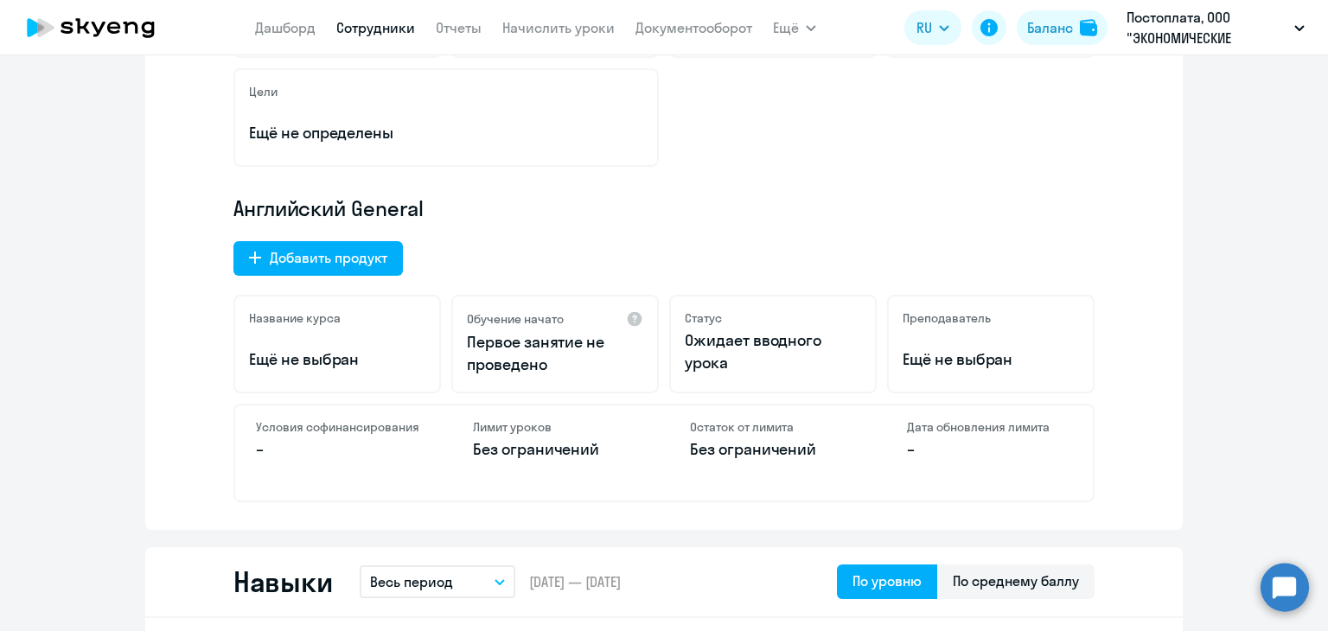
scroll to position [432, 0]
click at [291, 251] on div "Добавить продукт" at bounding box center [329, 256] width 118 height 21
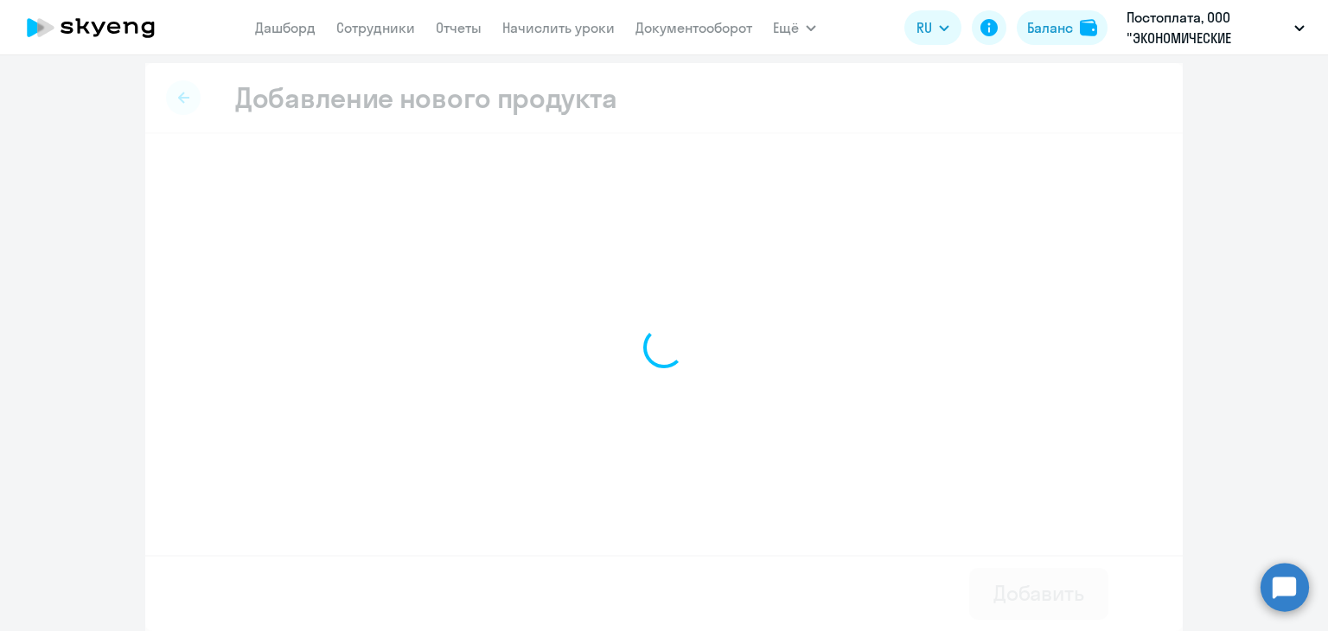
scroll to position [6, 0]
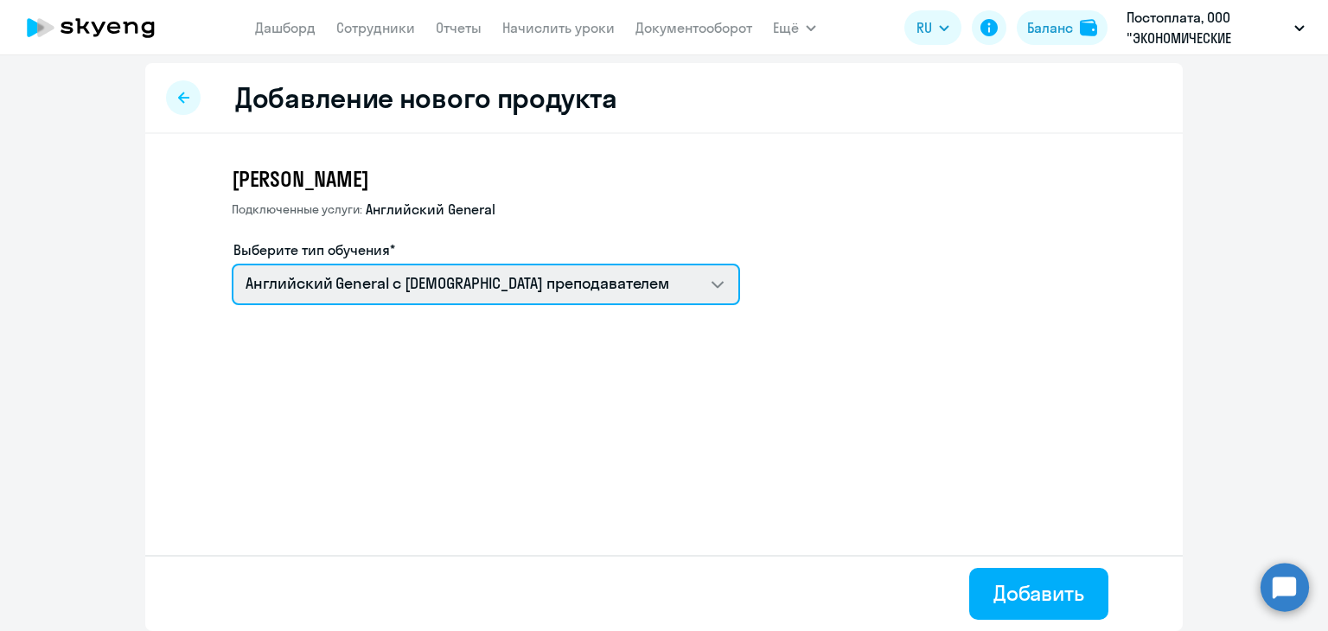
click at [499, 299] on select "Английский General с англоговорящим преподавателем Премиум английский с русског…" at bounding box center [486, 285] width 509 height 42
select select "english_adult_not_native_speaker_premium"
click at [232, 264] on select "Английский General с англоговорящим преподавателем Премиум английский с русског…" at bounding box center [486, 285] width 509 height 42
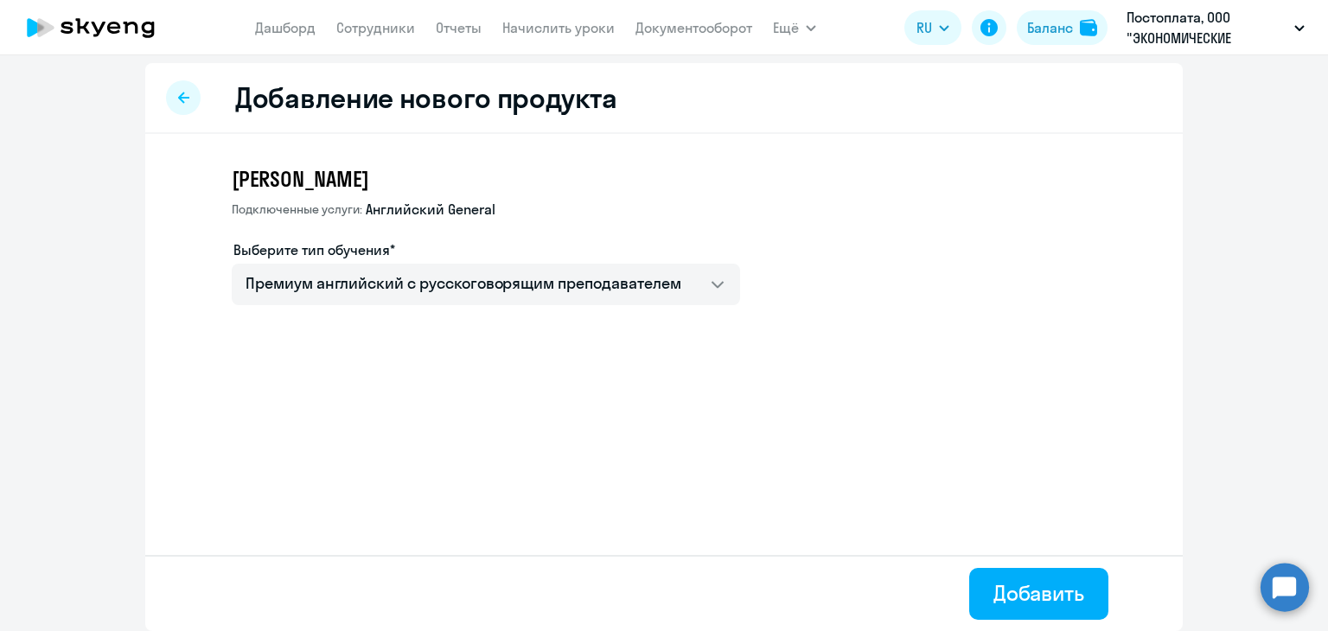
click at [178, 92] on icon at bounding box center [183, 98] width 11 height 12
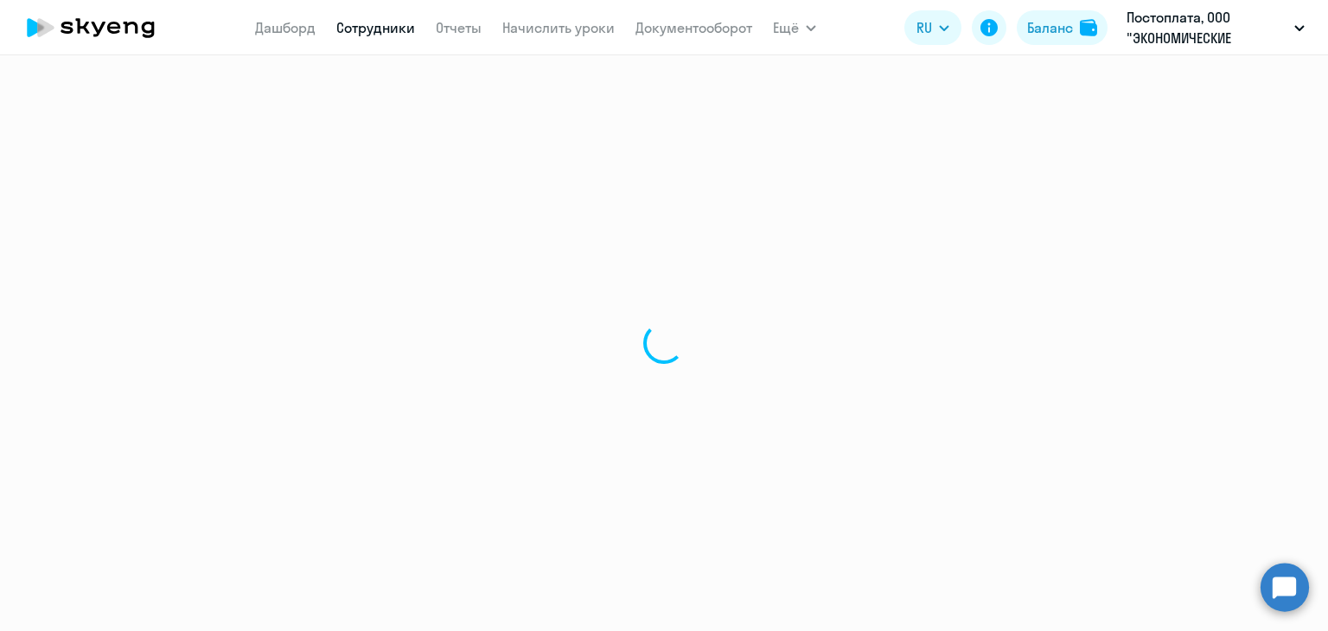
select select "english"
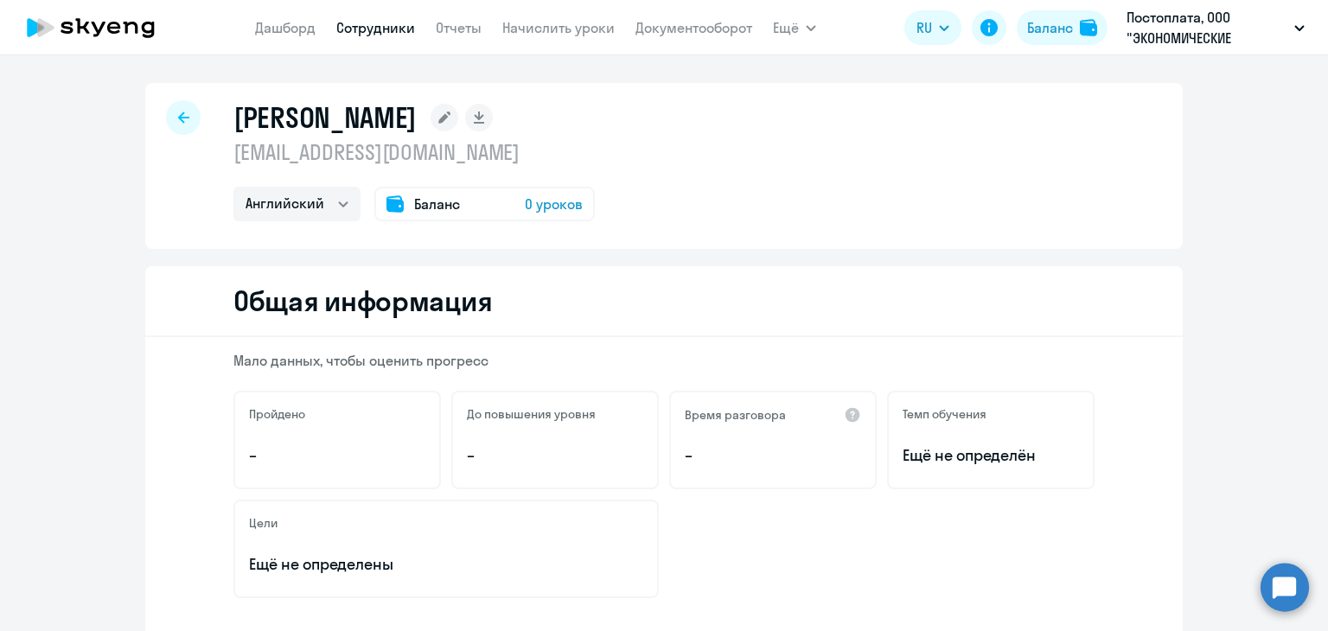
click at [178, 118] on icon at bounding box center [183, 118] width 11 height 12
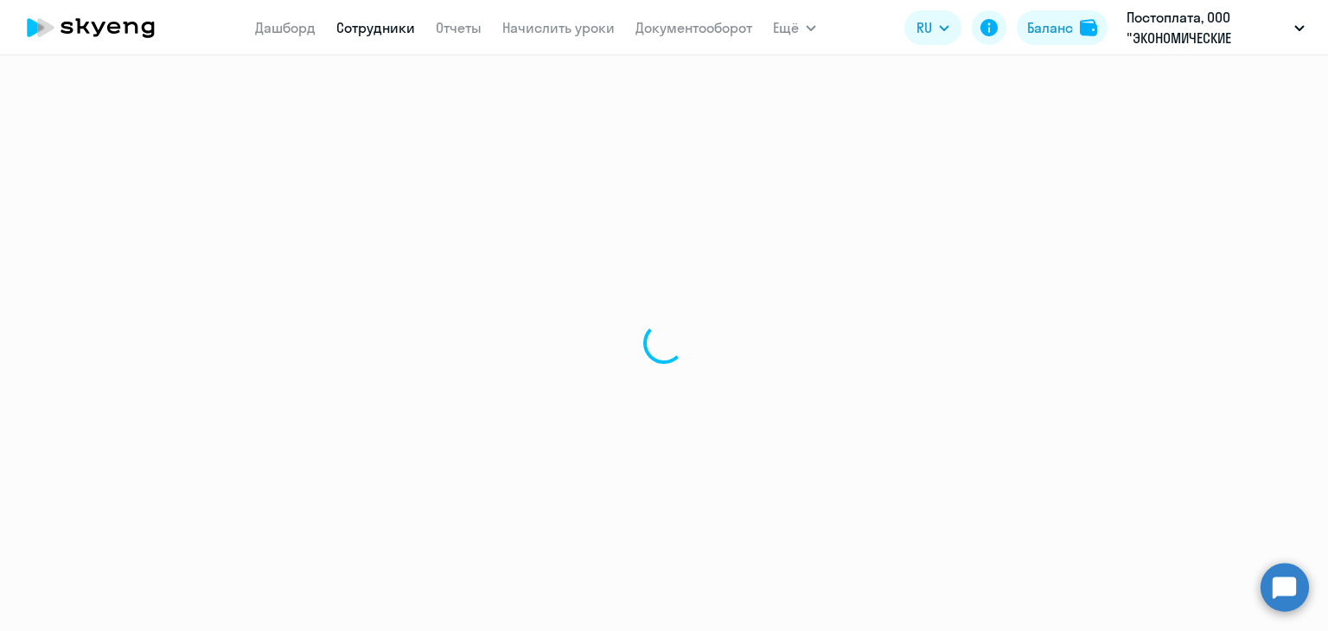
select select "30"
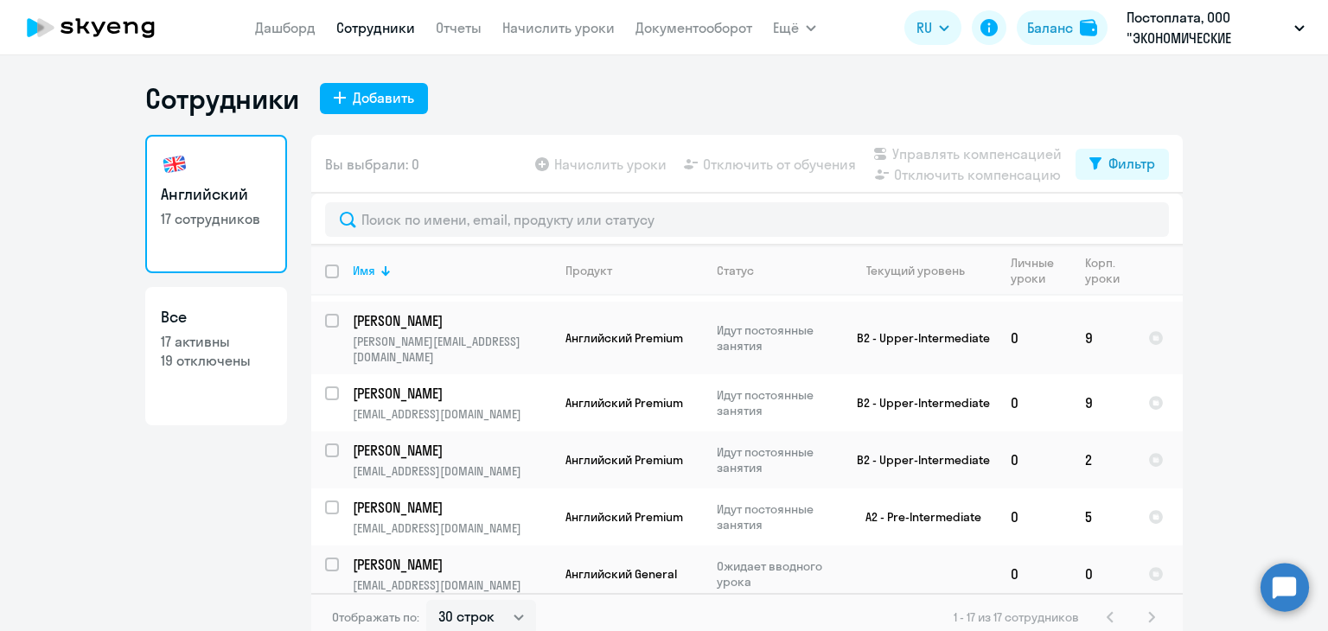
scroll to position [173, 0]
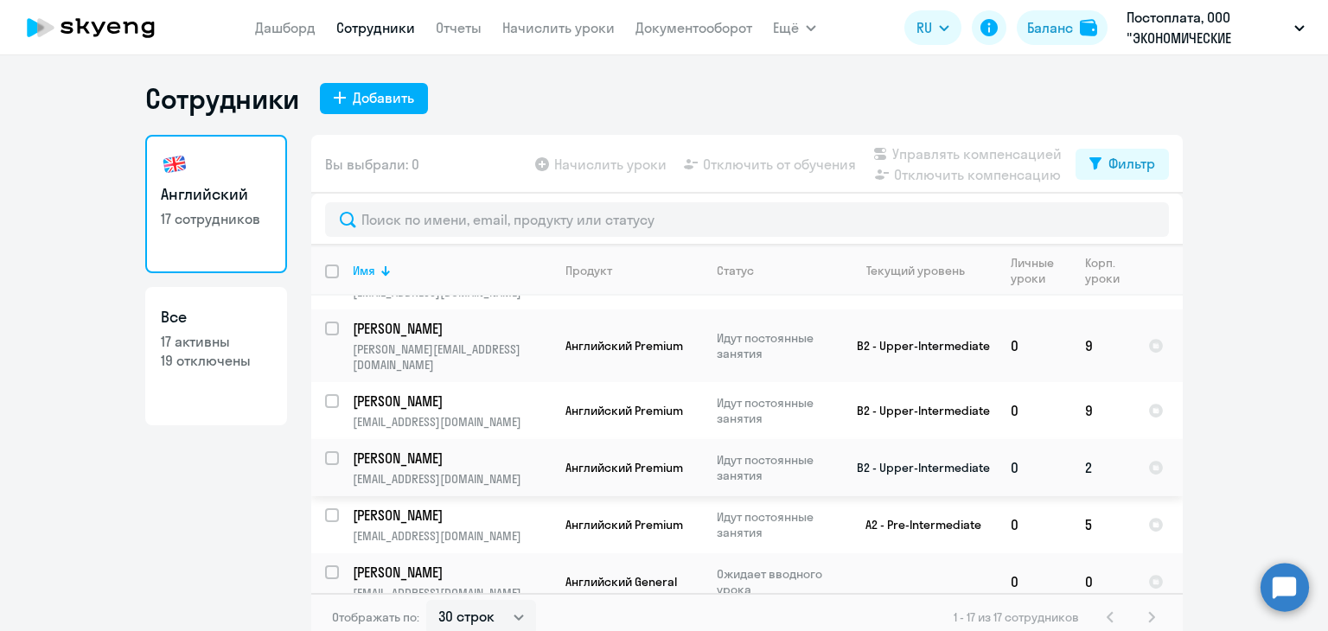
click at [434, 449] on p "[PERSON_NAME]" at bounding box center [450, 458] width 195 height 19
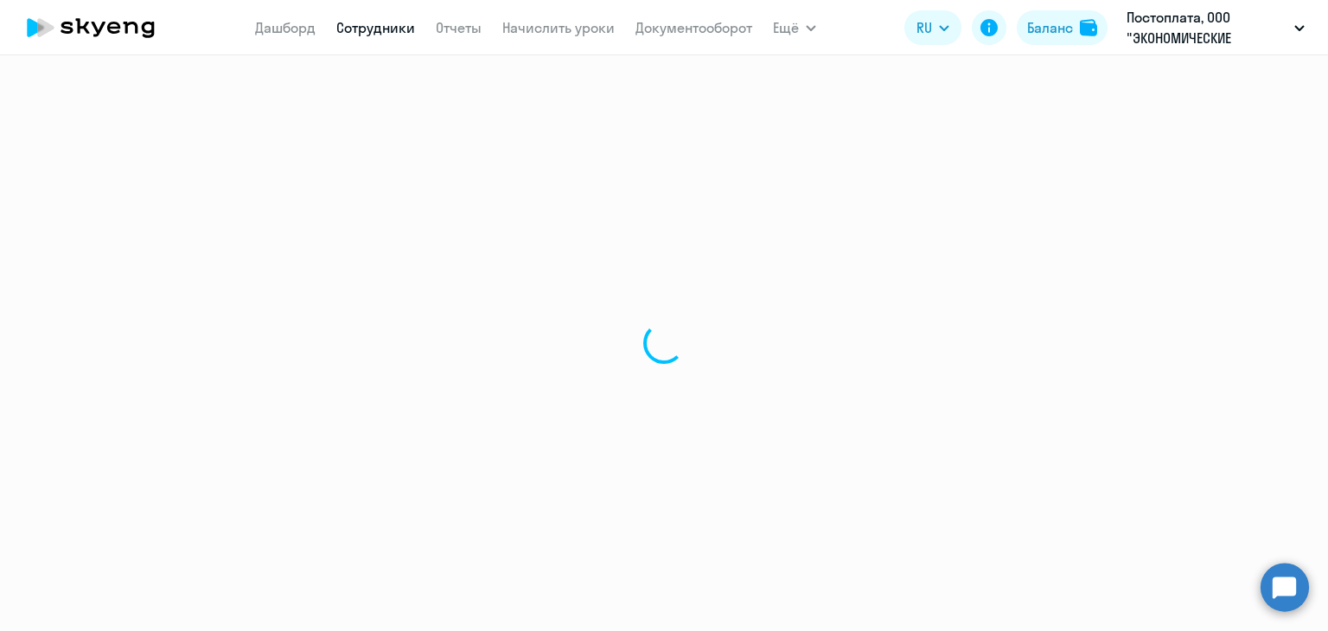
select select "english"
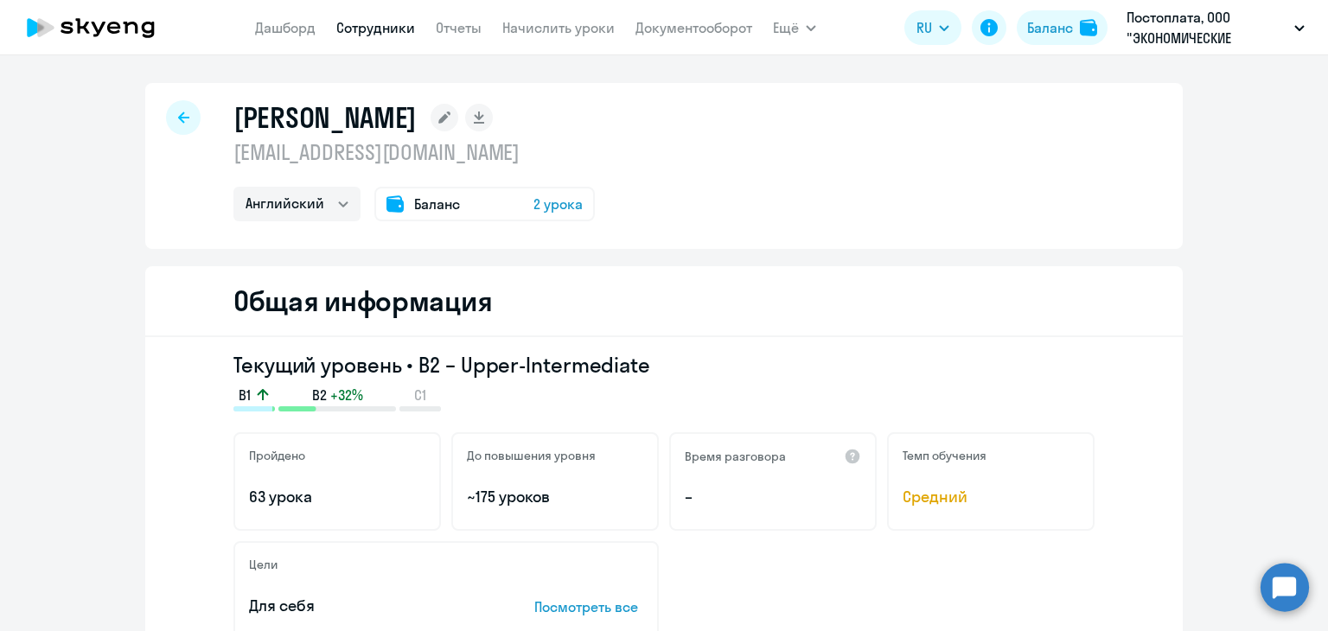
click at [38, 19] on icon at bounding box center [45, 27] width 16 height 19
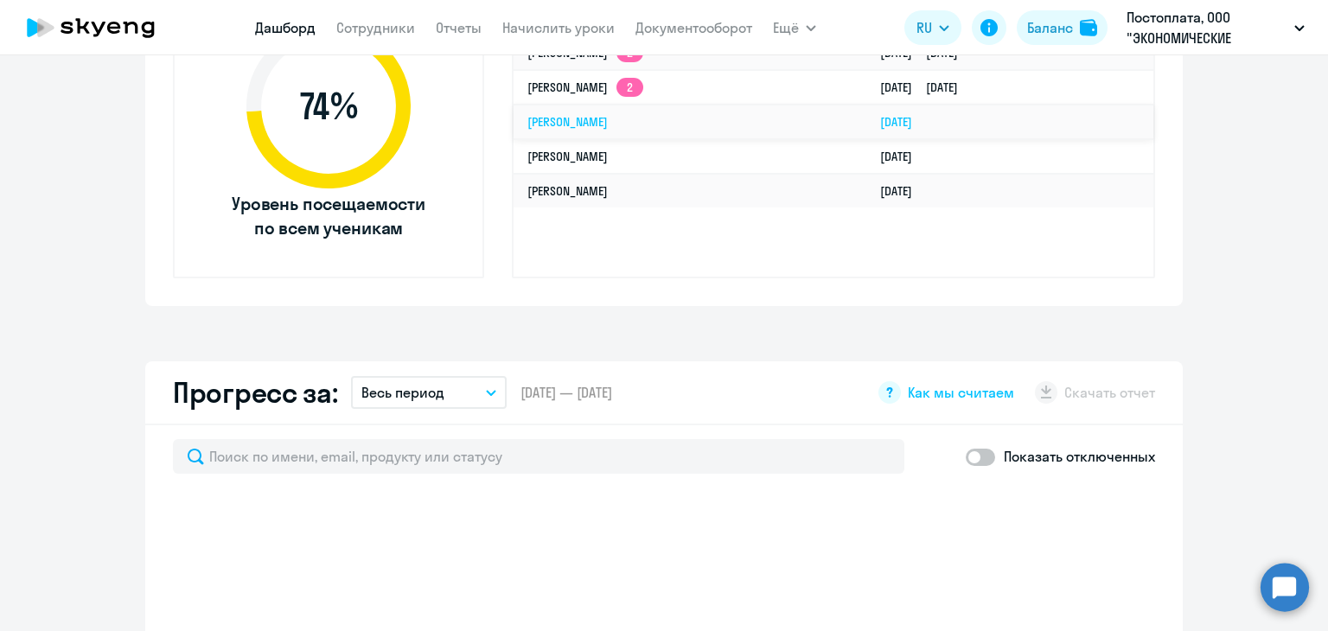
scroll to position [432, 0]
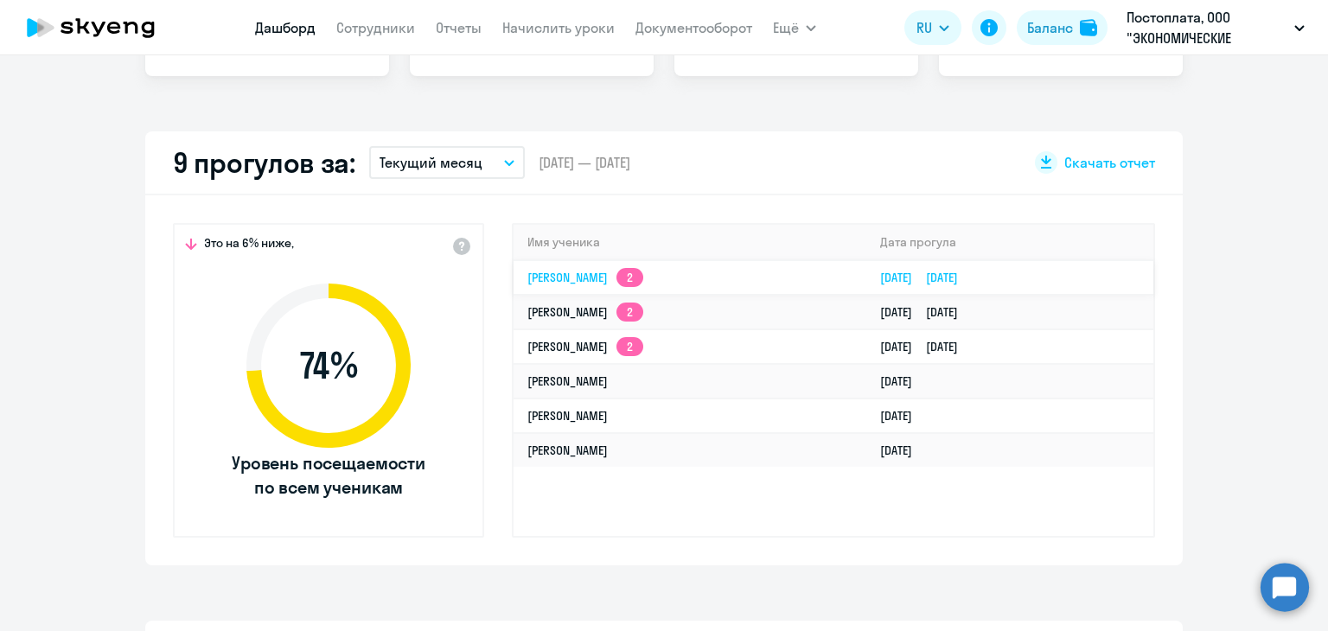
select select "30"
click at [560, 274] on link "Антон Валерьевич Савинов 2" at bounding box center [586, 278] width 116 height 16
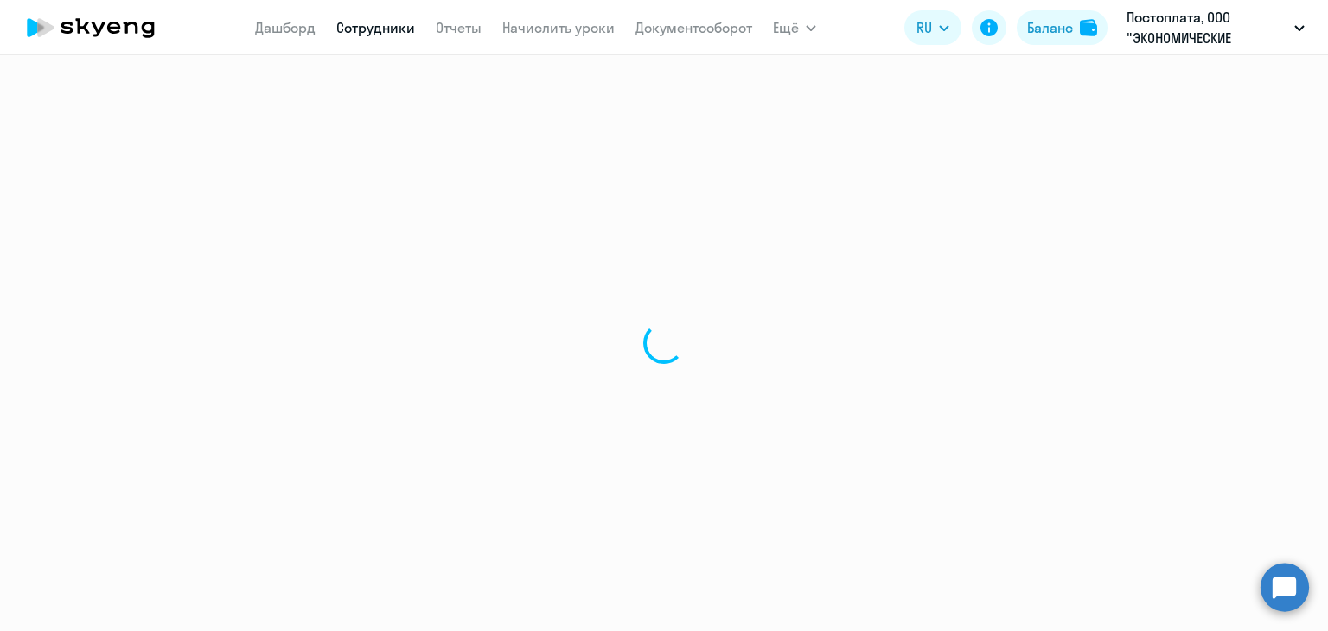
select select "english"
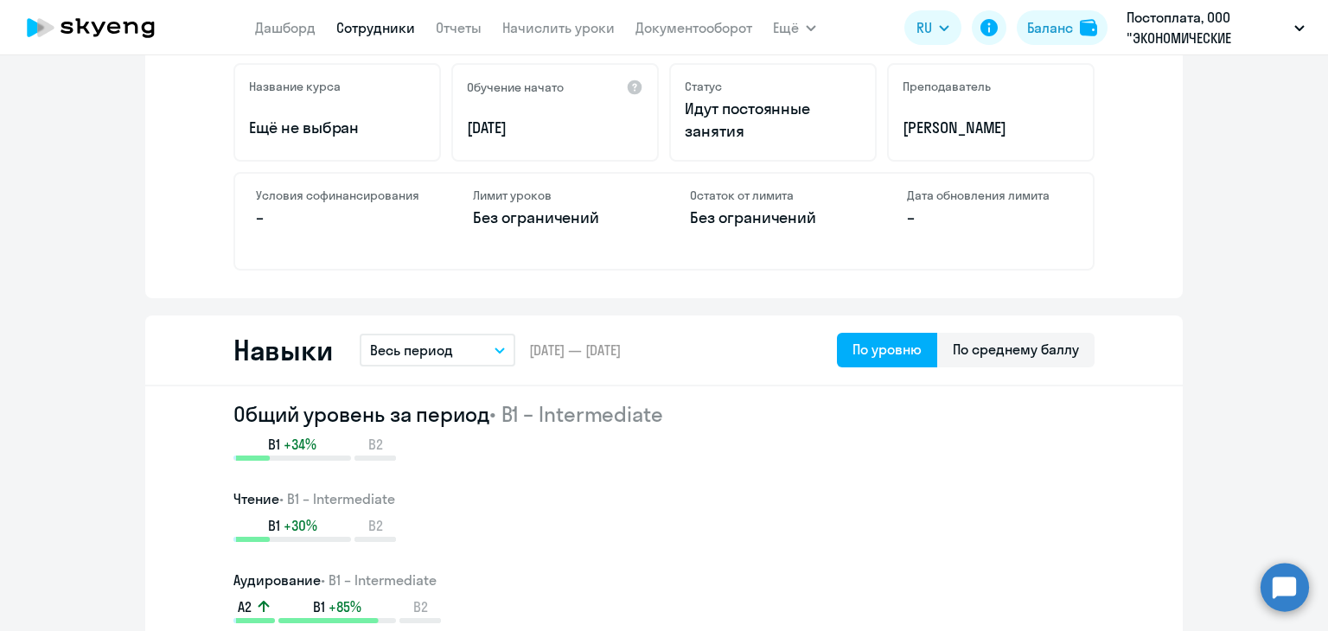
scroll to position [342, 0]
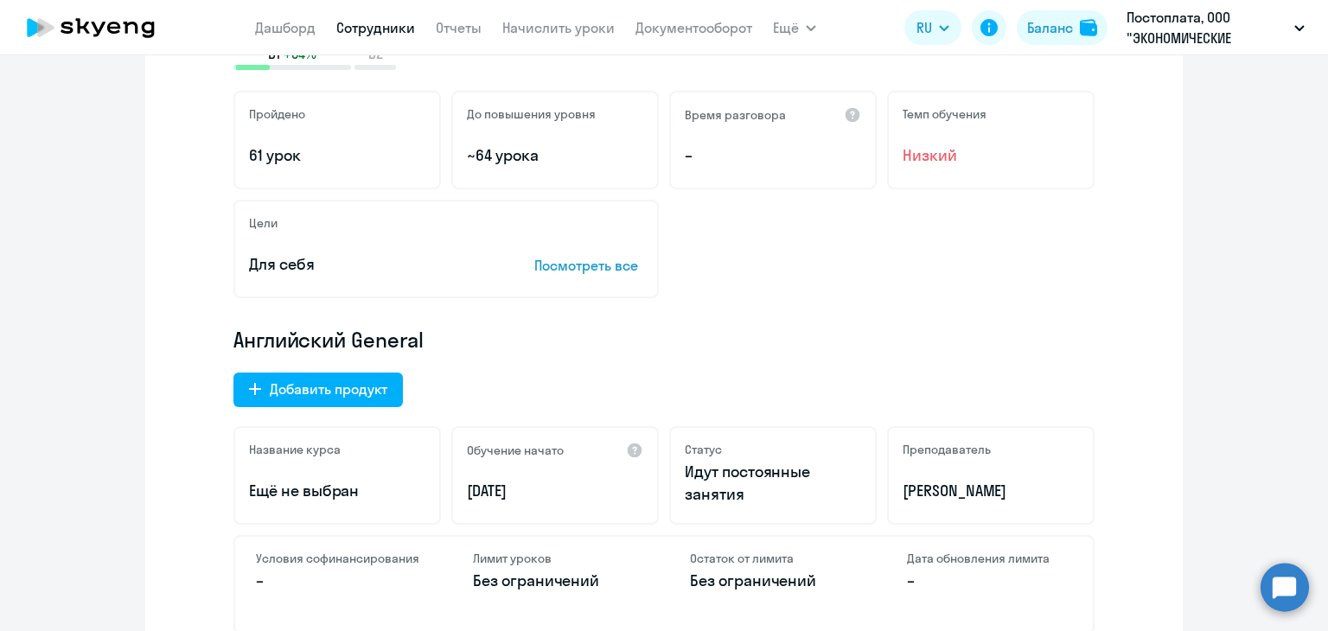
click at [75, 22] on icon at bounding box center [91, 27] width 152 height 43
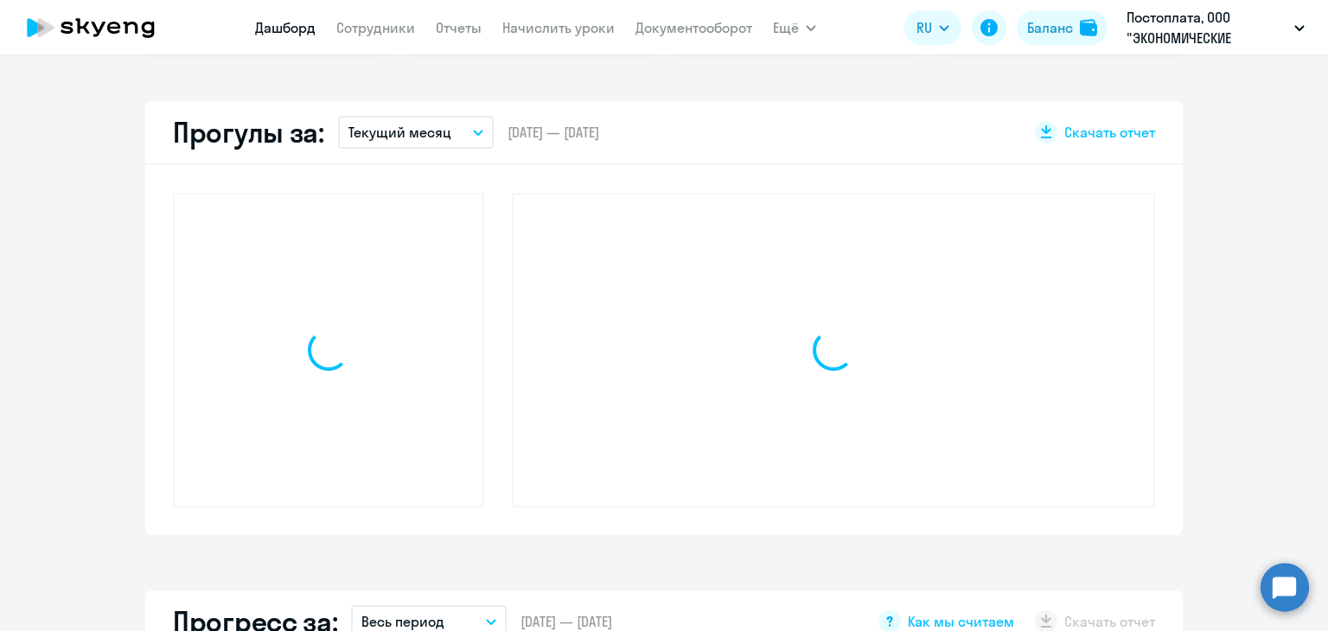
scroll to position [463, 0]
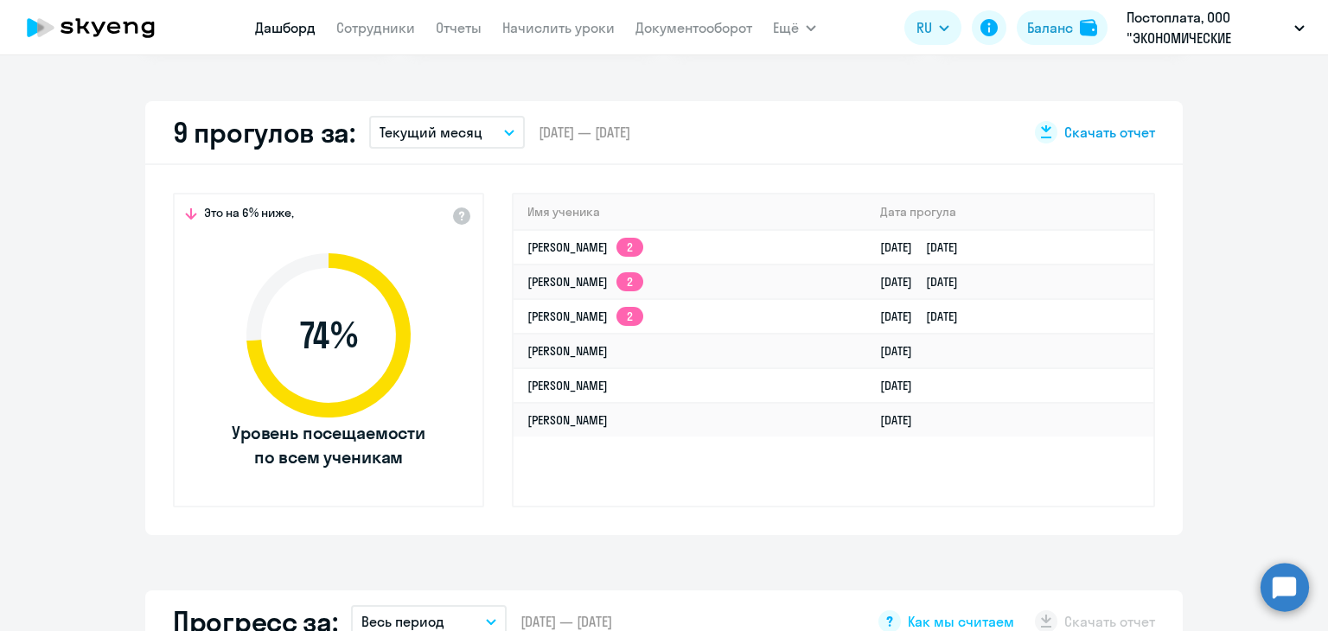
select select "30"
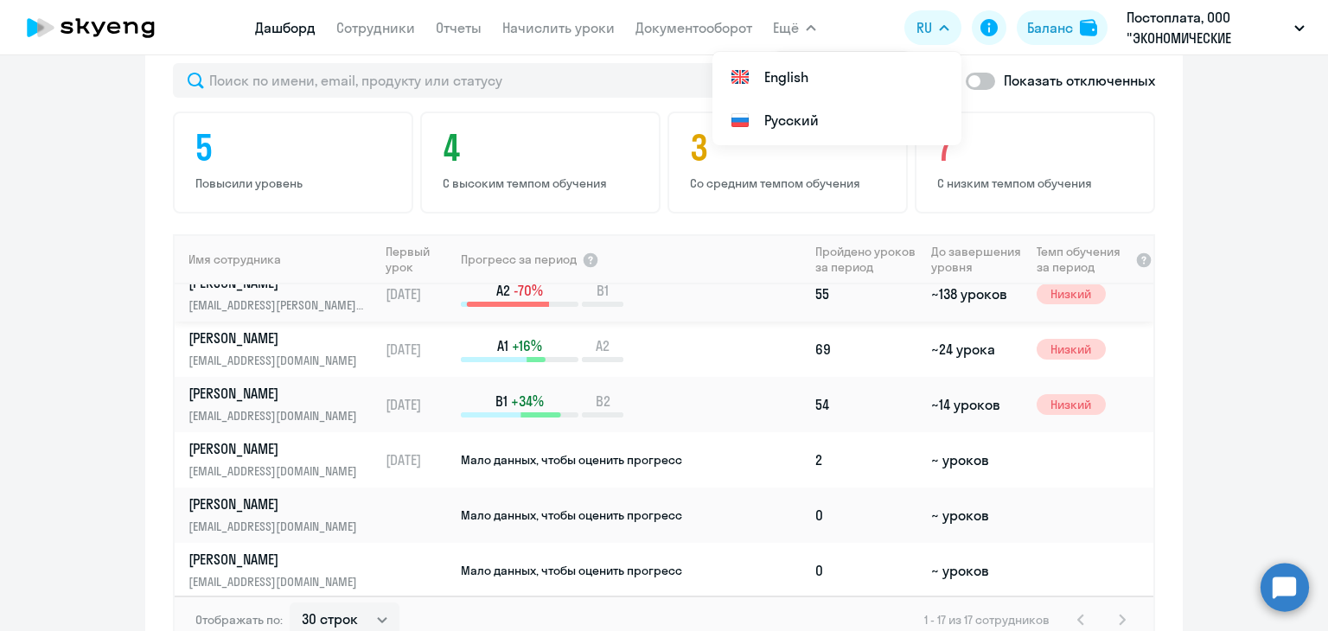
scroll to position [630, 0]
click at [211, 558] on p "[PERSON_NAME]" at bounding box center [278, 556] width 178 height 19
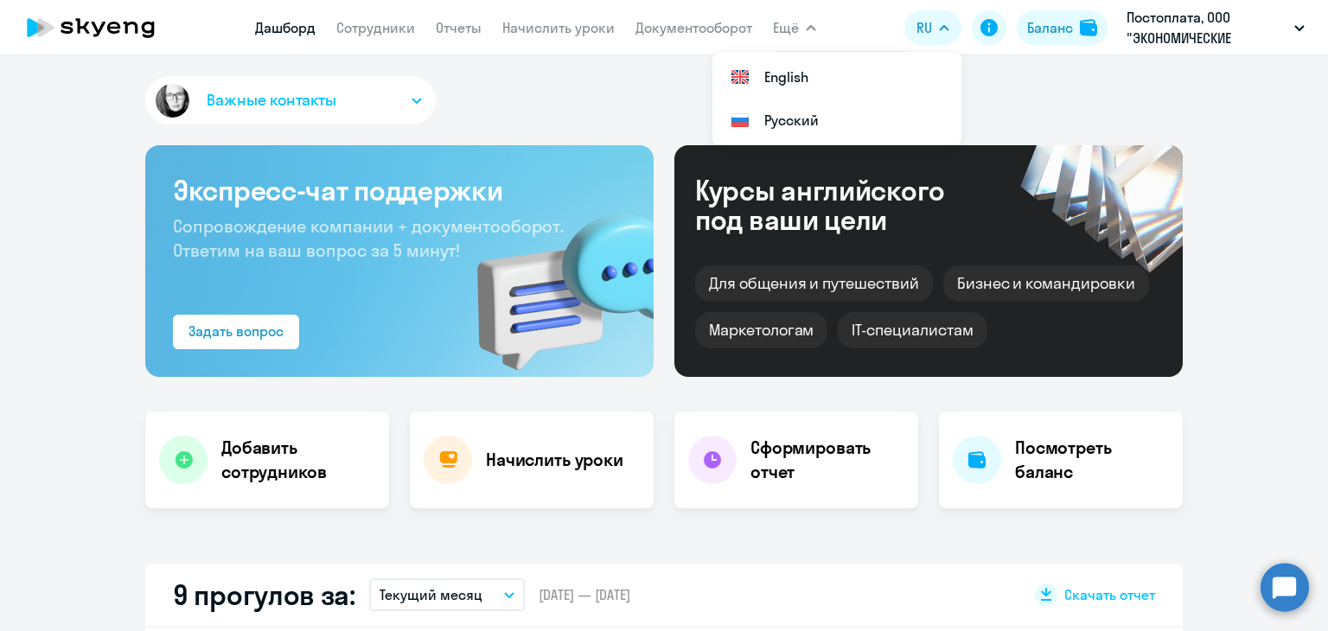
select select "english"
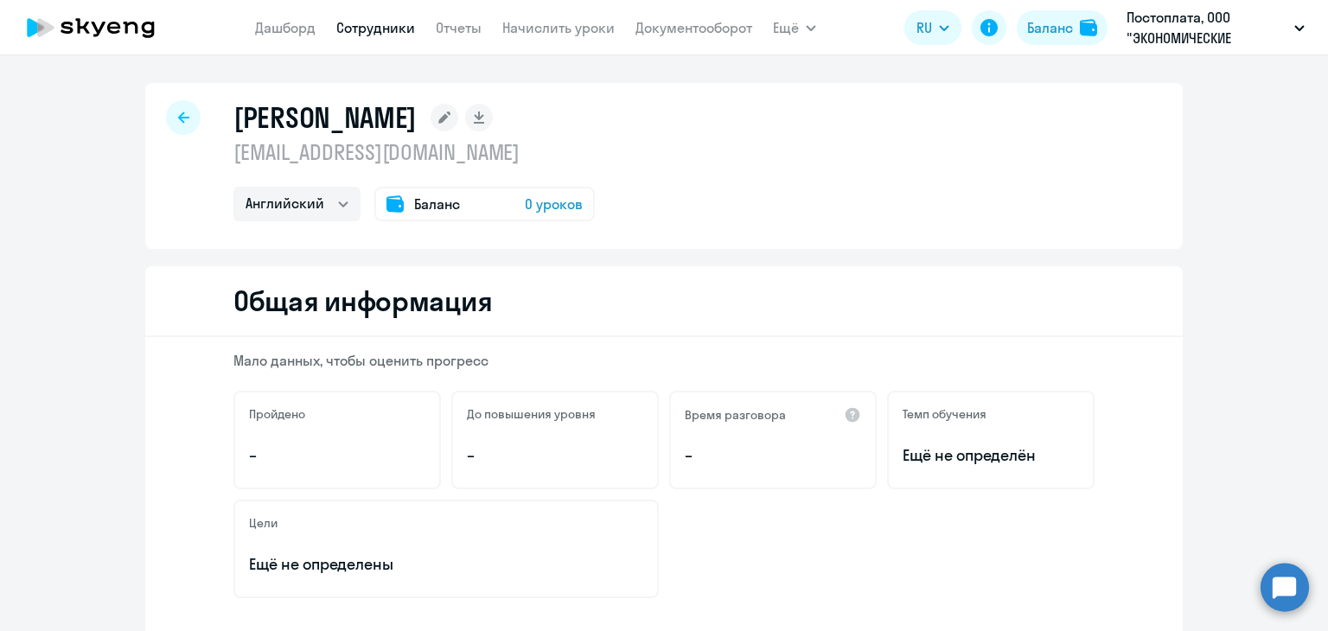
click at [170, 116] on div at bounding box center [183, 117] width 35 height 35
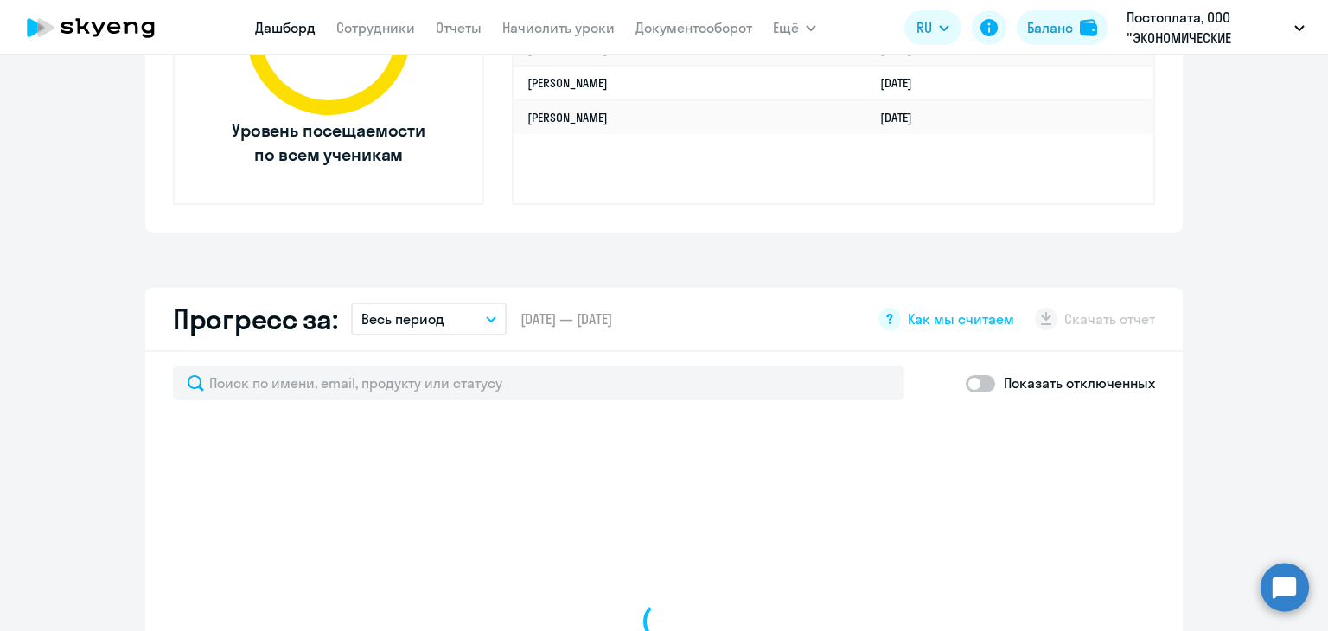
scroll to position [951, 0]
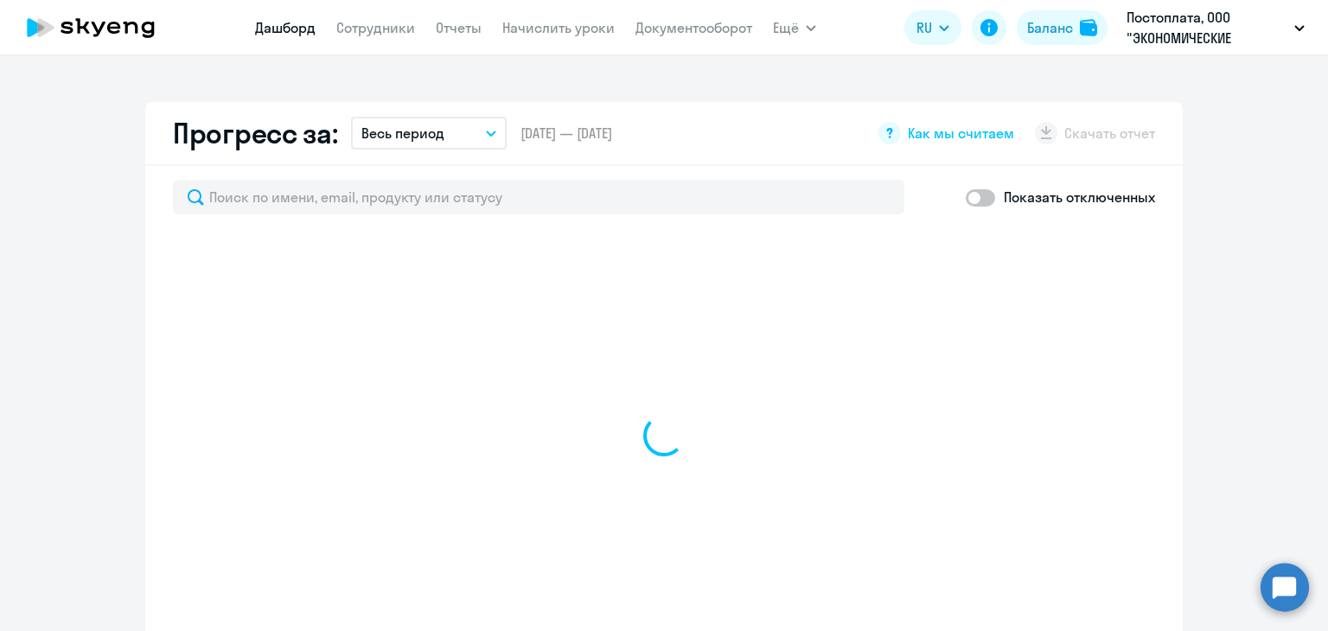
select select "30"
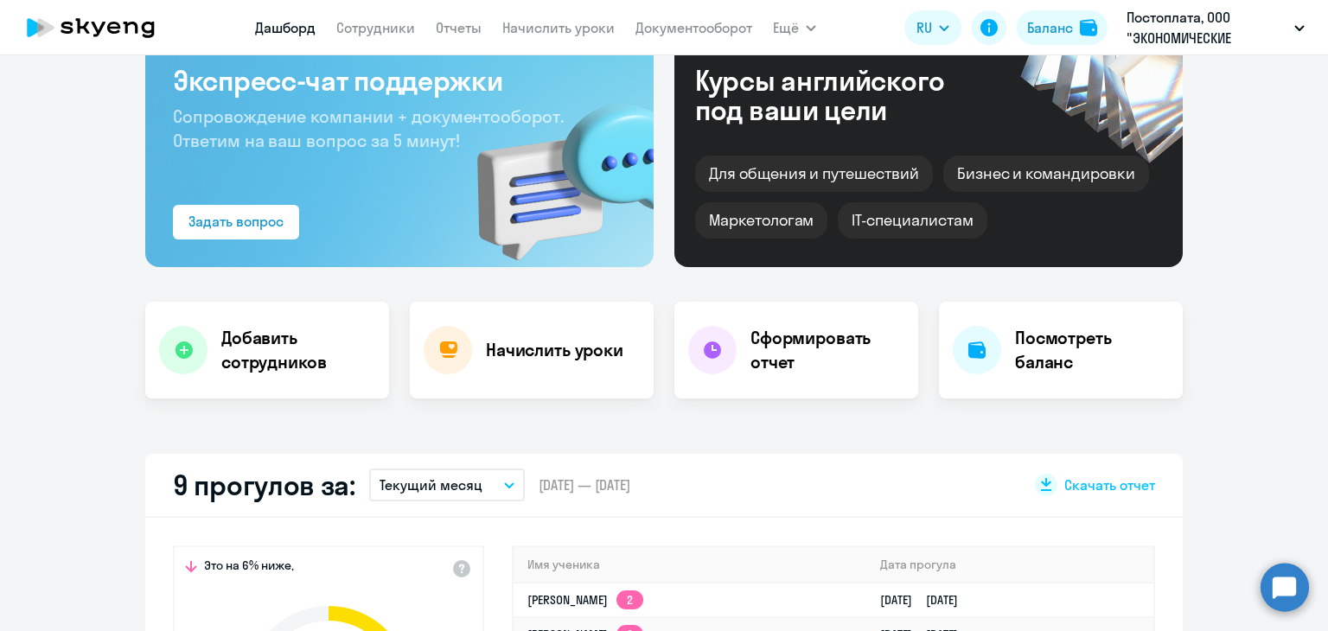
scroll to position [86, 0]
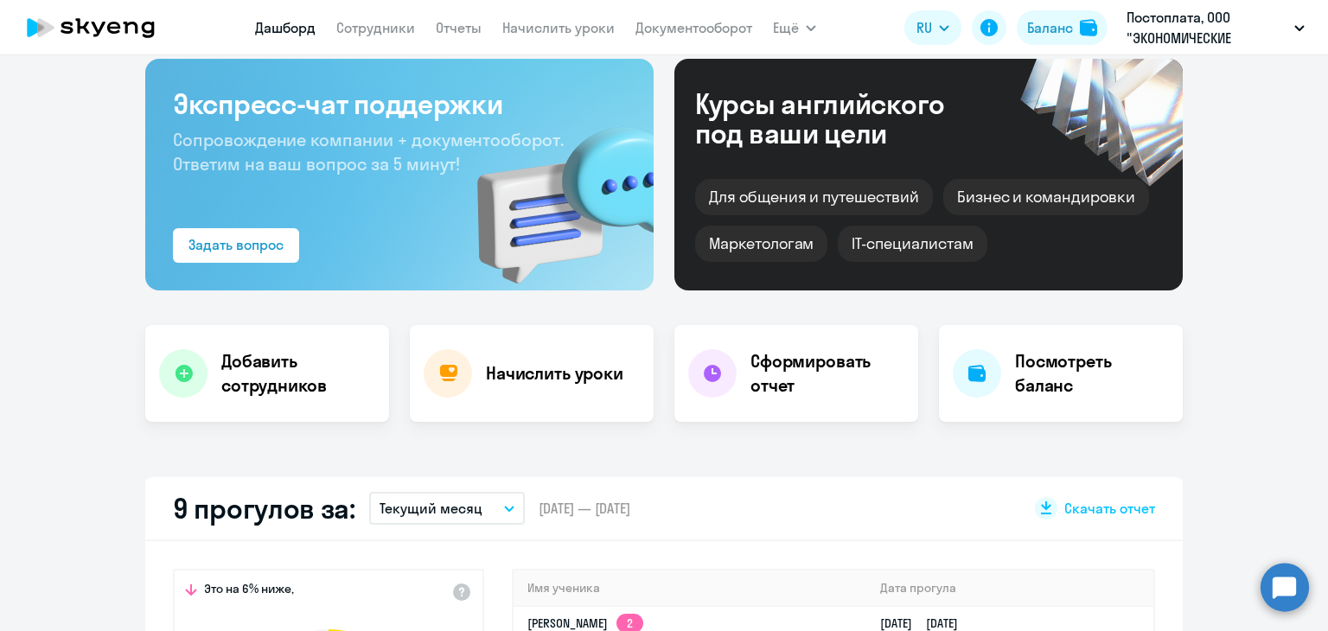
click at [104, 10] on icon at bounding box center [91, 27] width 152 height 43
click at [66, 35] on icon at bounding box center [91, 27] width 152 height 43
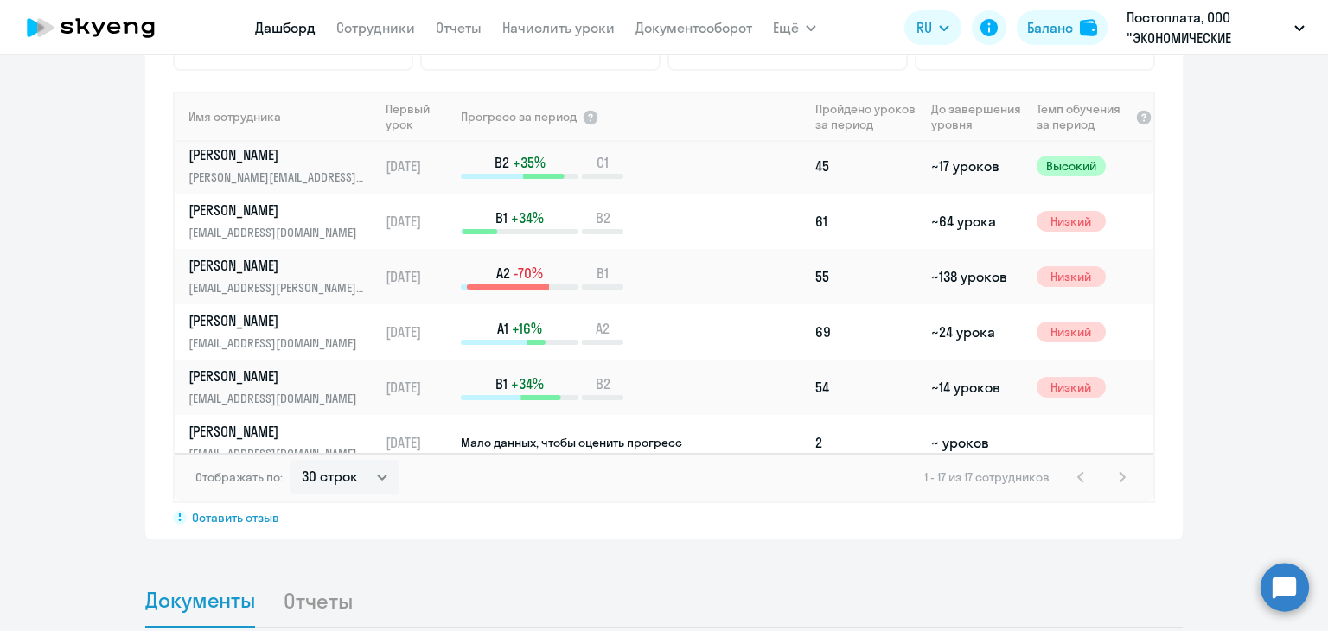
scroll to position [630, 0]
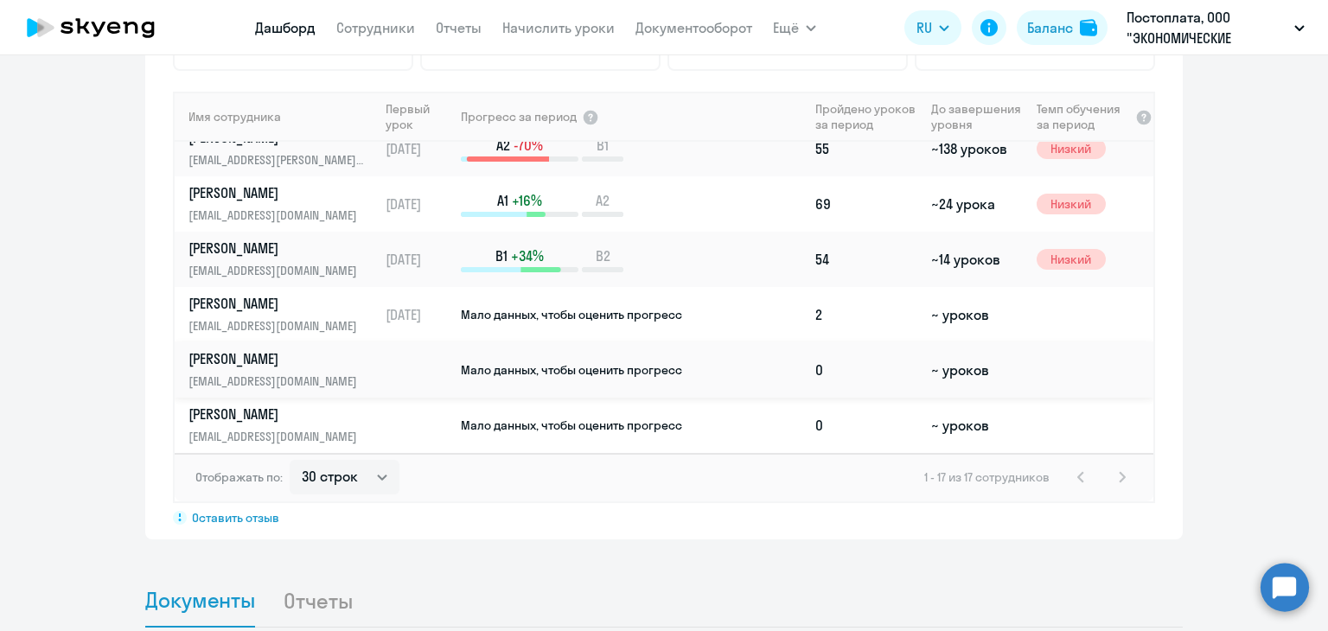
click at [325, 369] on link "Елизарова Наталья n.elizarova@beautylizer.com" at bounding box center [283, 370] width 189 height 42
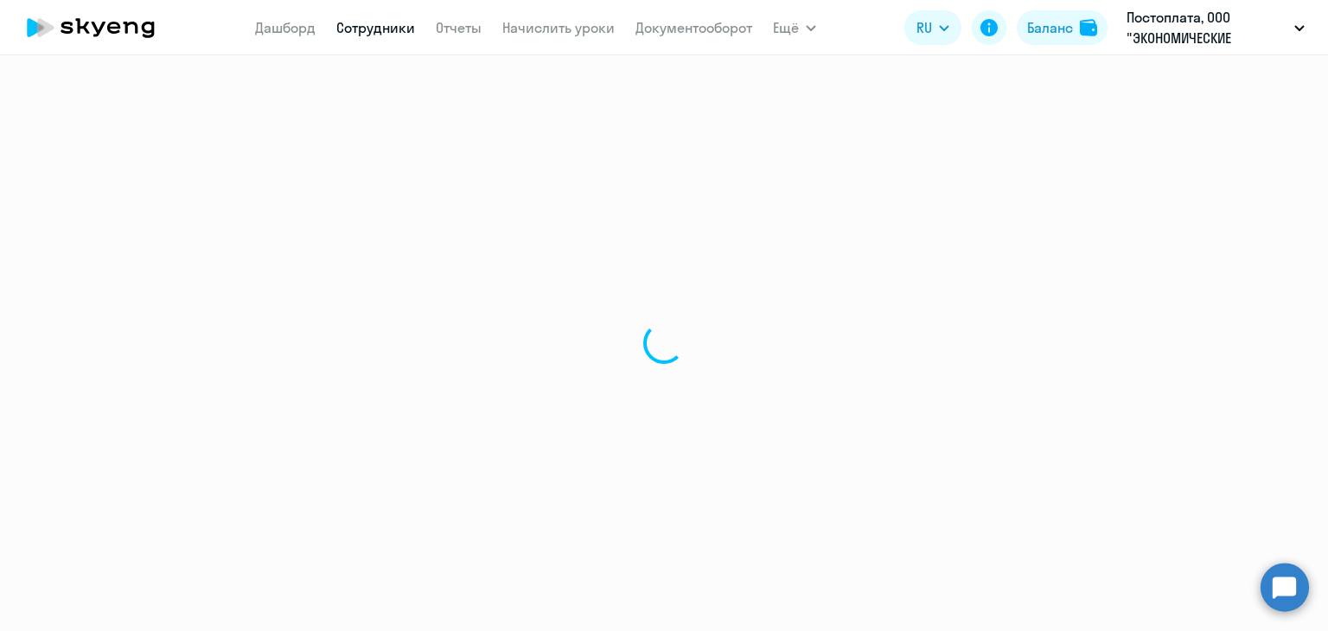
select select "english"
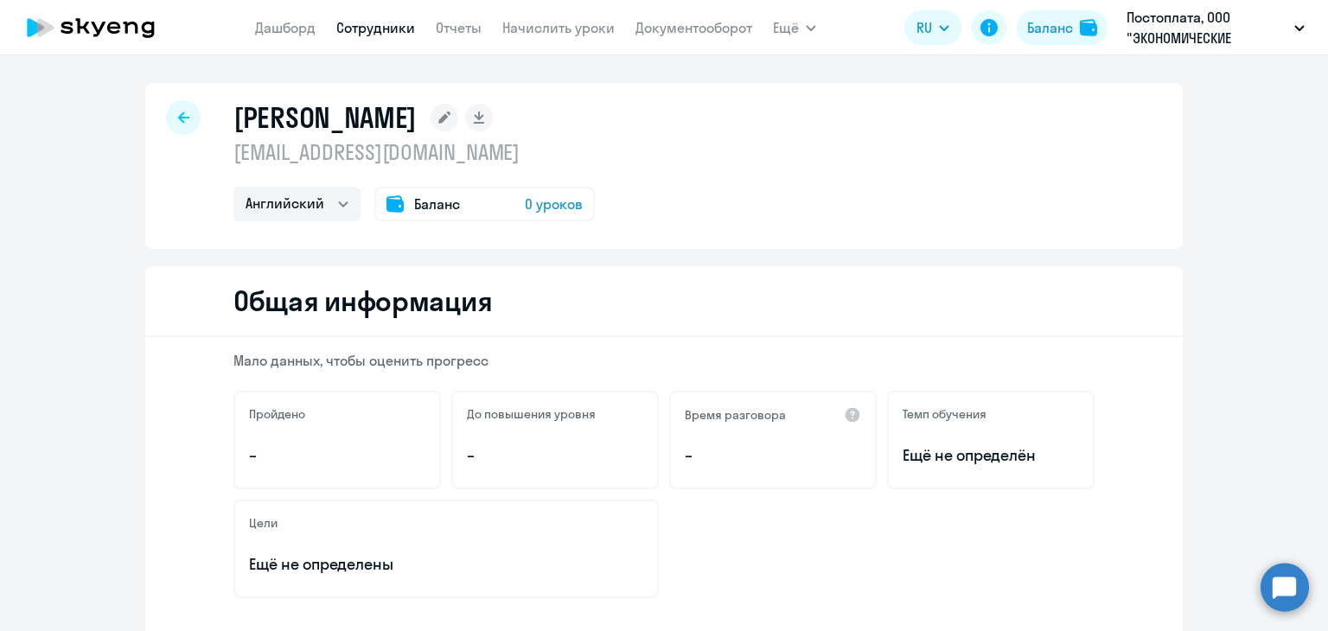
click at [539, 202] on span "0 уроков" at bounding box center [554, 204] width 58 height 21
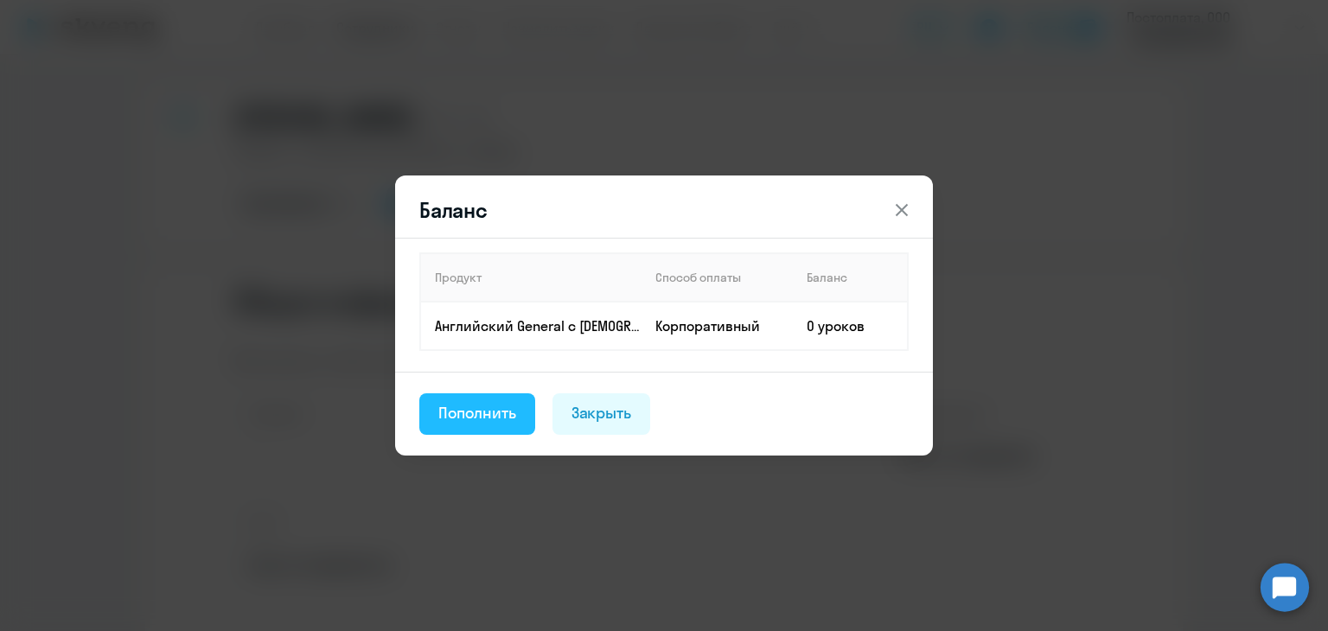
click at [493, 414] on div "Пополнить" at bounding box center [477, 413] width 78 height 22
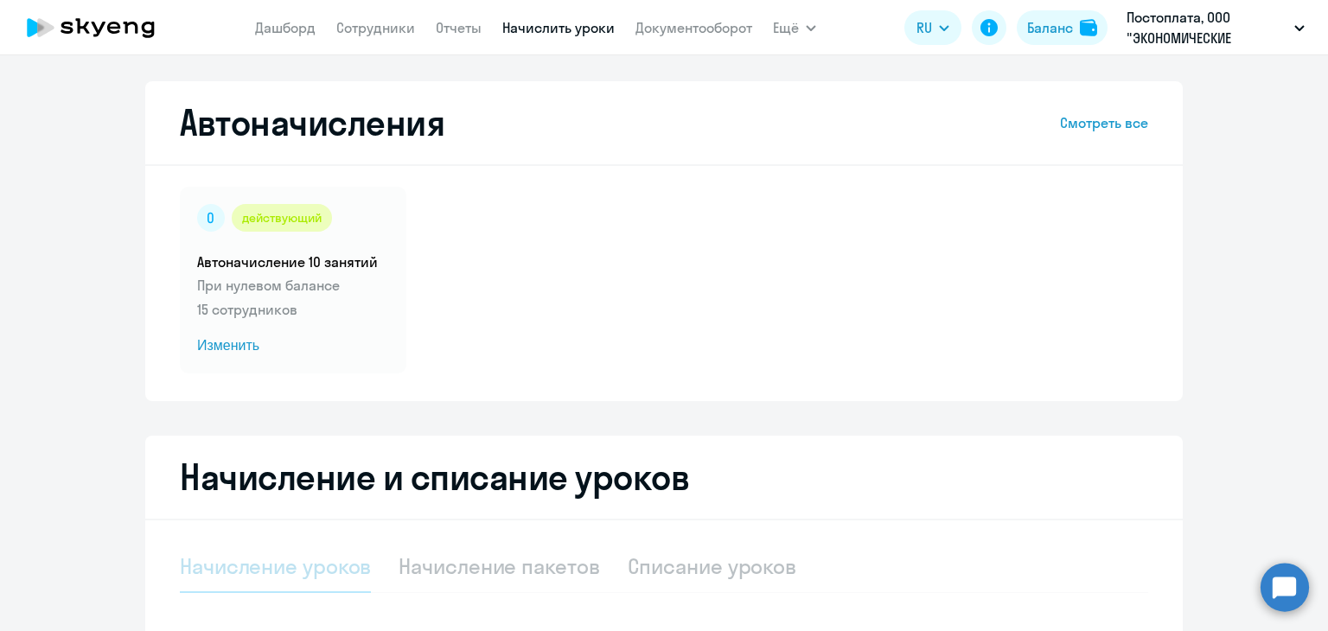
select select "10"
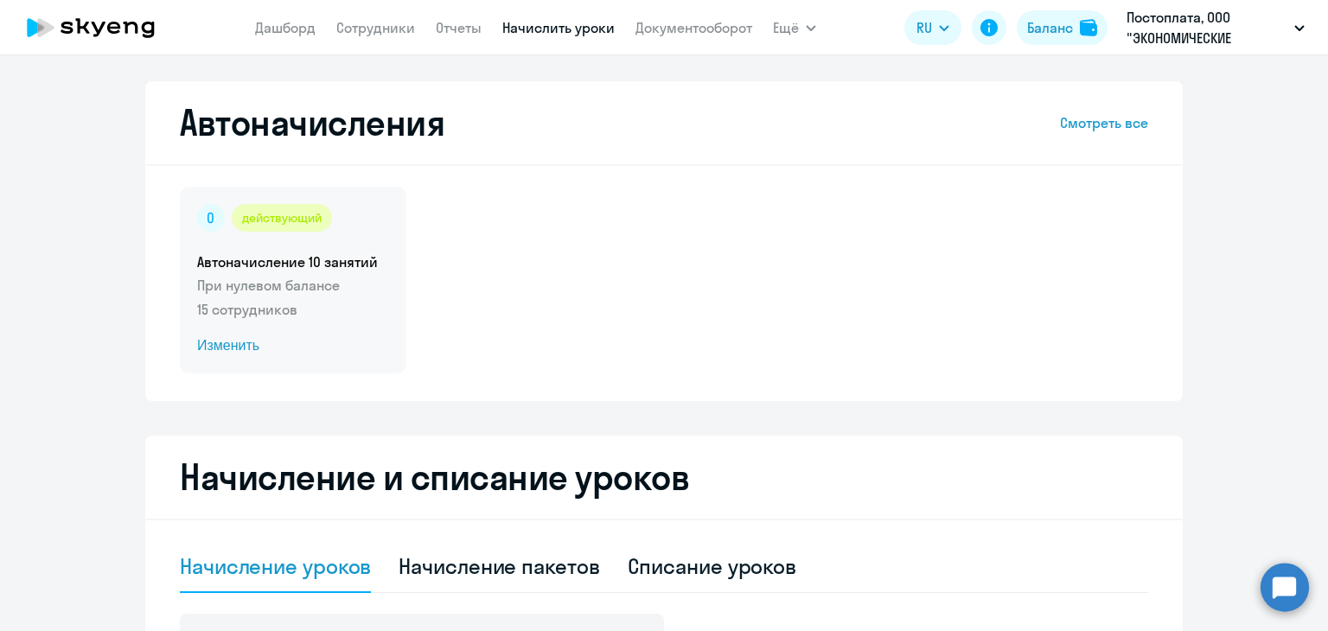
click at [224, 348] on span "Изменить" at bounding box center [293, 346] width 192 height 21
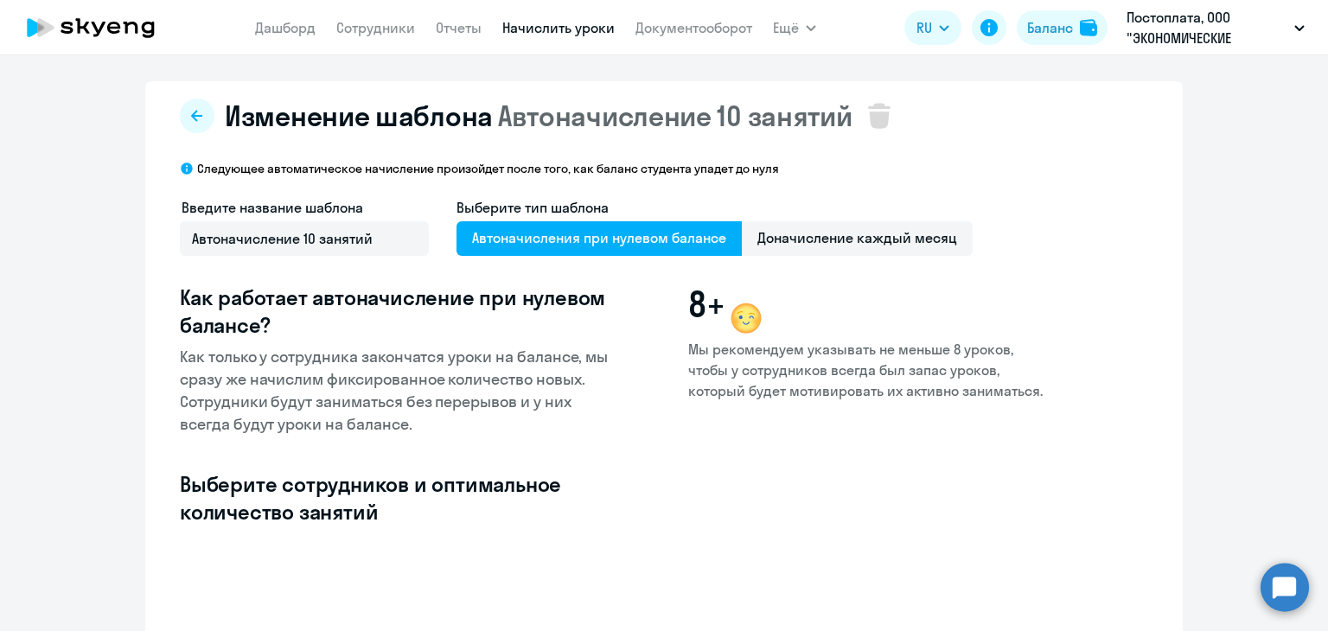
select select "10"
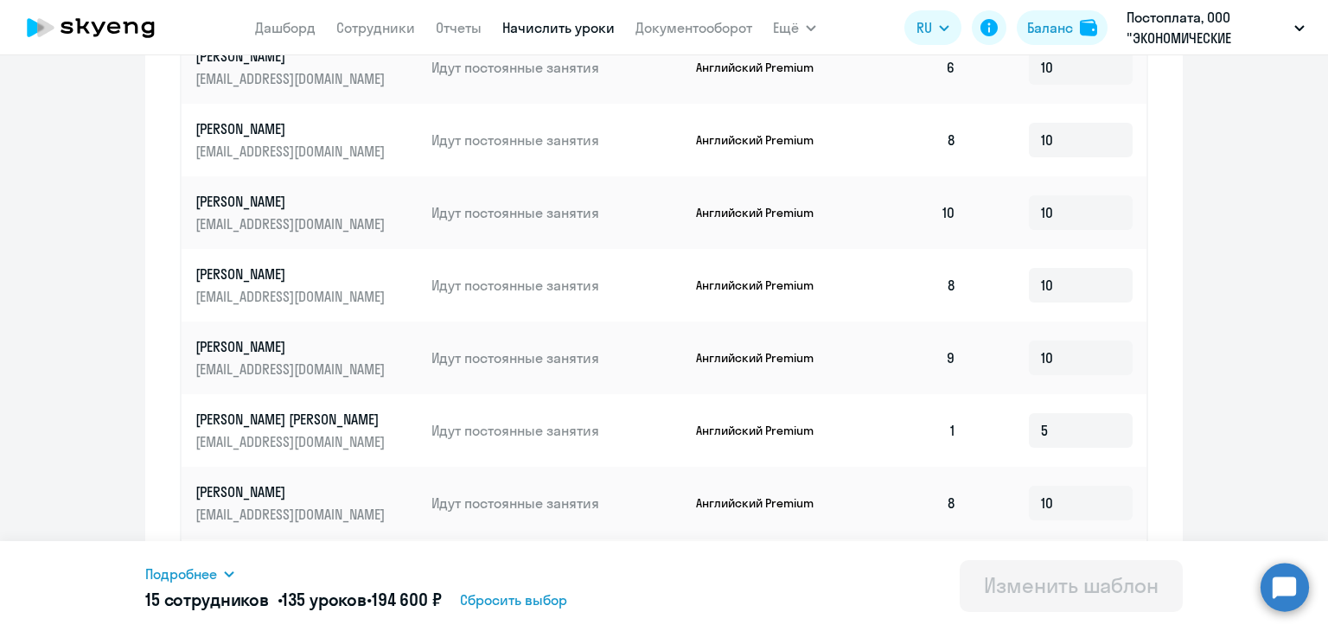
scroll to position [906, 0]
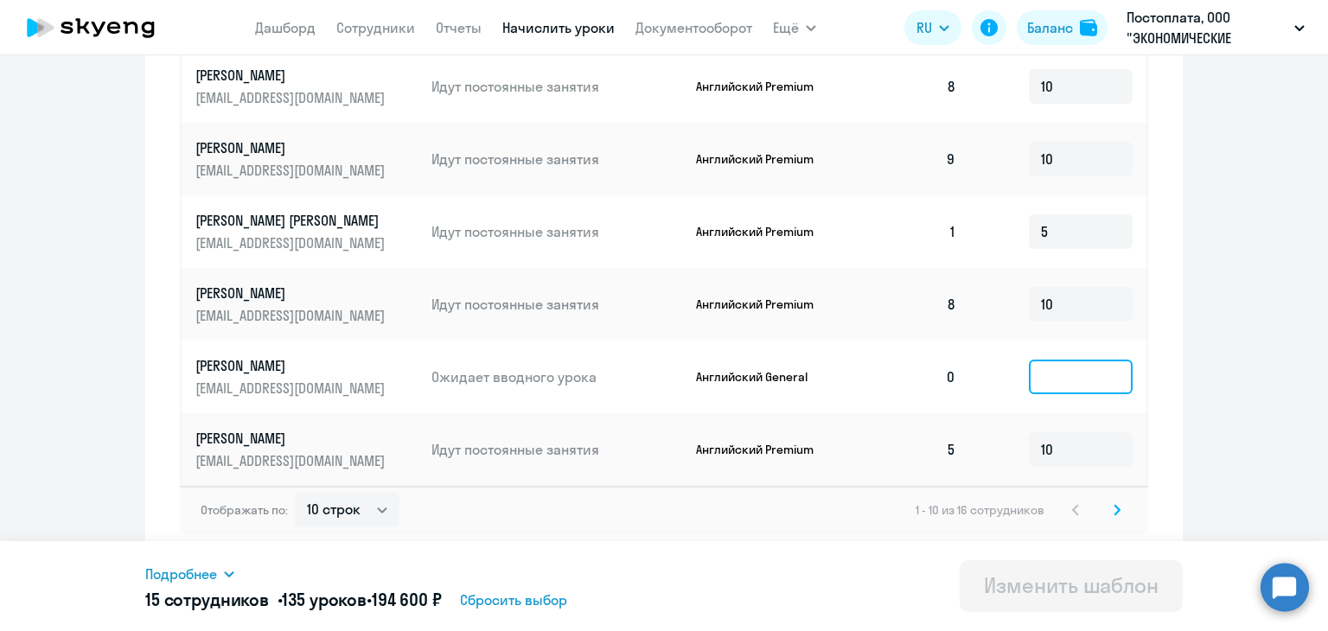
click at [1048, 368] on input at bounding box center [1081, 377] width 104 height 35
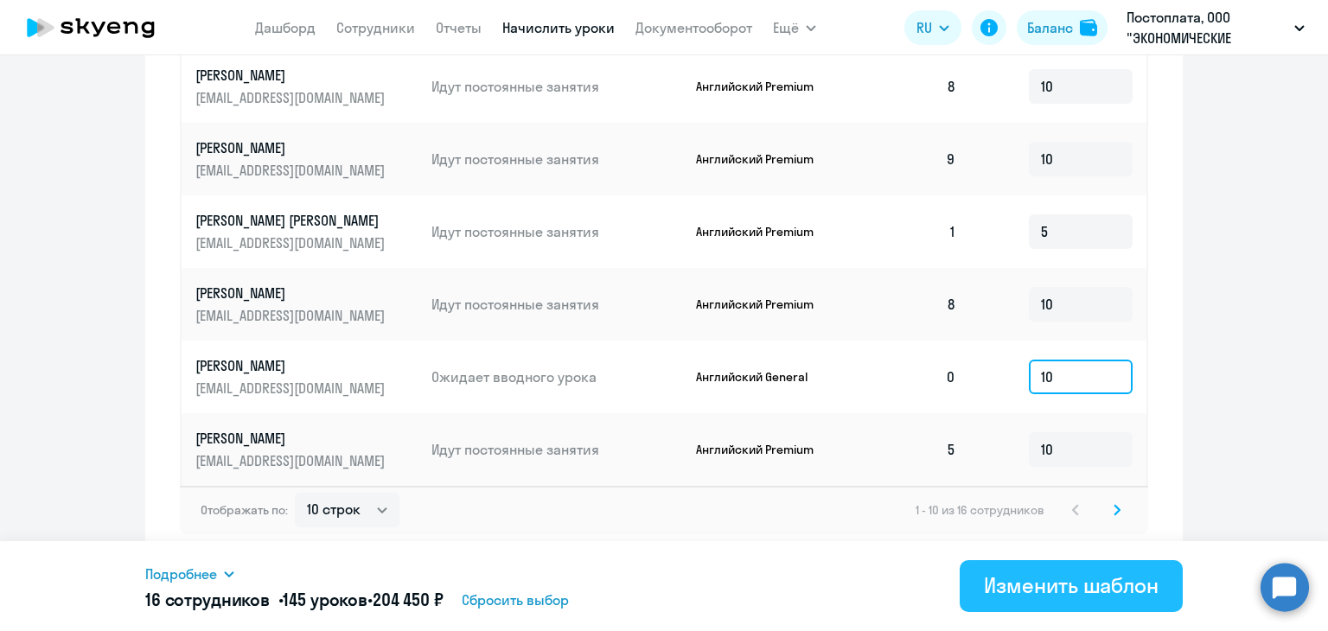
type input "10"
click at [1027, 591] on div "Изменить шаблон" at bounding box center [1071, 586] width 175 height 28
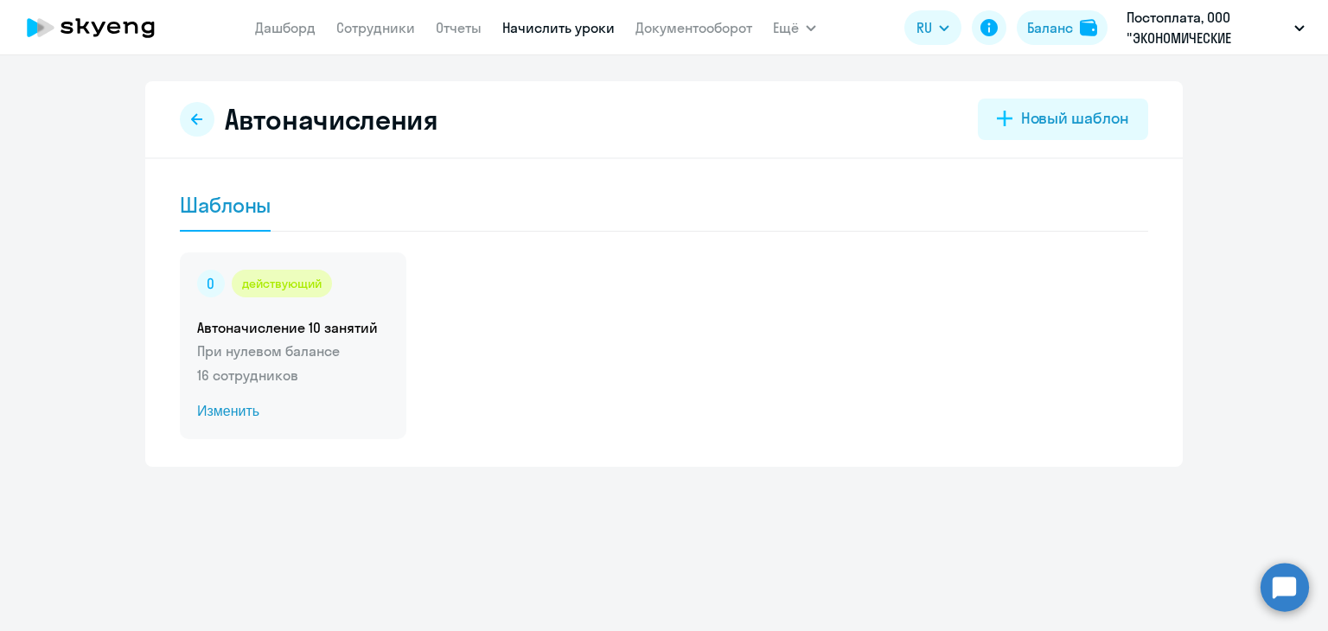
click at [236, 402] on span "Изменить" at bounding box center [293, 411] width 192 height 21
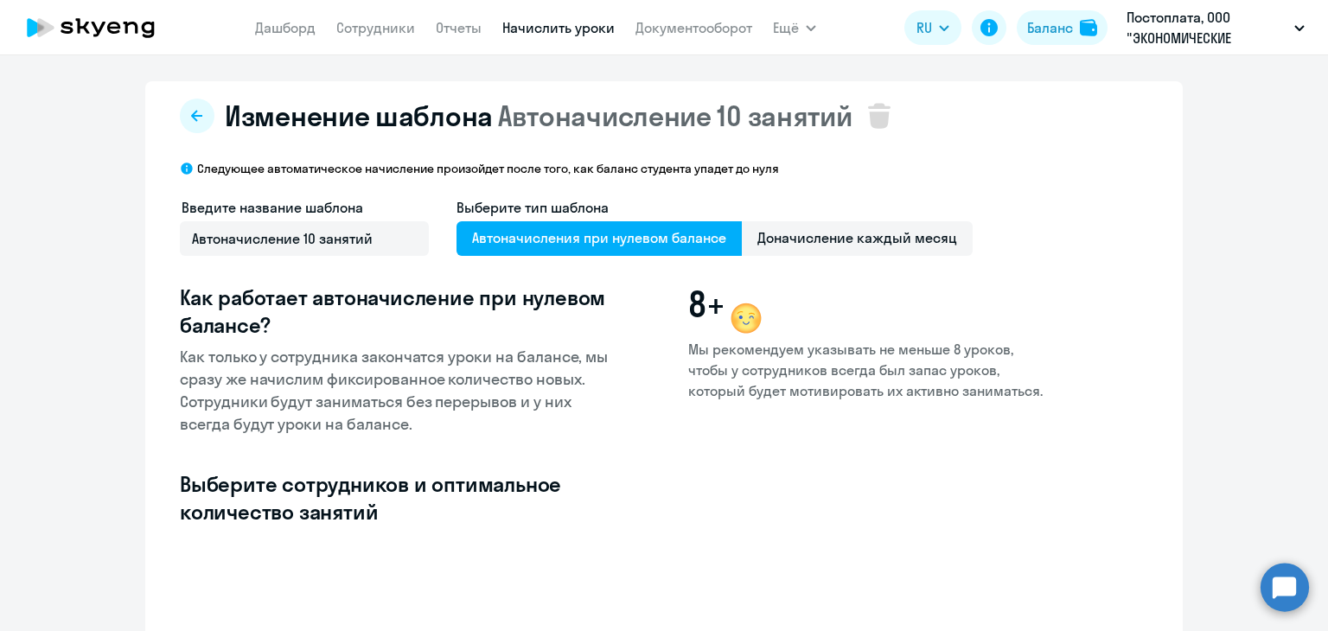
select select "10"
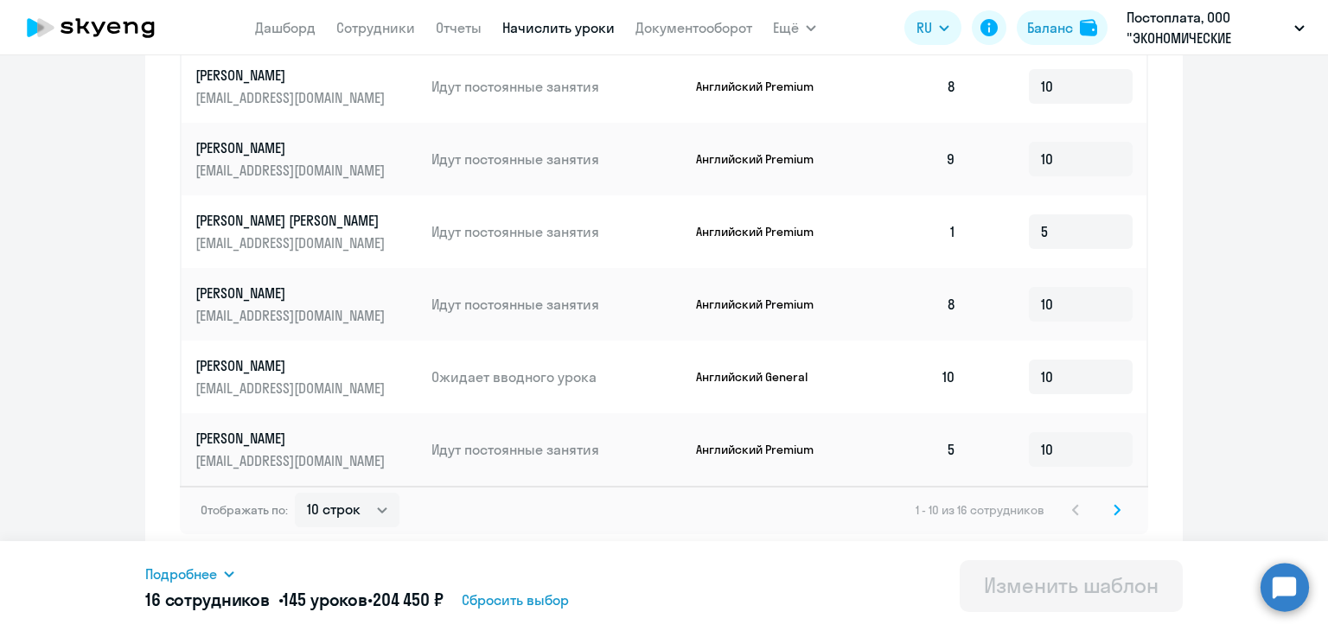
scroll to position [22, 0]
click at [280, 362] on p "[PERSON_NAME]" at bounding box center [292, 365] width 194 height 19
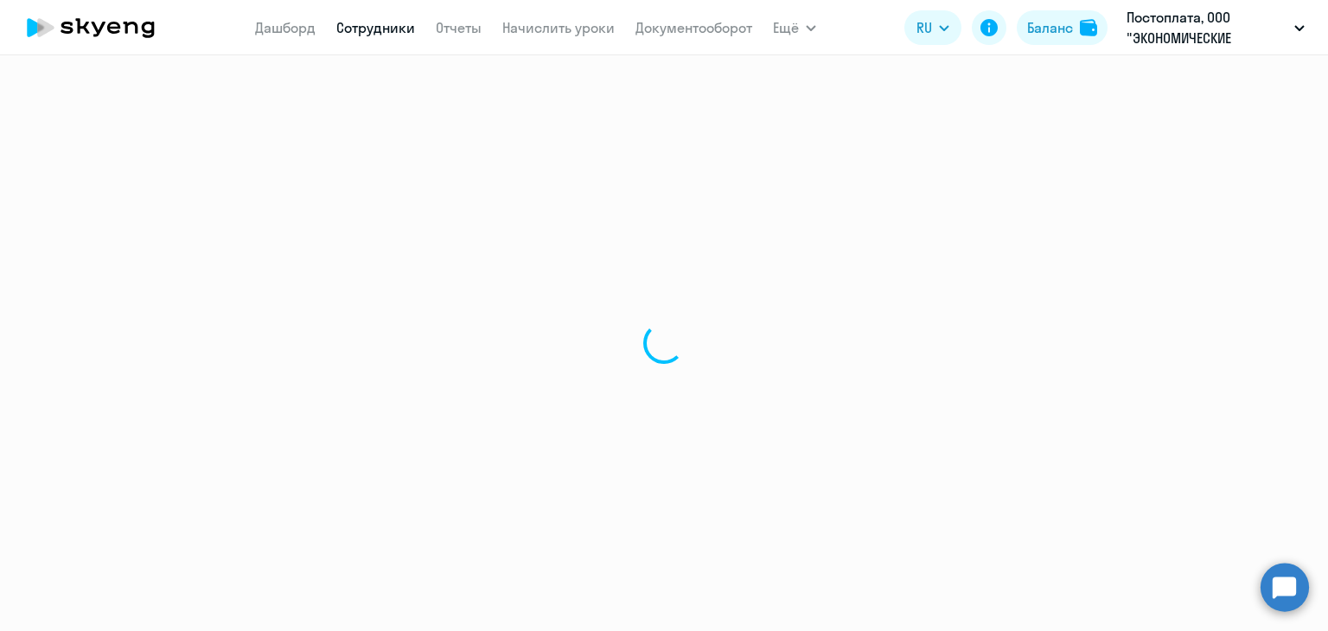
select select "english"
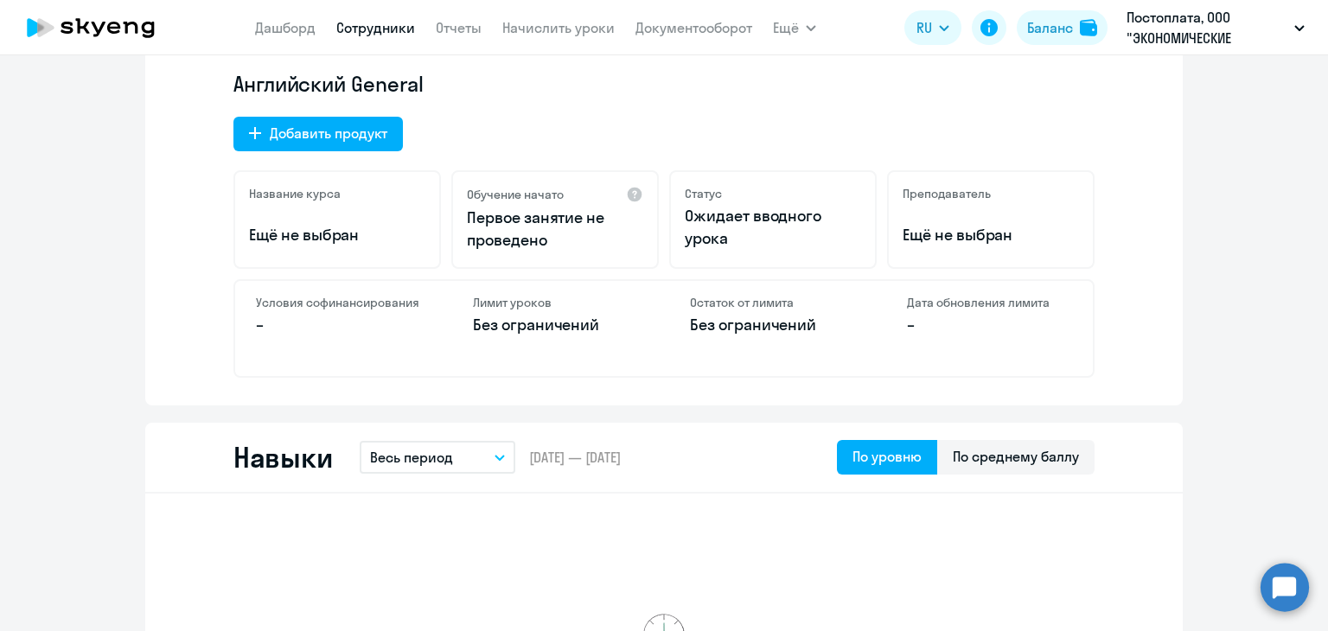
scroll to position [259, 0]
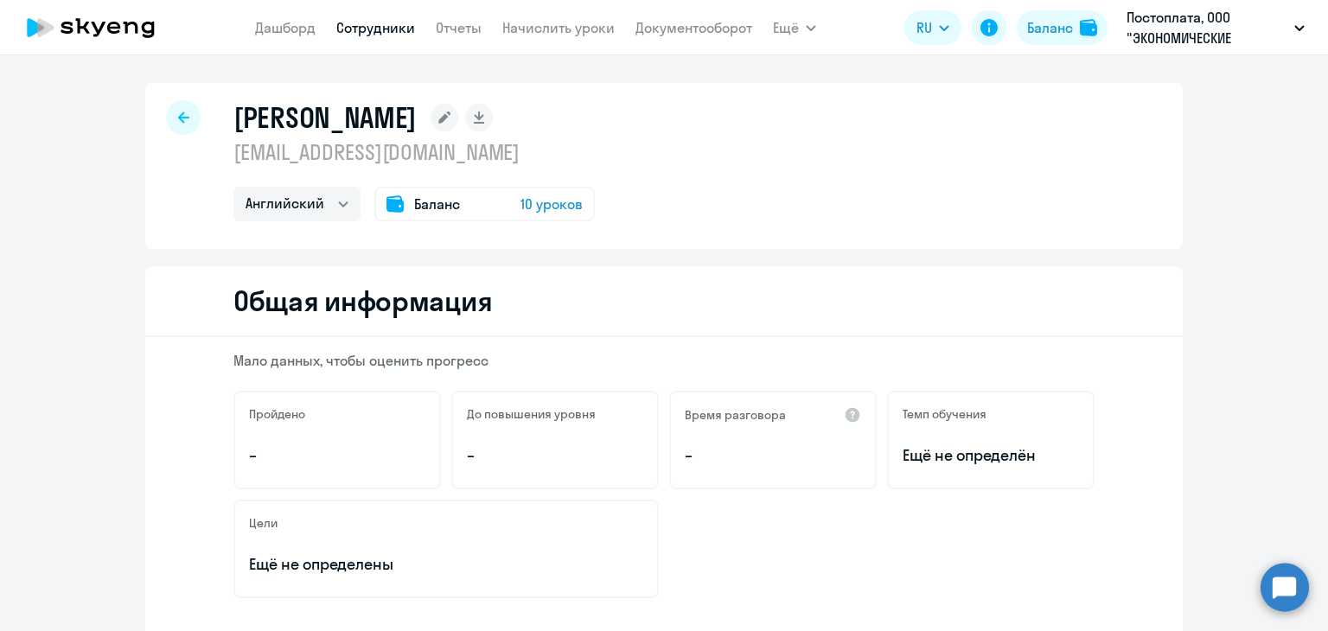
select select "english"
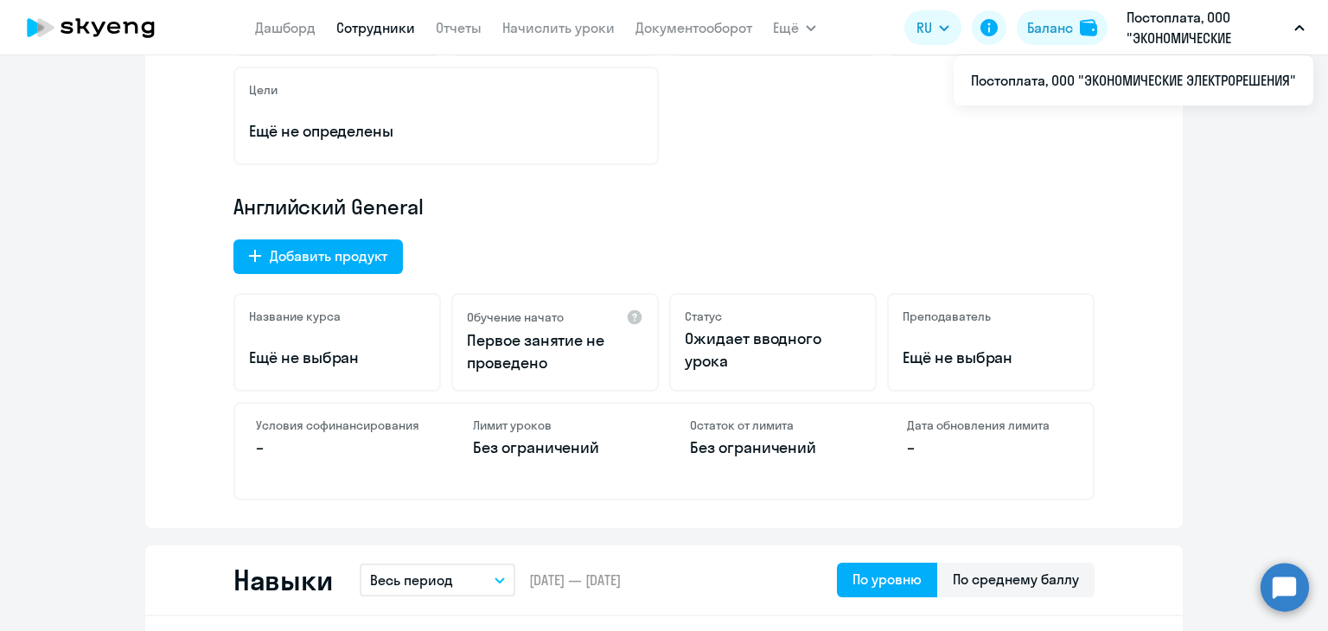
scroll to position [432, 0]
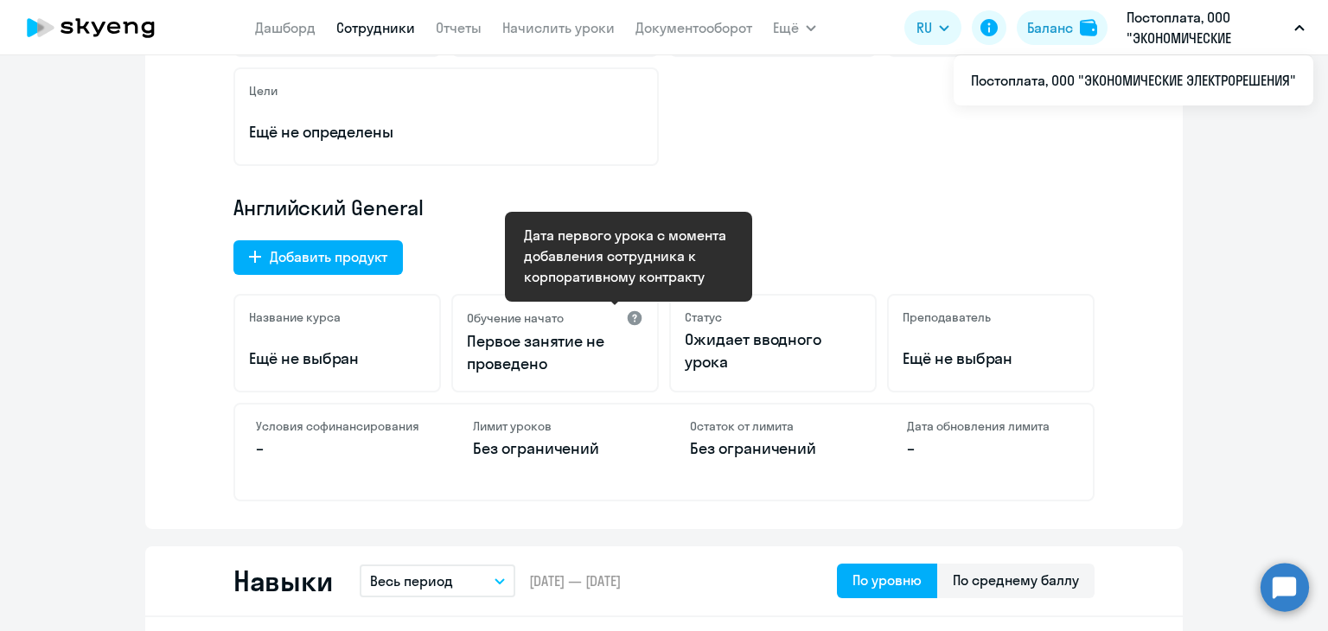
click at [626, 319] on div at bounding box center [634, 318] width 17 height 17
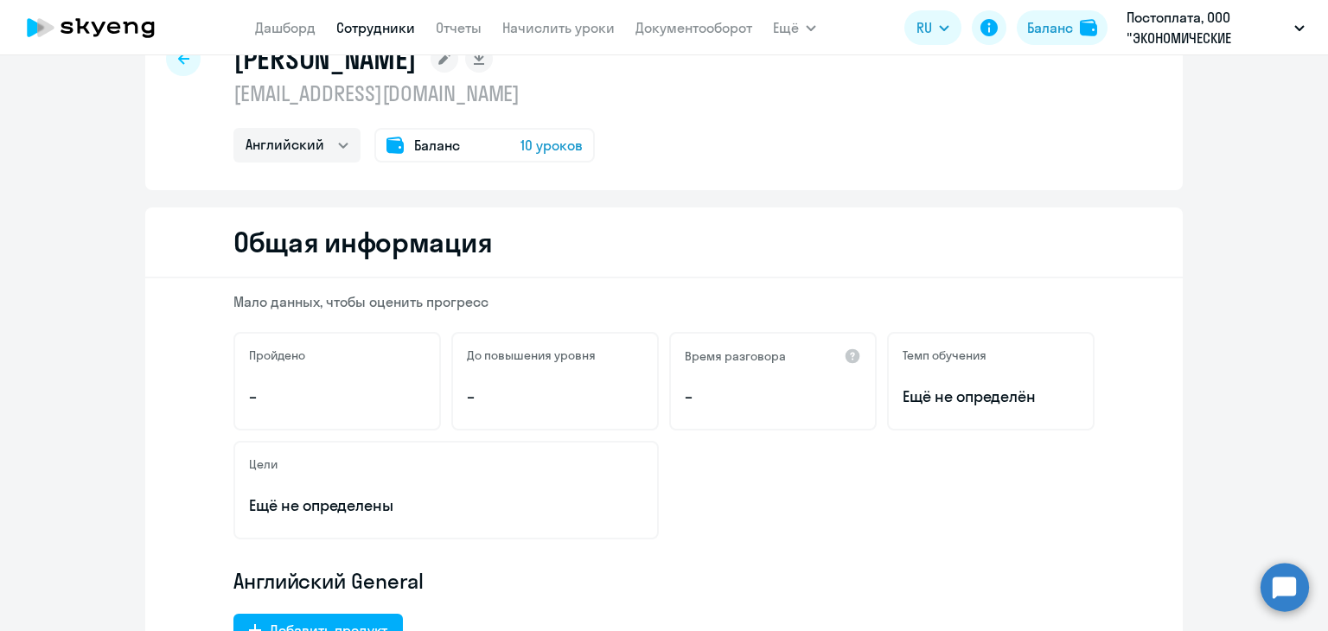
scroll to position [0, 0]
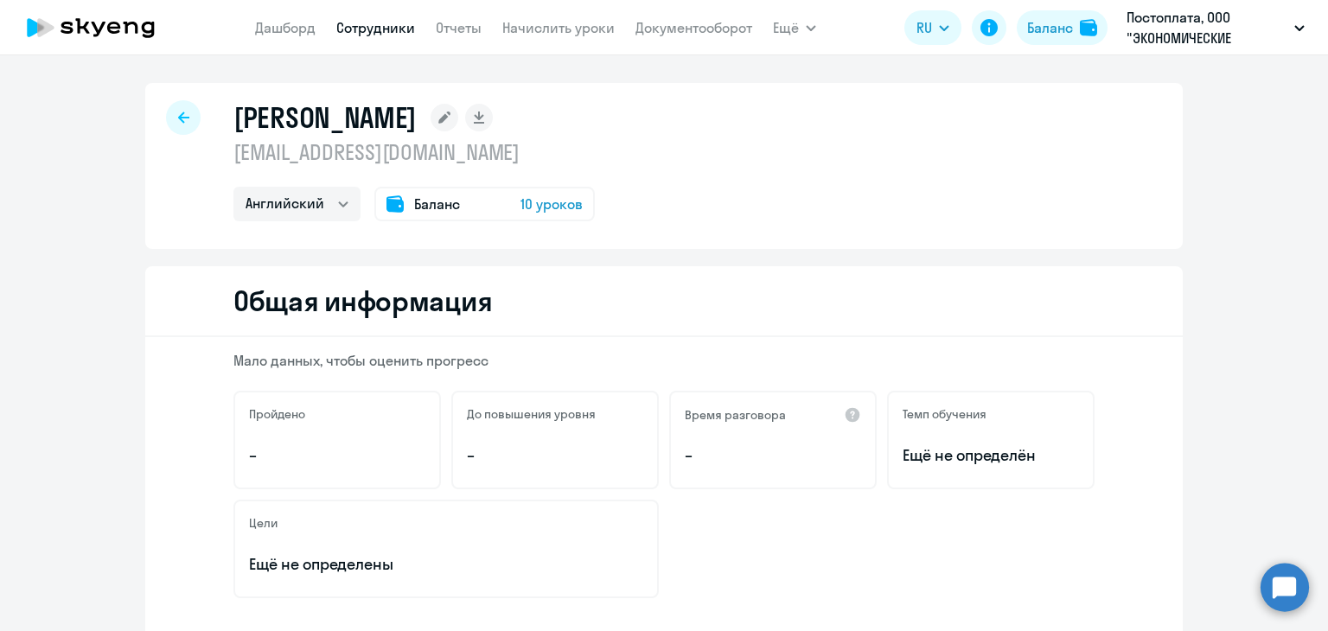
click at [180, 110] on div at bounding box center [183, 117] width 35 height 35
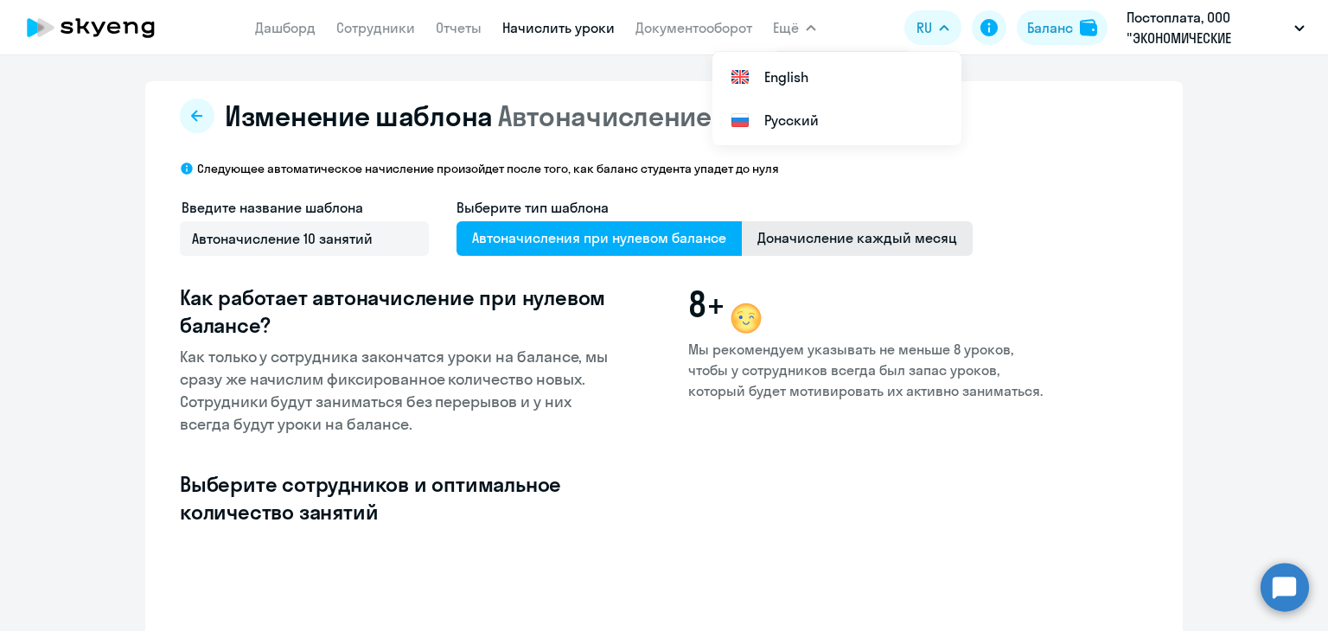
select select "10"
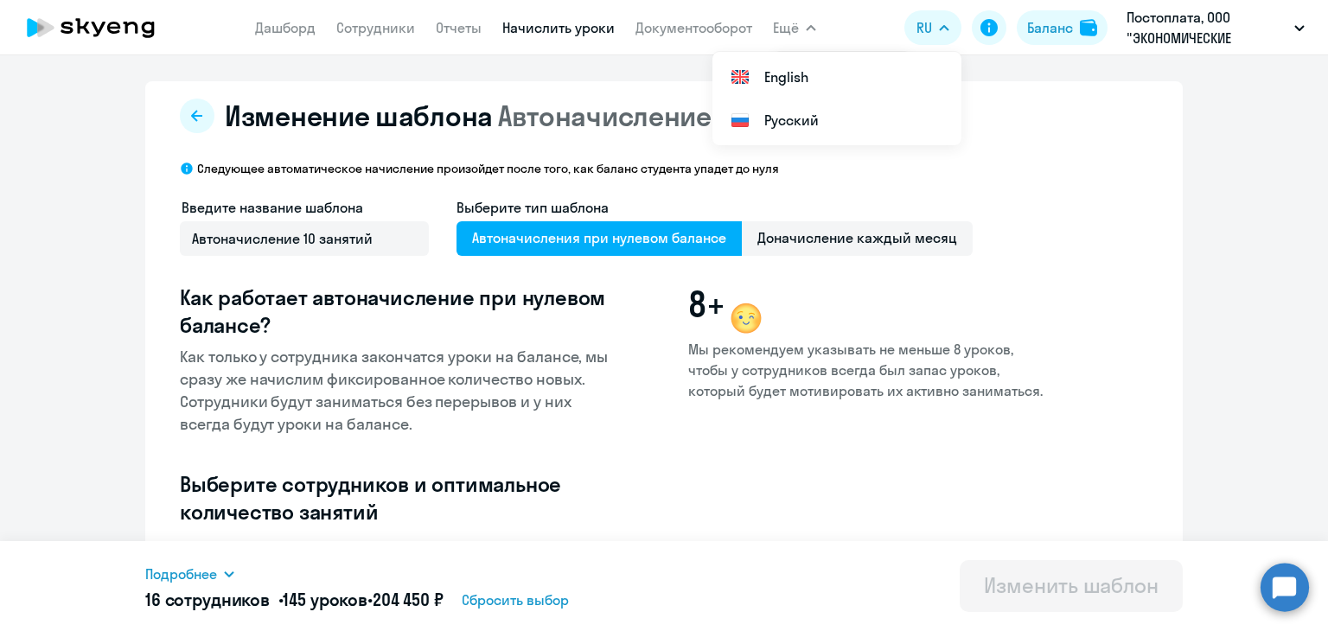
click at [117, 22] on icon at bounding box center [113, 28] width 13 height 12
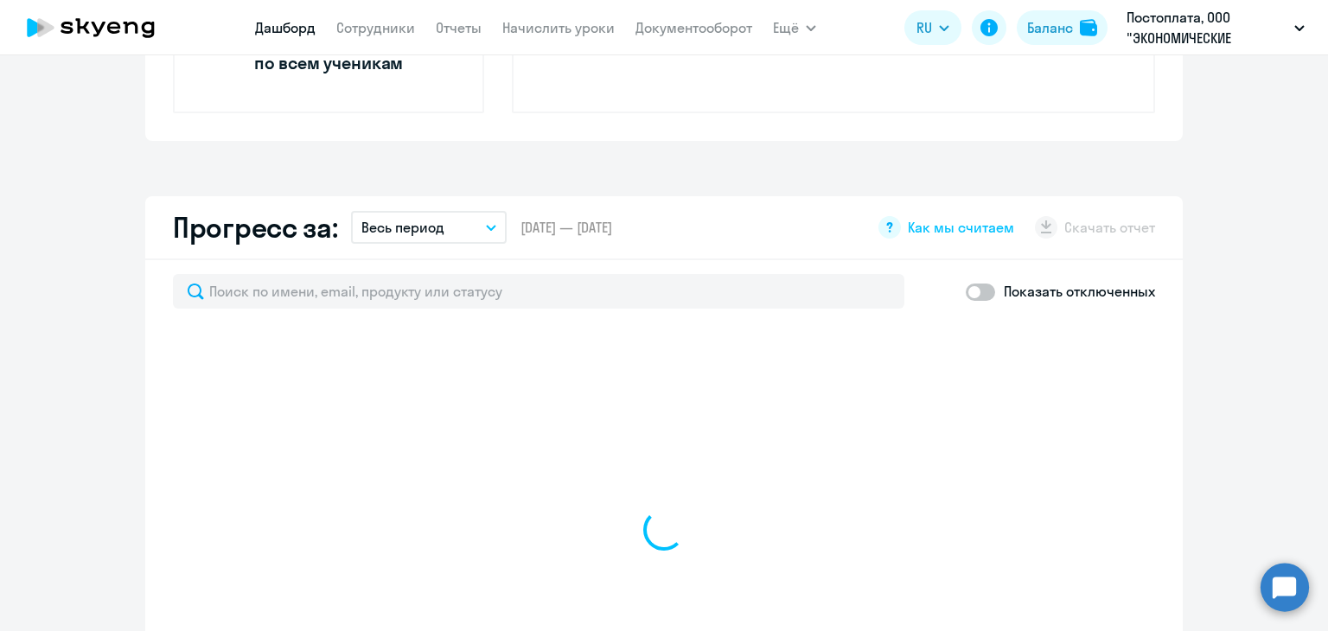
scroll to position [865, 0]
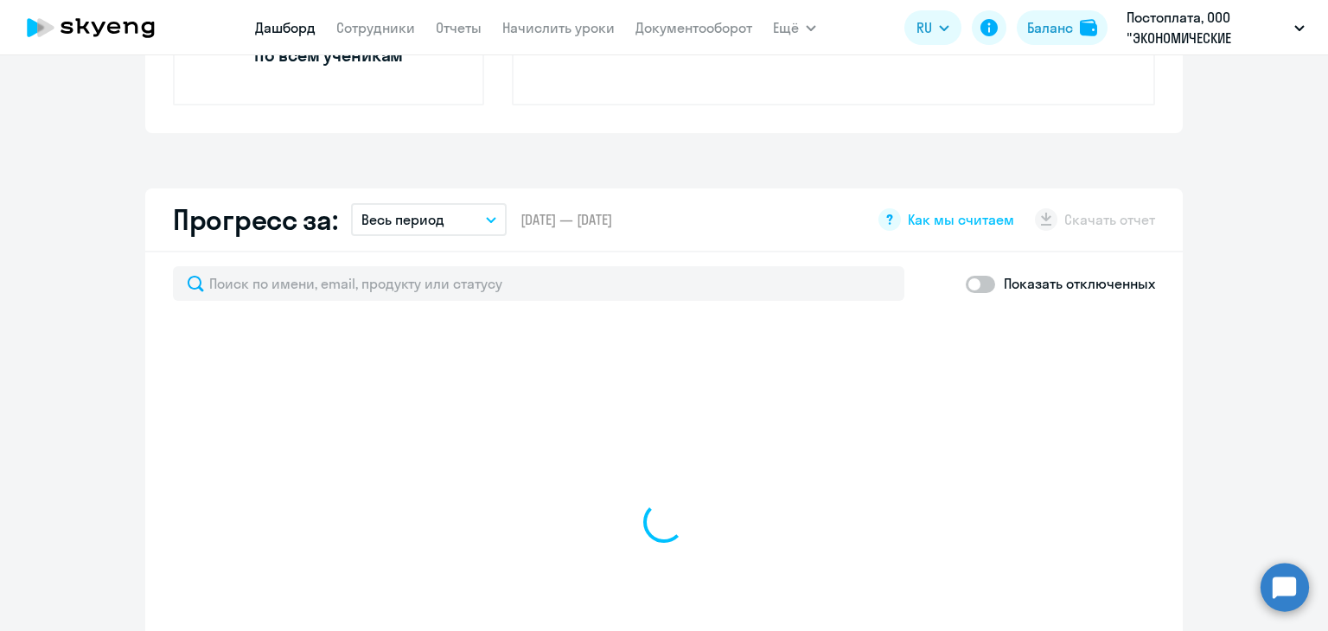
select select "30"
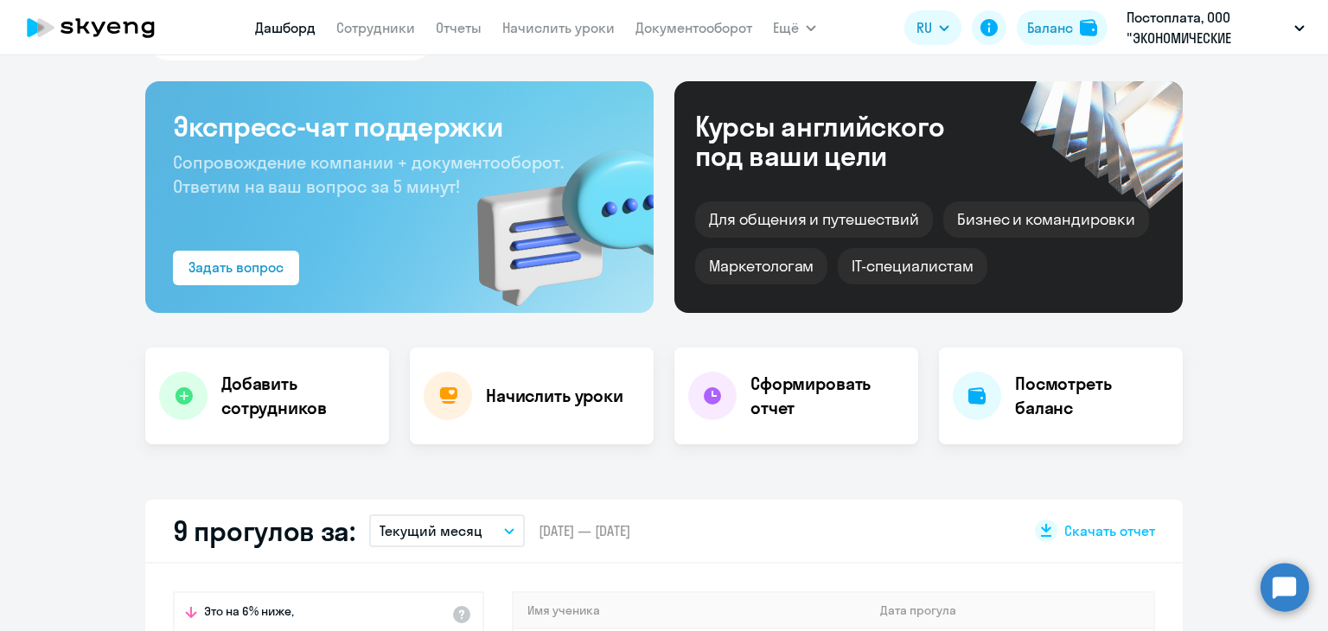
scroll to position [0, 0]
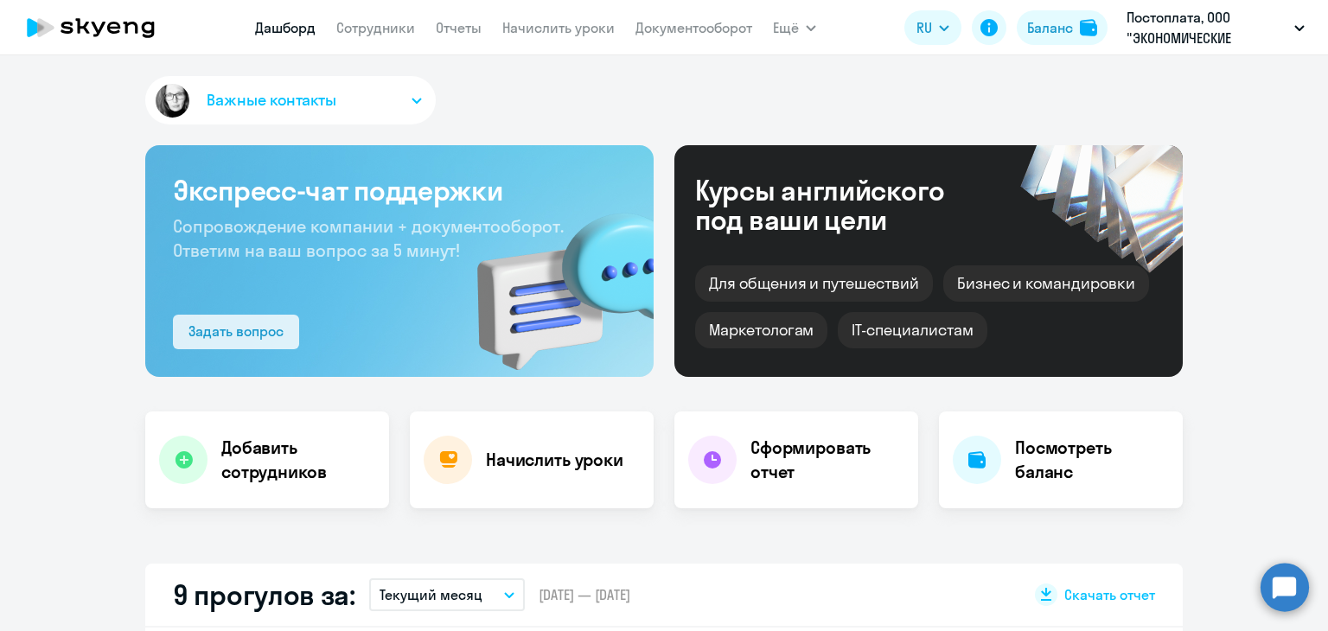
click at [212, 324] on div "Задать вопрос" at bounding box center [236, 331] width 95 height 21
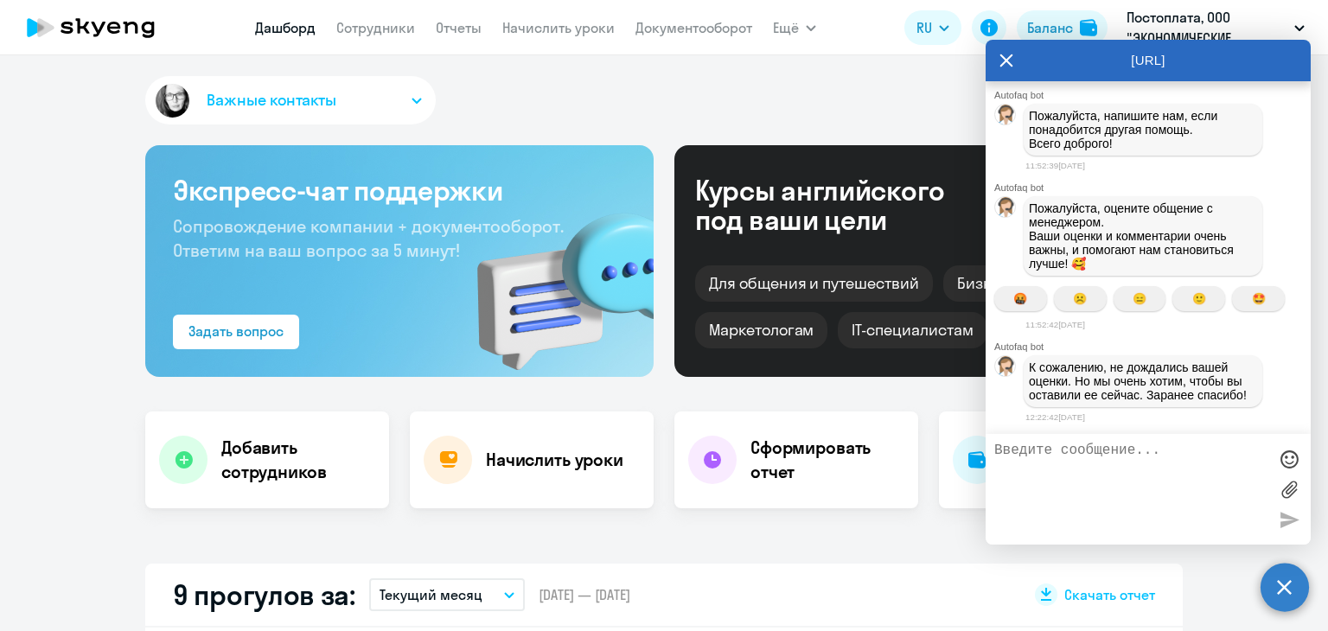
scroll to position [3126, 0]
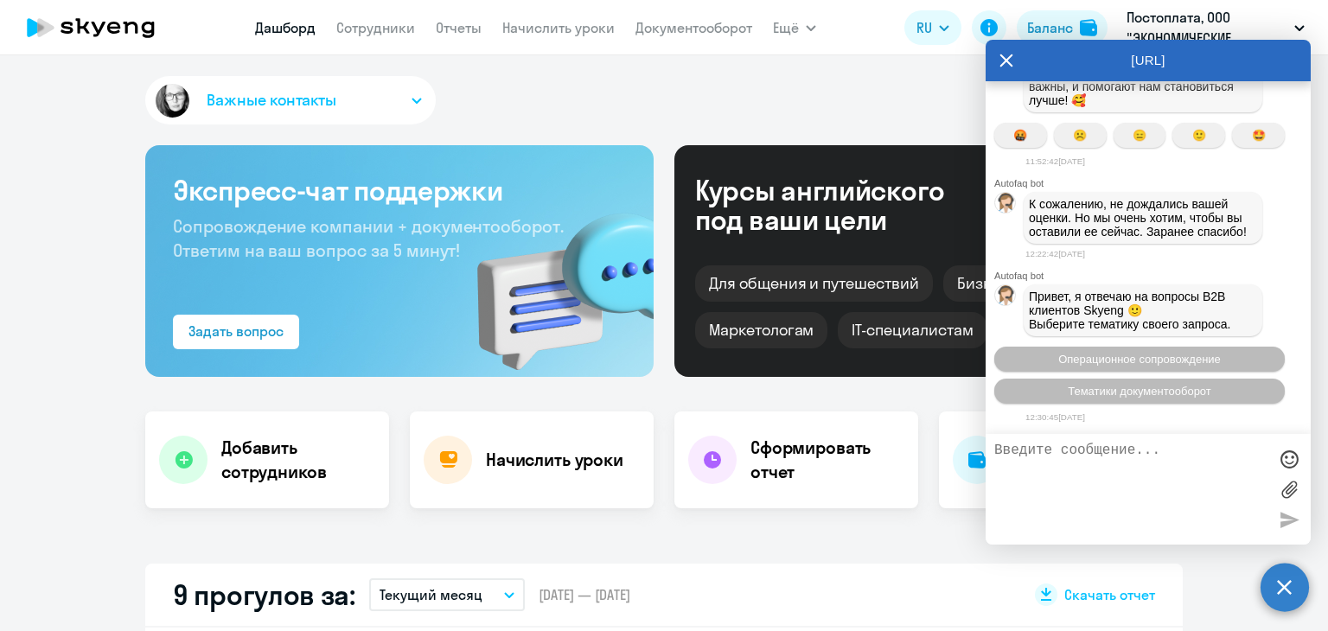
click at [1155, 435] on div at bounding box center [1148, 489] width 325 height 111
click at [1145, 461] on textarea at bounding box center [1131, 489] width 273 height 93
type textarea "Добрый день. Помогите, пожалуйста, с добавлением нового человека"
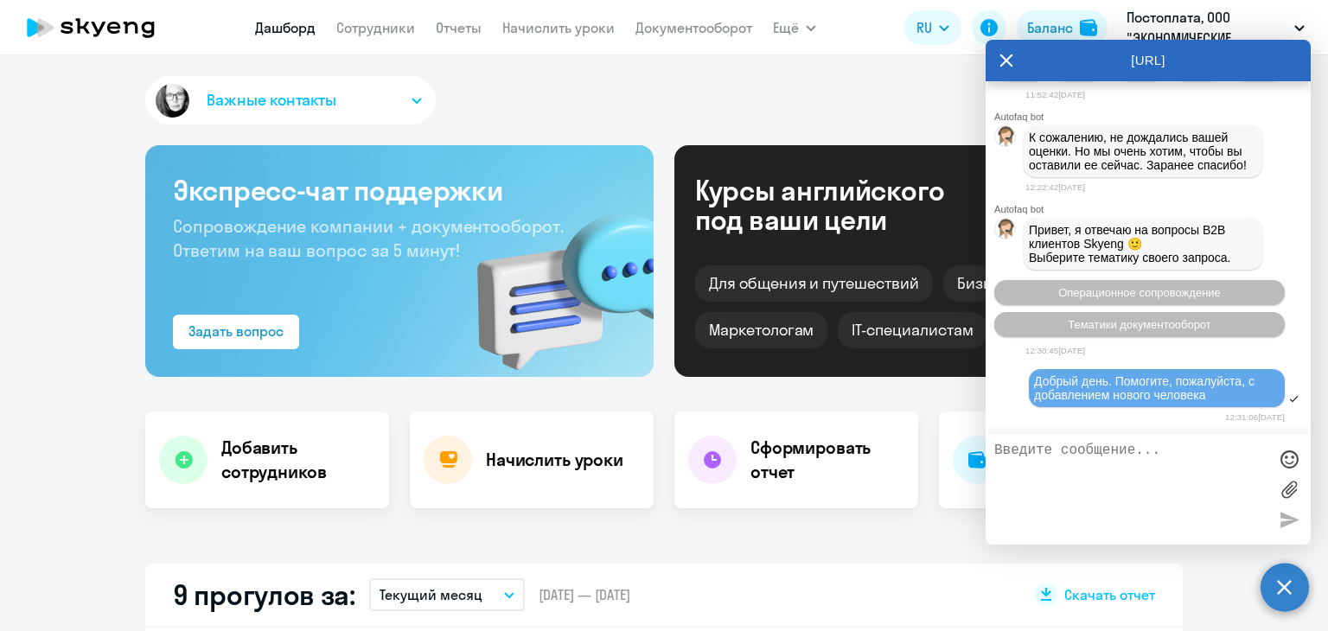
scroll to position [3331, 0]
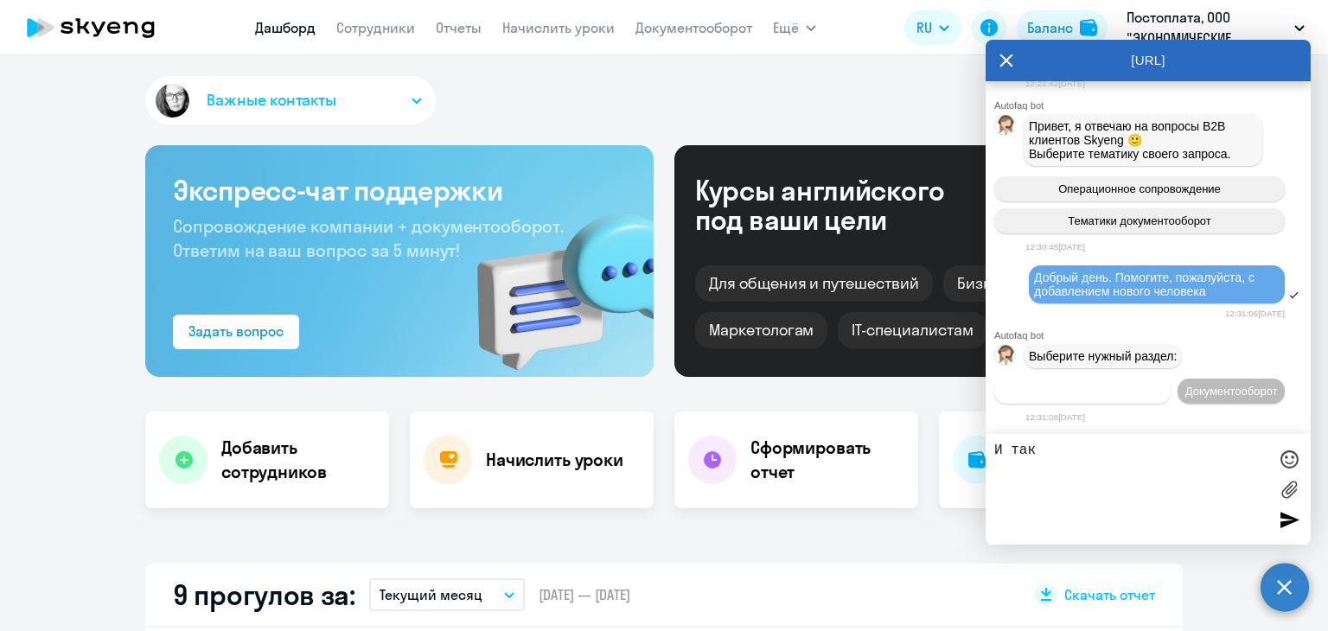
type textarea "И так"
click at [1171, 379] on button "Операционное сопровождение" at bounding box center [1083, 391] width 176 height 25
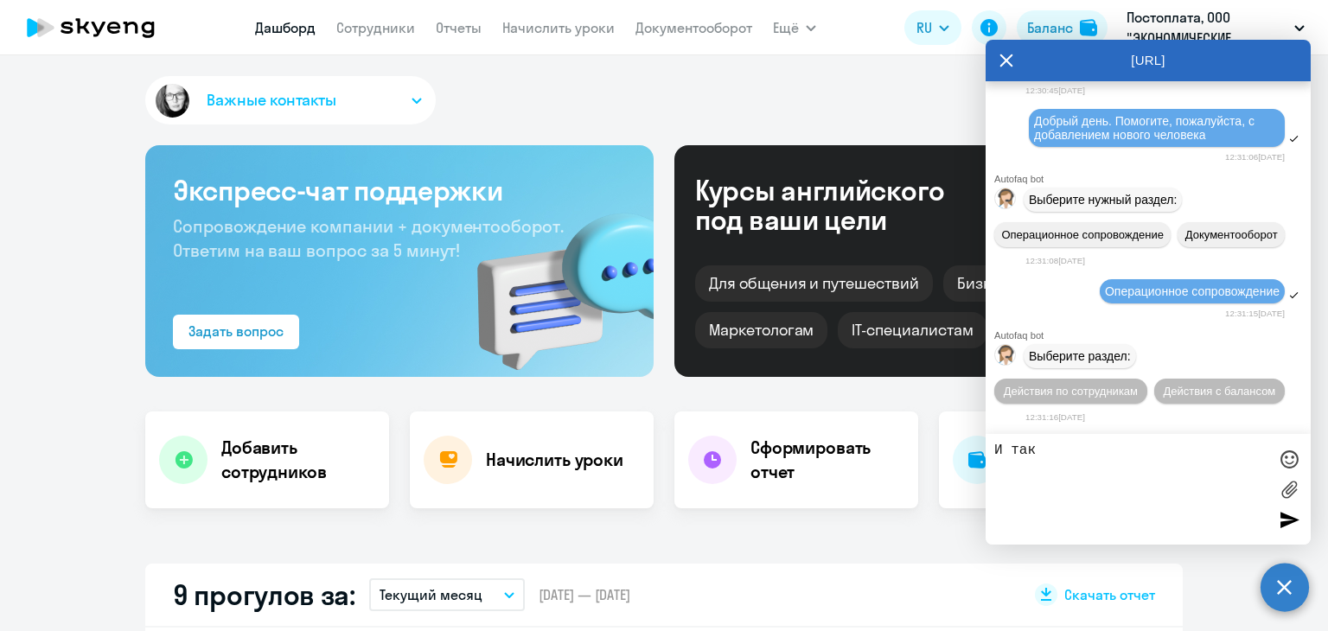
scroll to position [3490, 0]
click at [1079, 393] on span "Действия по сотрудникам" at bounding box center [1071, 391] width 134 height 13
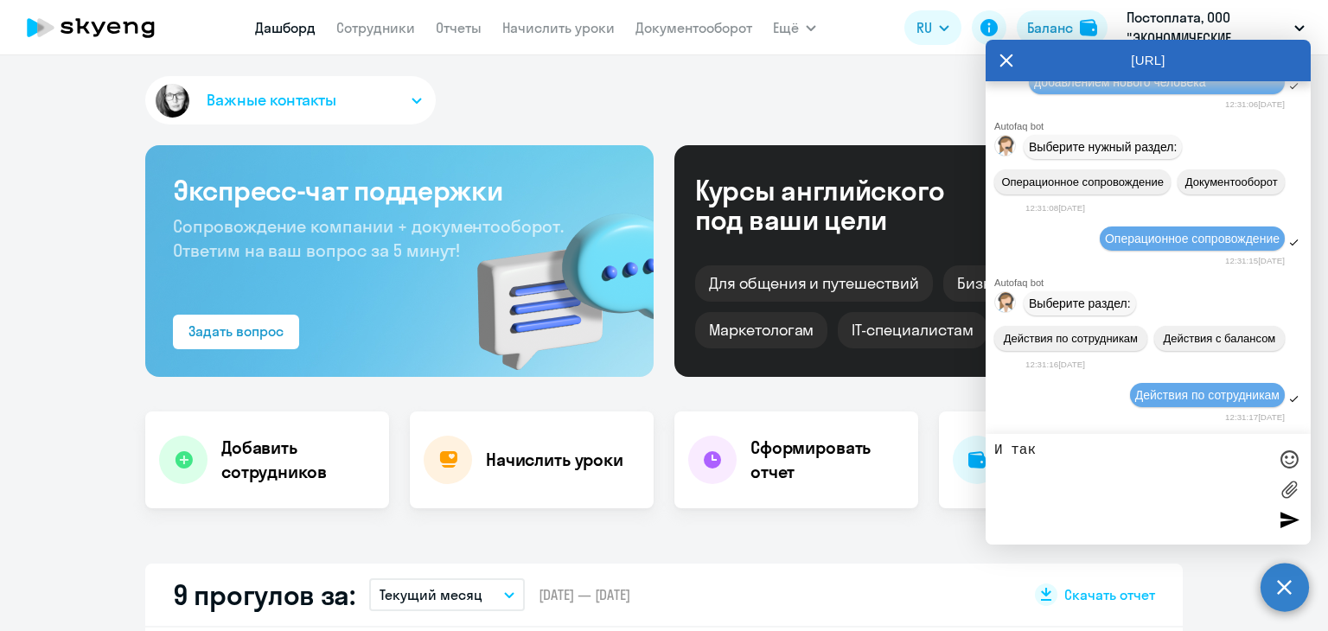
scroll to position [3747, 0]
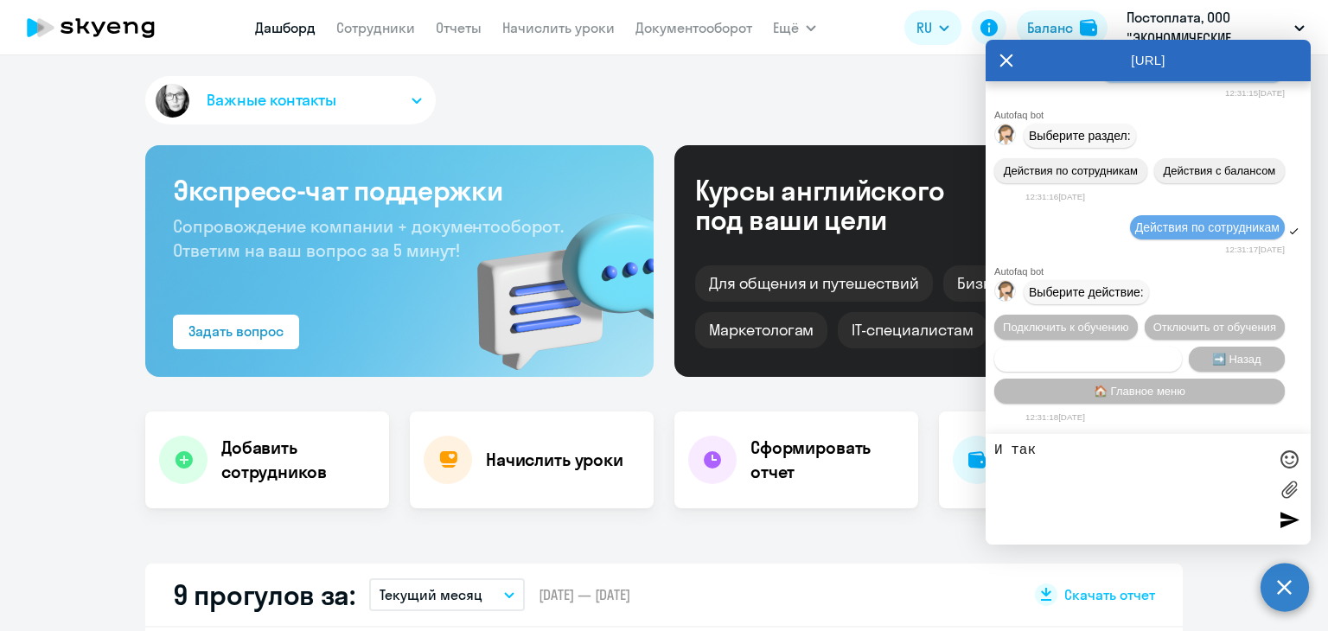
click at [1123, 347] on button "Сотруднику нужна помощь" at bounding box center [1089, 359] width 188 height 25
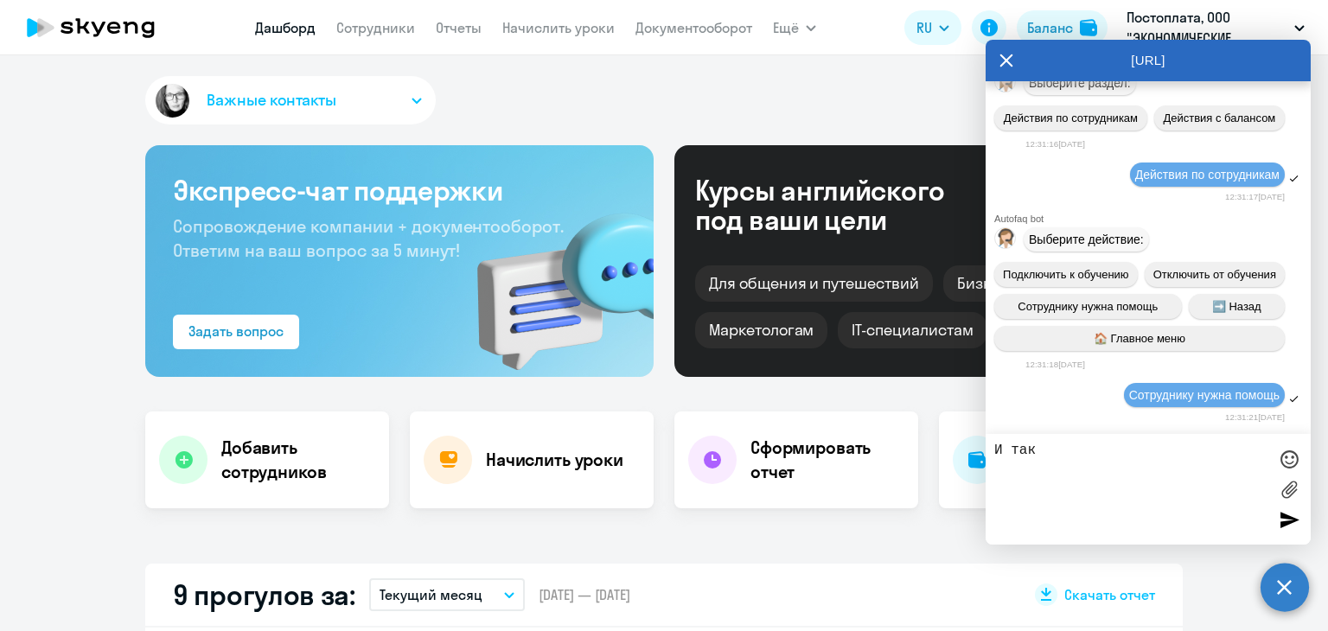
scroll to position [4366, 0]
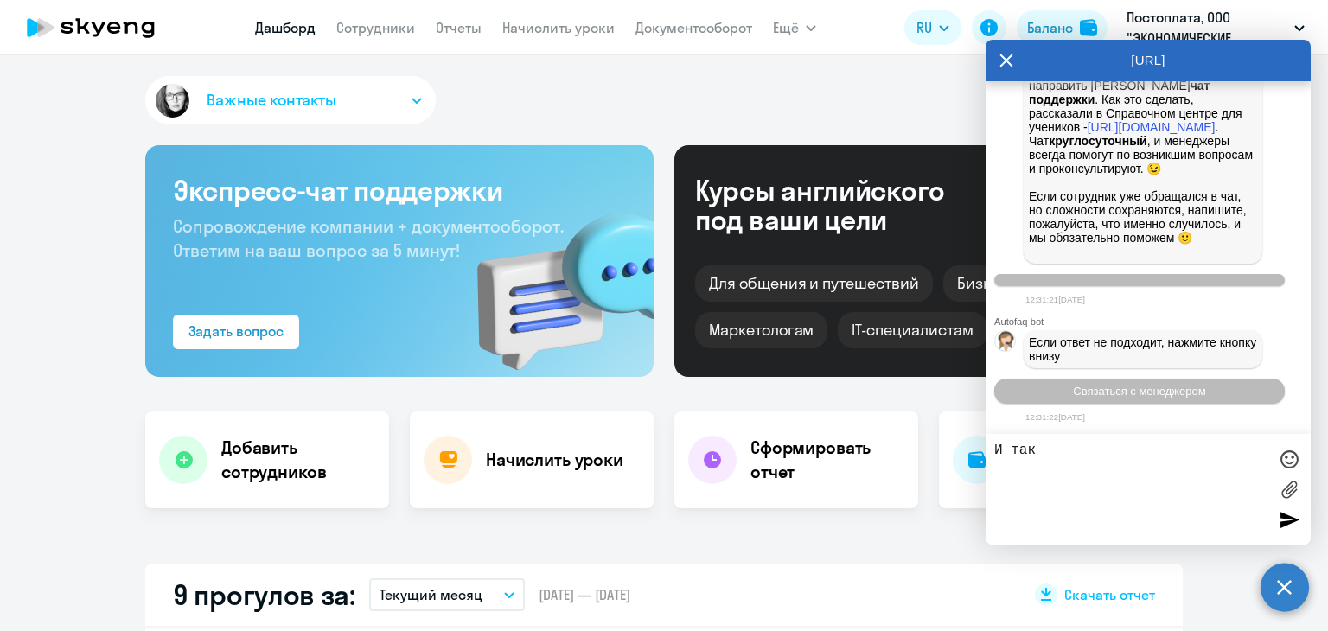
click at [1059, 450] on textarea "И так" at bounding box center [1131, 489] width 273 height 93
click at [1112, 389] on span "Связаться с менеджером" at bounding box center [1139, 391] width 132 height 13
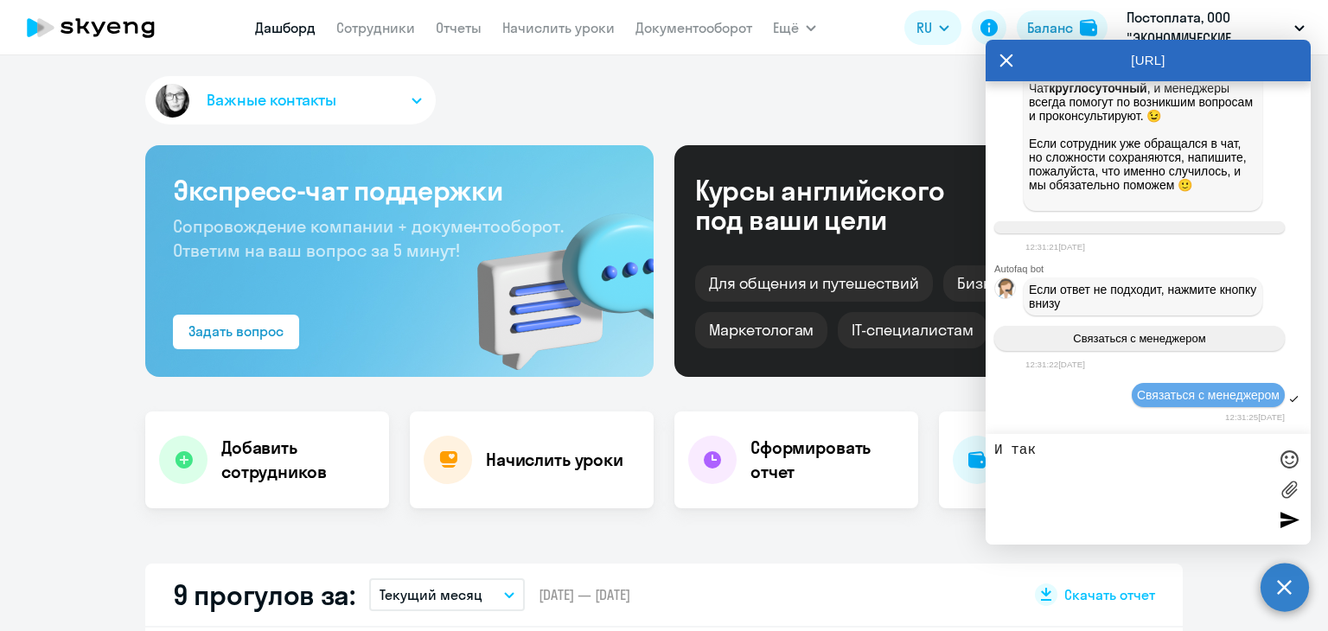
click at [1050, 447] on textarea "И так" at bounding box center [1131, 489] width 273 height 93
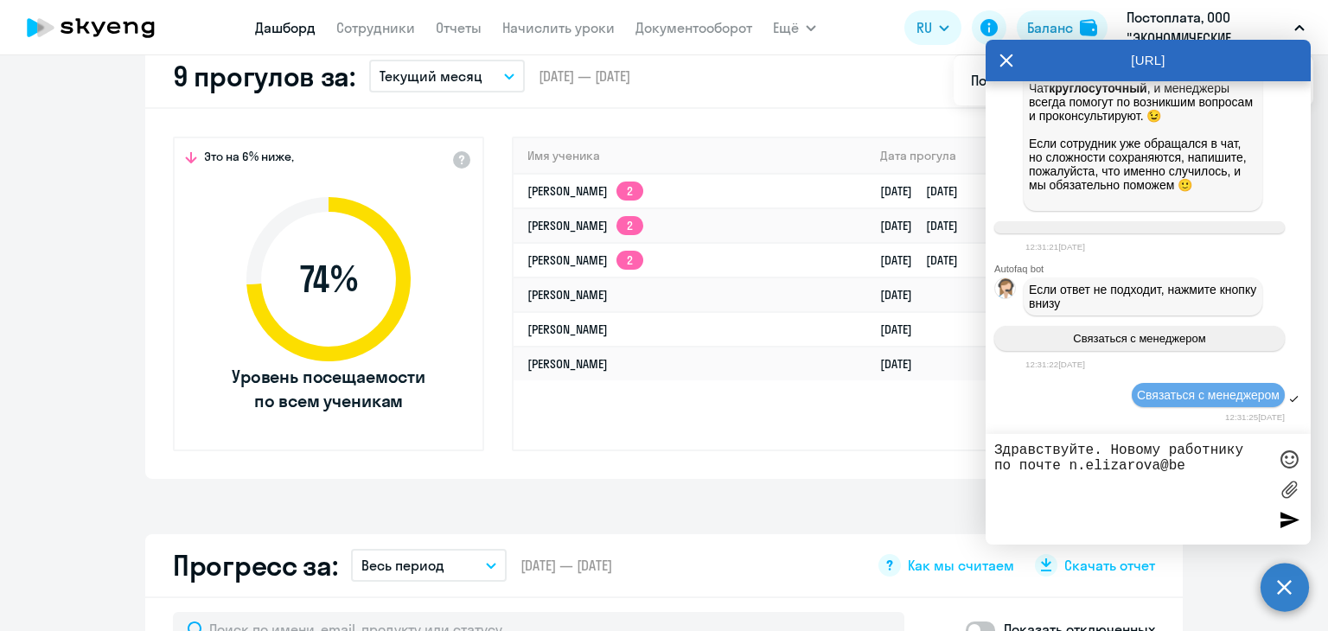
click at [1083, 454] on textarea "Здравствуйте. Новому работнику по почте n.elizarova@be" at bounding box center [1131, 489] width 273 height 93
drag, startPoint x: 1112, startPoint y: 451, endPoint x: 1219, endPoint y: 482, distance: 110.8
click at [1219, 482] on textarea "Здравствуйте. Новому работнику по почте n.elizarova@be" at bounding box center [1131, 489] width 273 height 93
type textarea "Здравствуйте. Не получается прикрепить к обучению сотрудника. 2 раза уже заводи…"
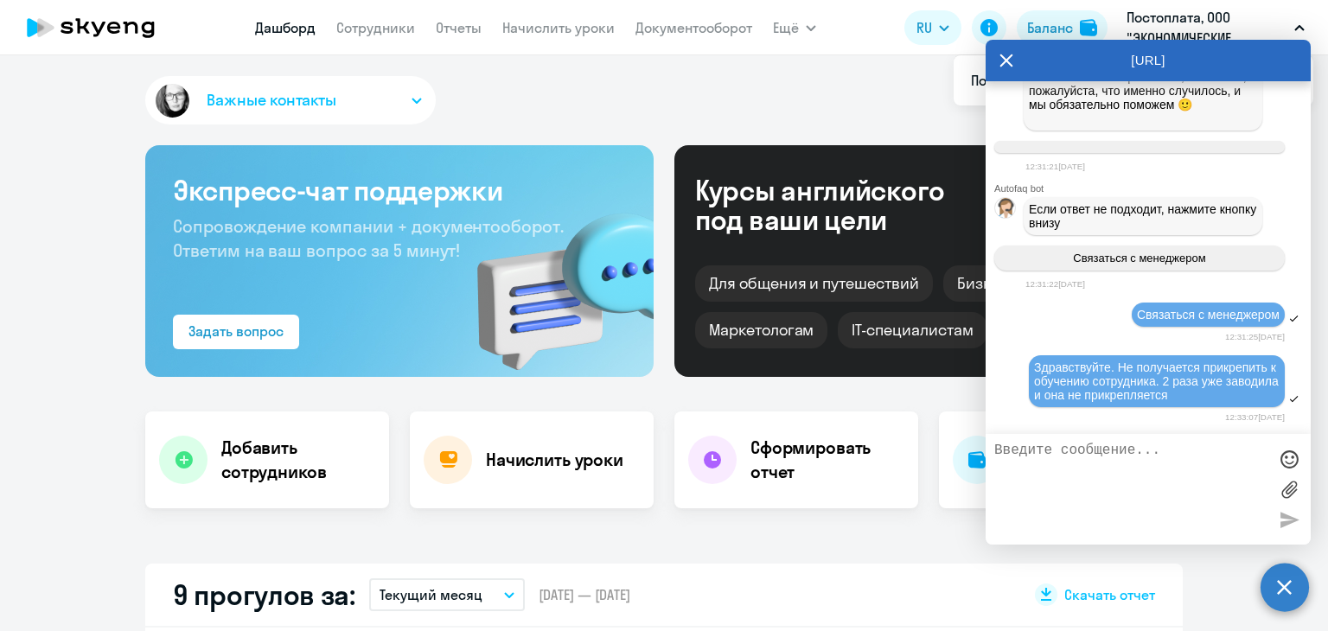
scroll to position [4685, 0]
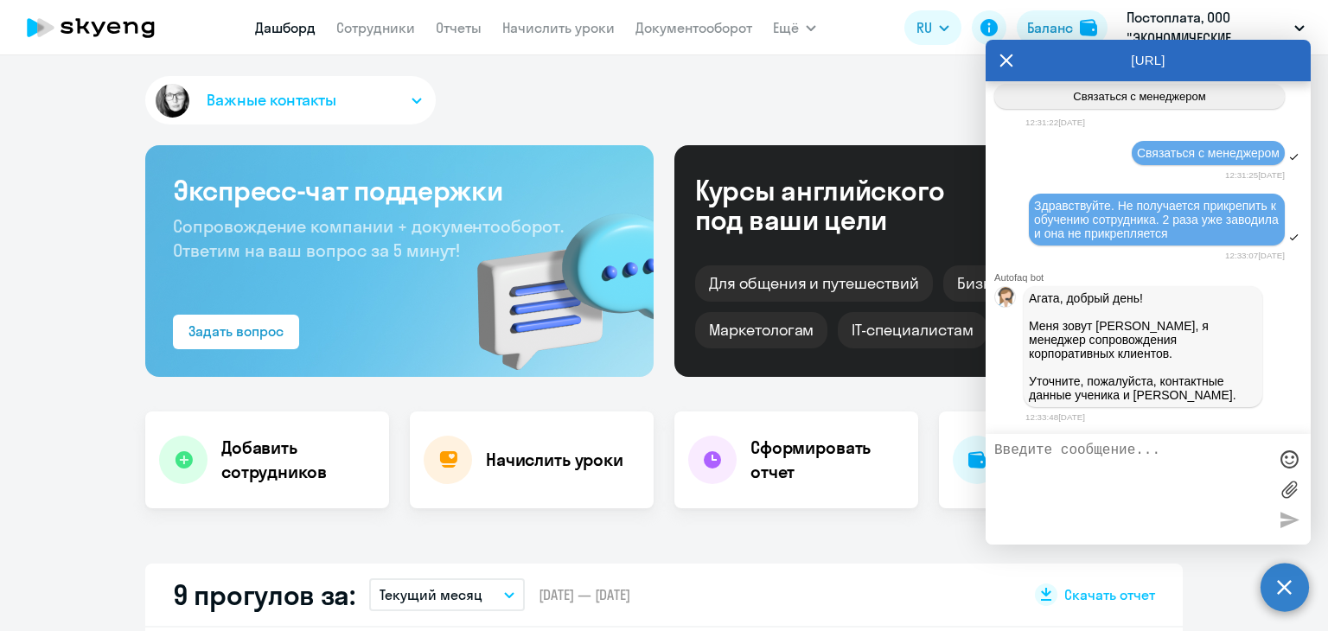
click at [1002, 46] on icon at bounding box center [1007, 61] width 14 height 42
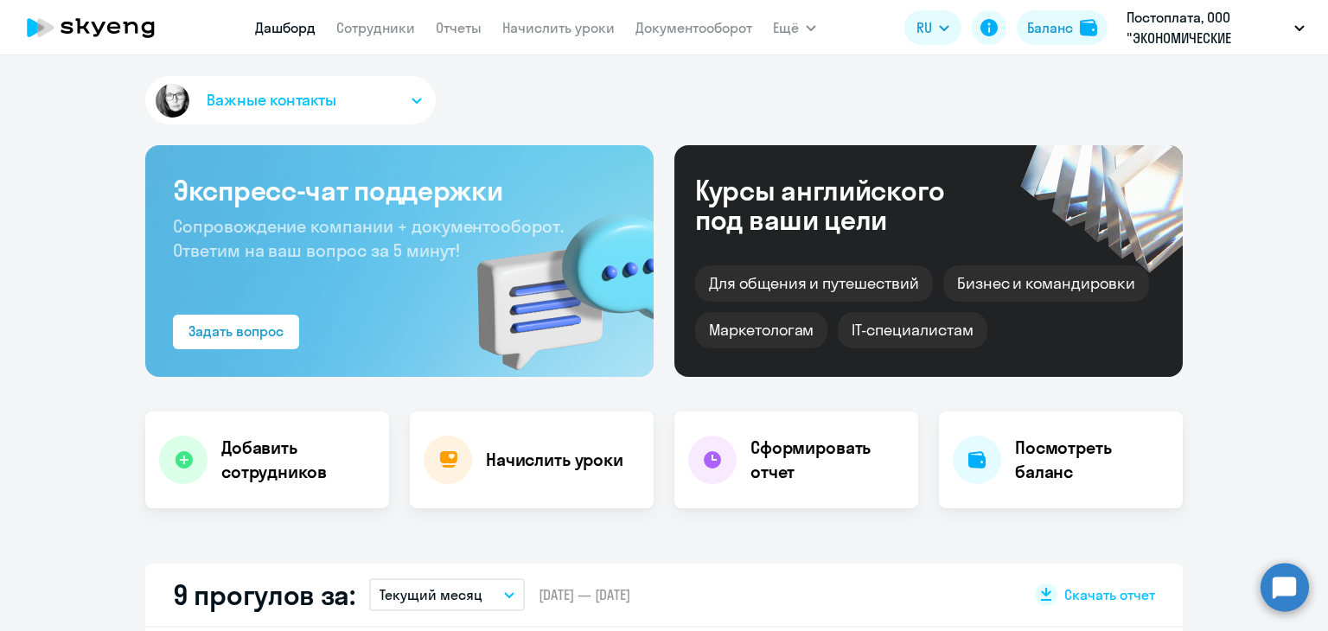
click at [1307, 592] on circle at bounding box center [1285, 587] width 48 height 48
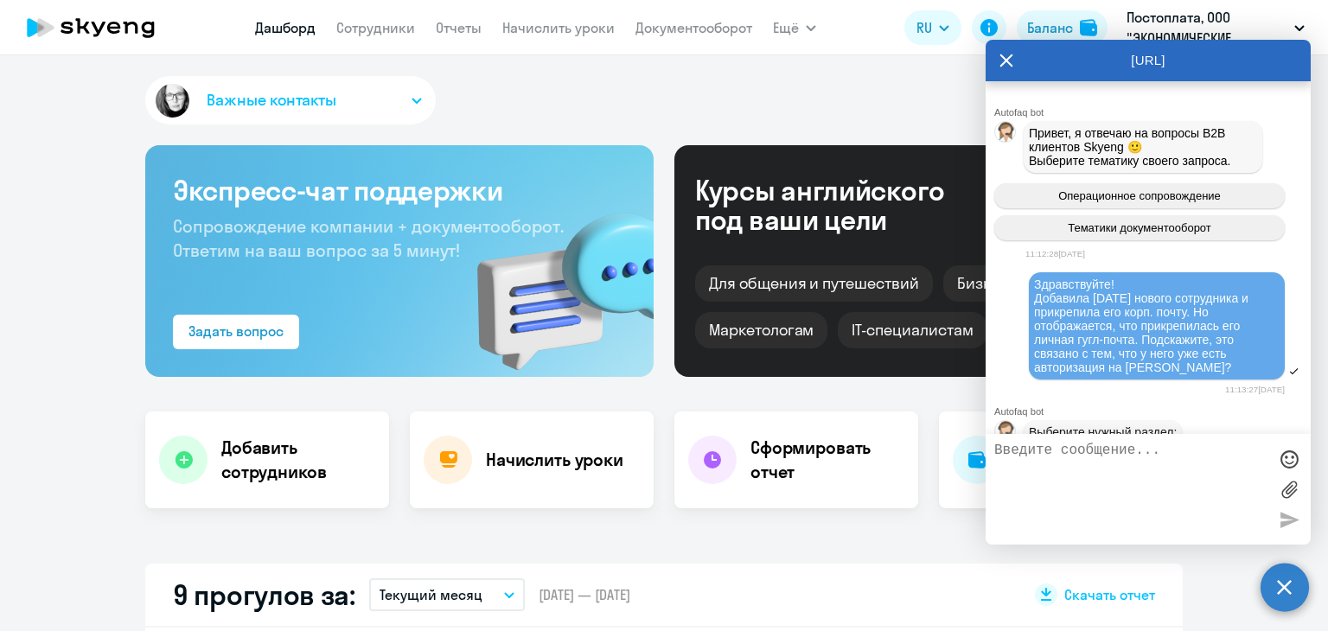
scroll to position [4678, 0]
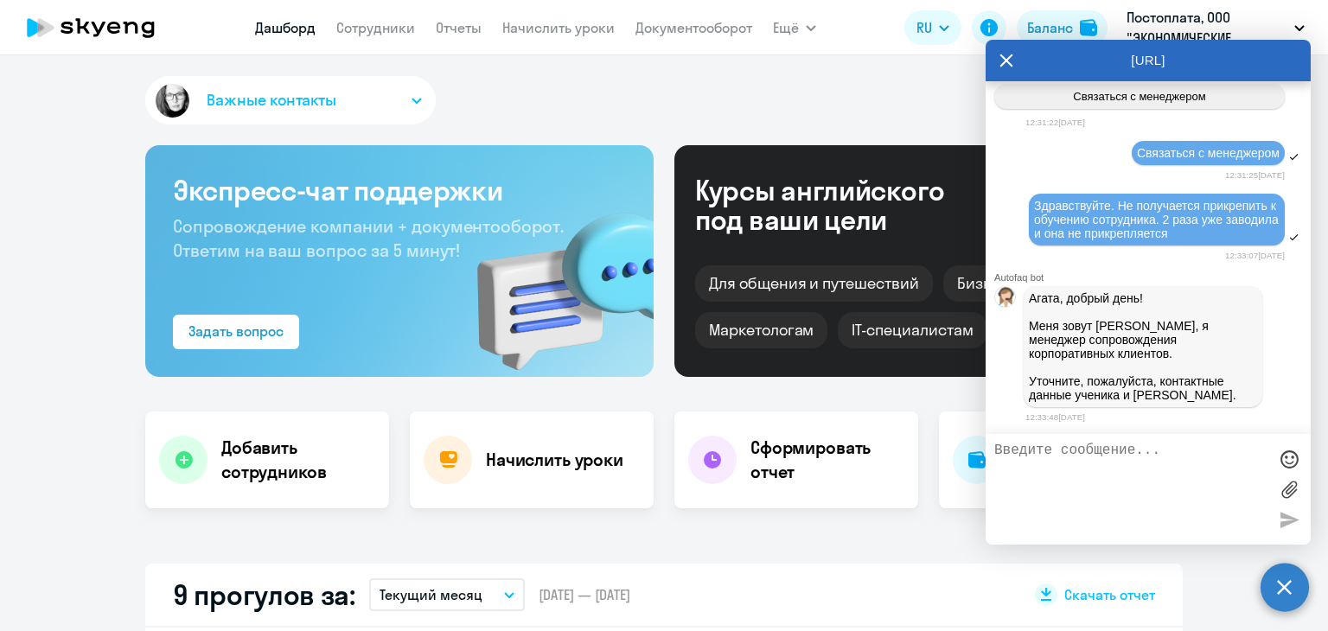
click at [1078, 483] on textarea at bounding box center [1131, 489] width 273 height 93
type textarea "[PERSON_NAME]"
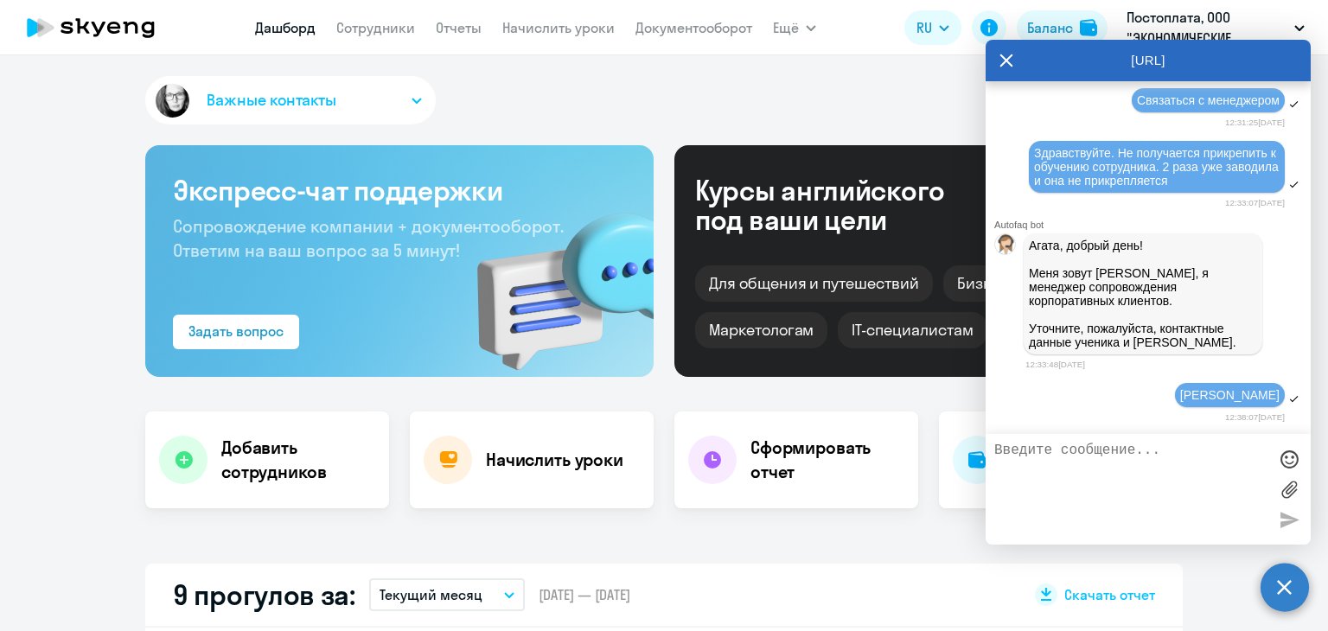
scroll to position [4739, 0]
type textarea "в"
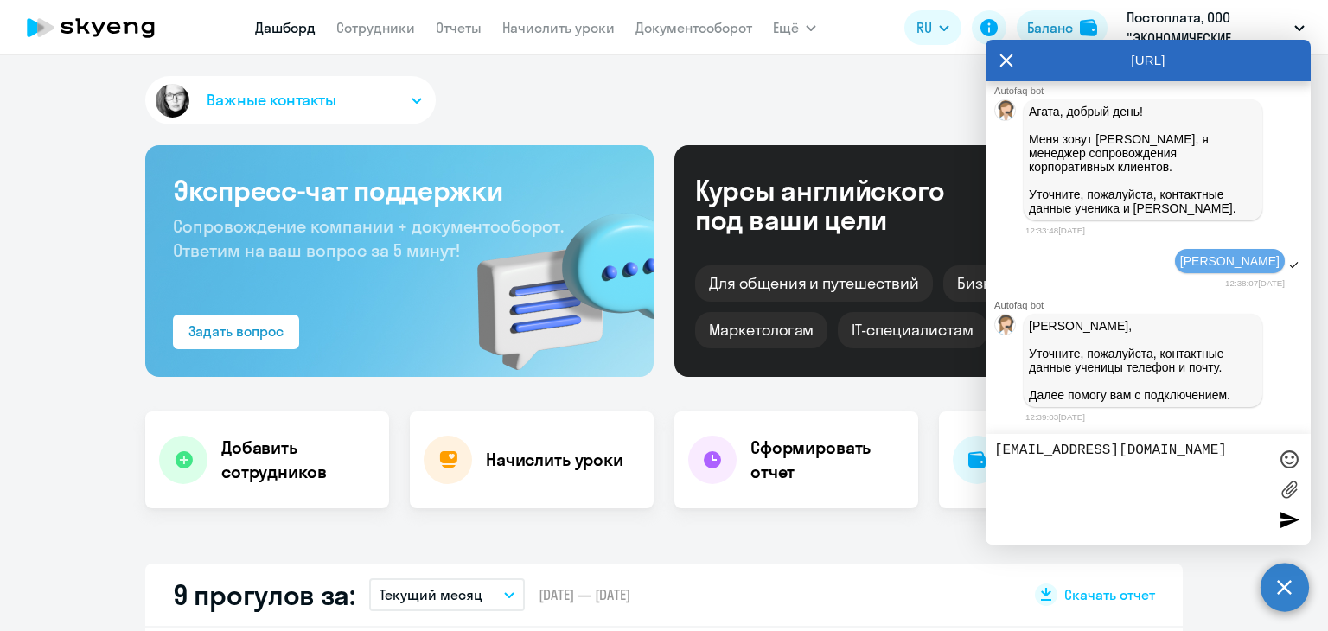
type textarea "[EMAIL_ADDRESS][DOMAIN_NAME]"
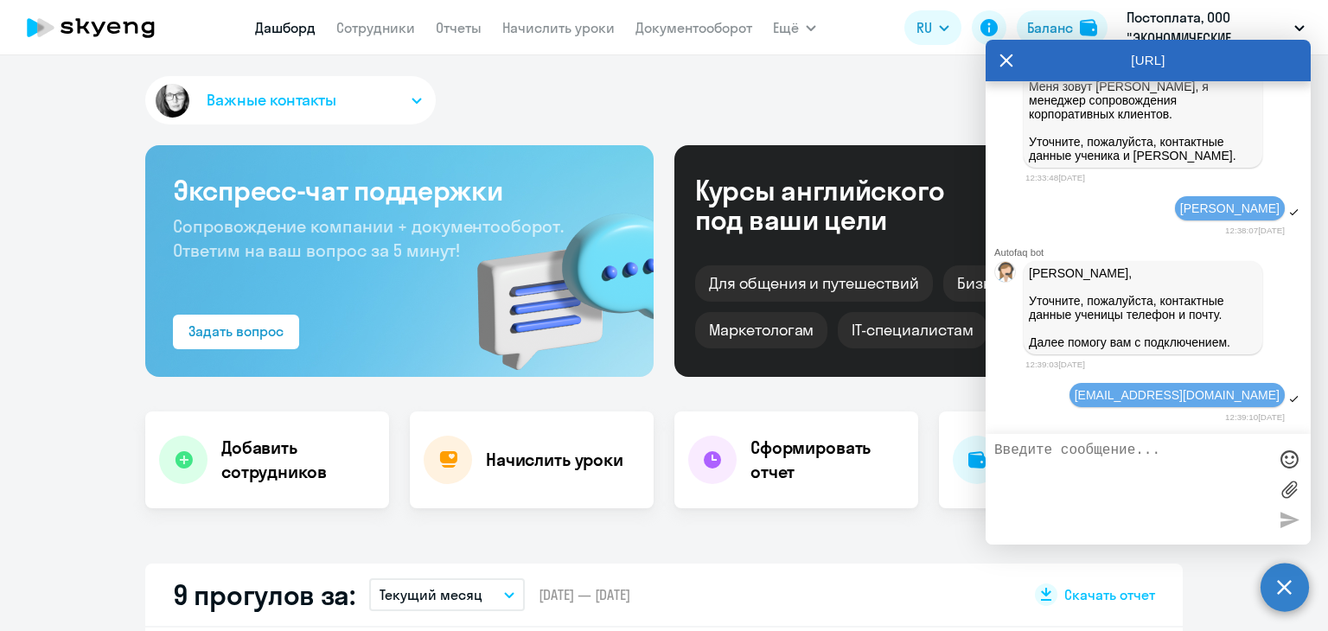
scroll to position [4931, 0]
type textarea "[PHONE_NUMBER]"
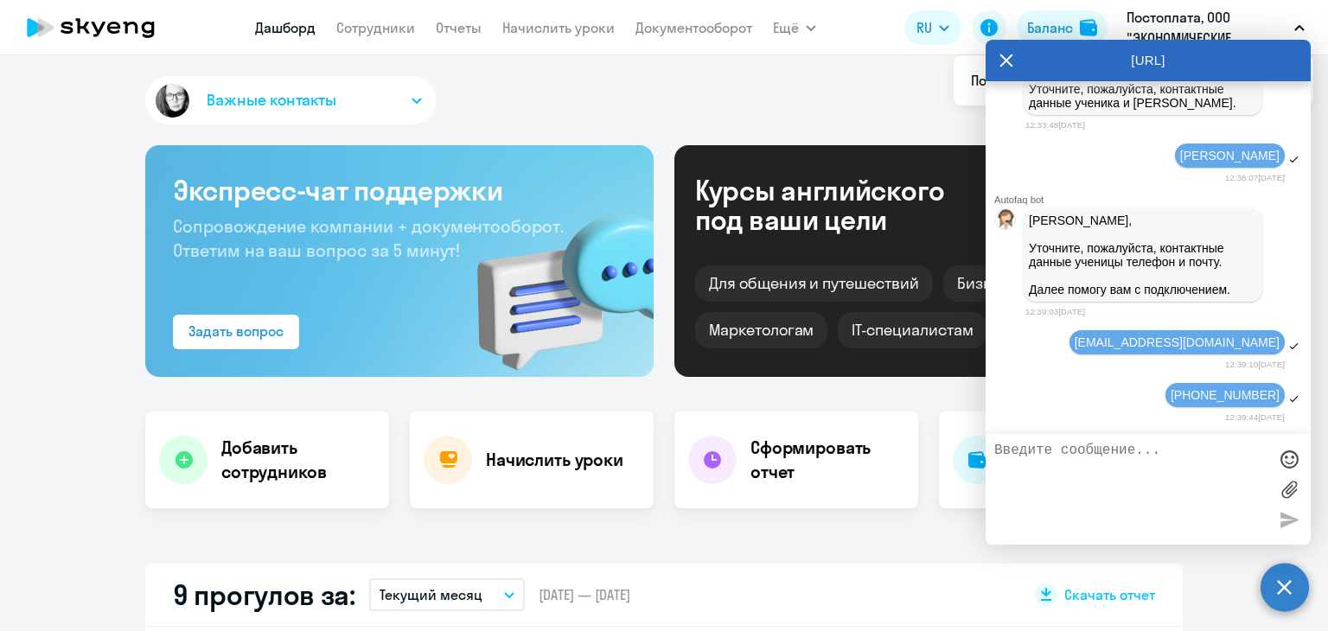
click at [1003, 50] on icon at bounding box center [1007, 61] width 14 height 42
